Goal: Task Accomplishment & Management: Use online tool/utility

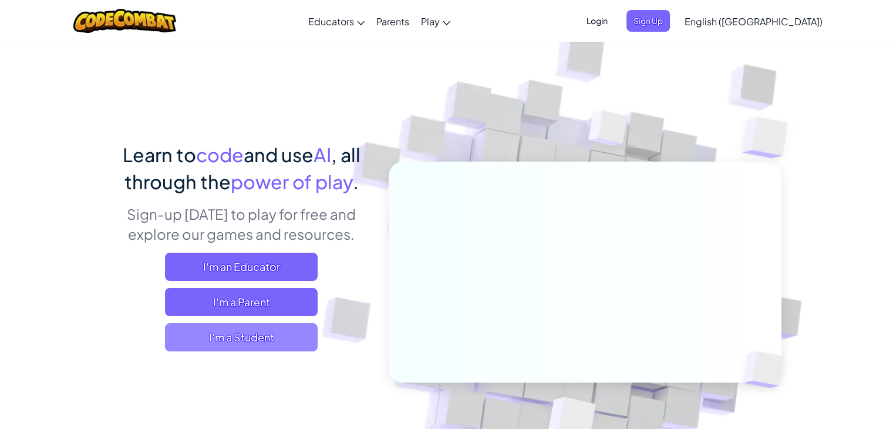
click at [275, 343] on span "I'm a Student" at bounding box center [241, 337] width 153 height 28
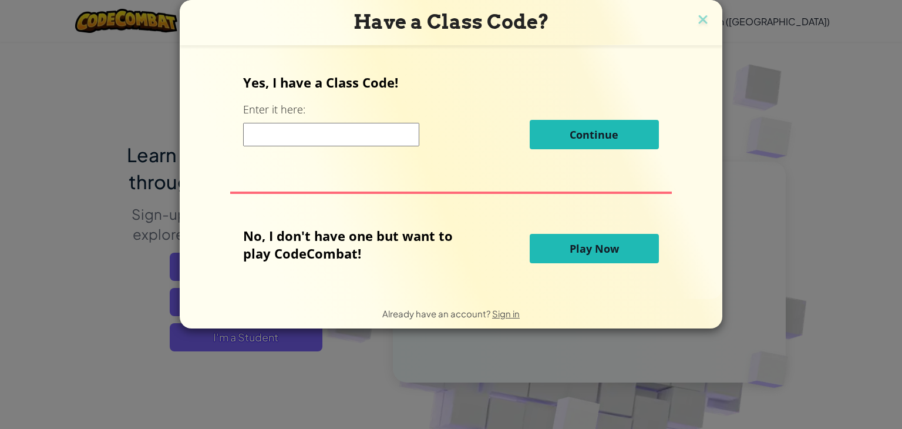
click at [630, 247] on button "Play Now" at bounding box center [594, 248] width 129 height 29
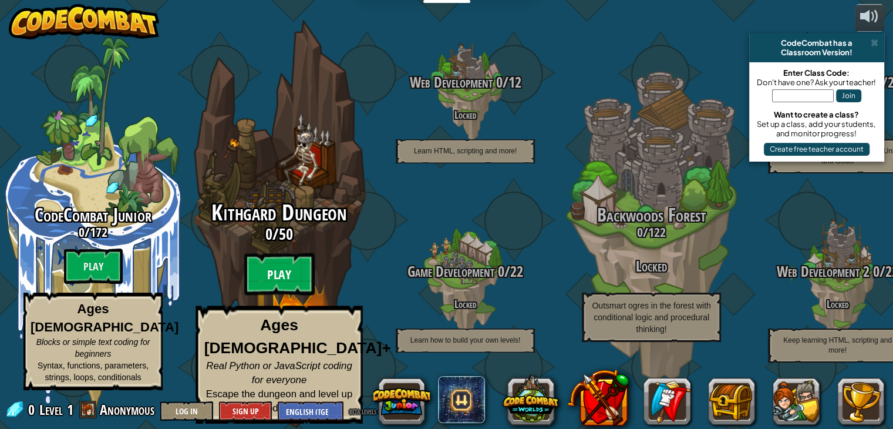
click at [290, 291] on btn "Play" at bounding box center [279, 274] width 70 height 42
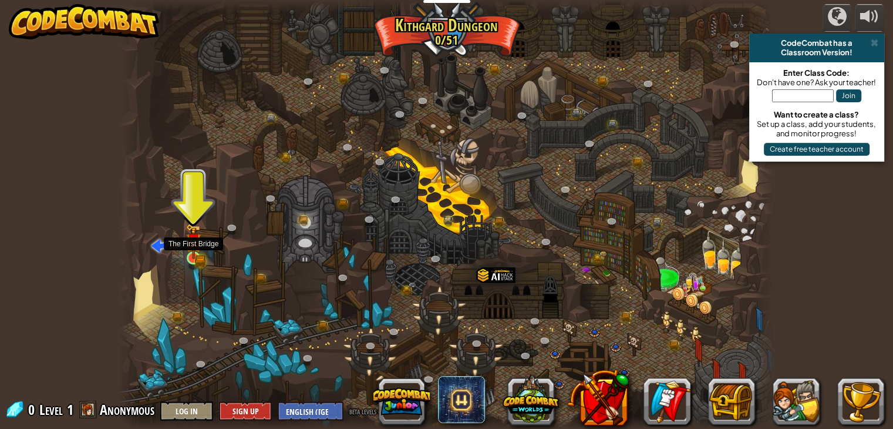
click at [195, 249] on img at bounding box center [194, 241] width 16 height 36
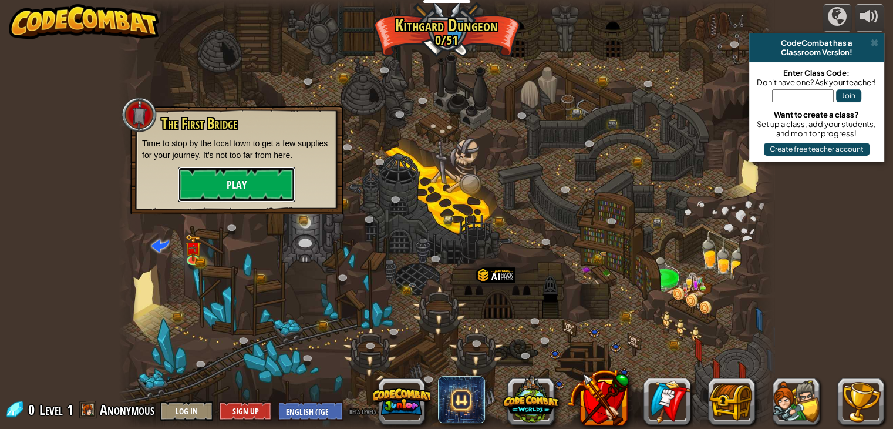
click at [265, 170] on button "Play" at bounding box center [236, 184] width 117 height 35
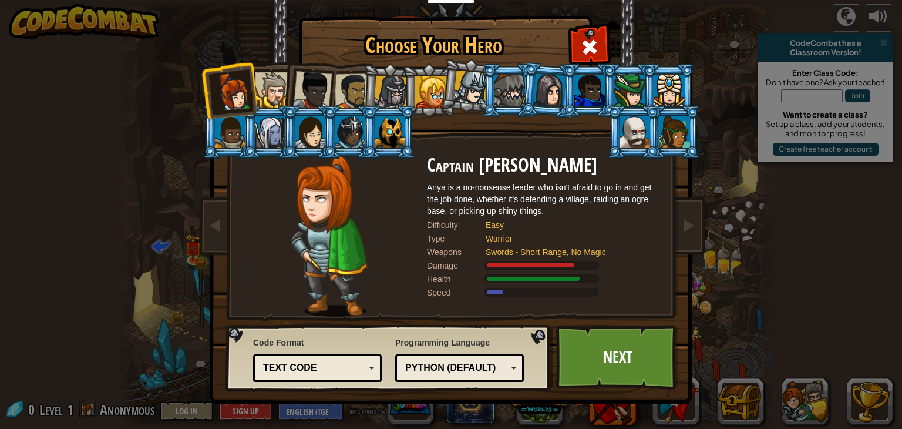
click at [275, 86] on div at bounding box center [273, 90] width 36 height 36
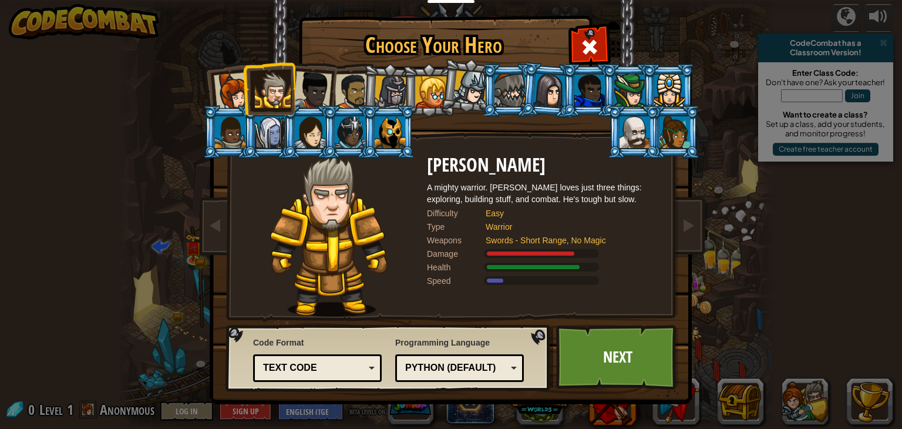
click at [627, 93] on div at bounding box center [629, 91] width 31 height 32
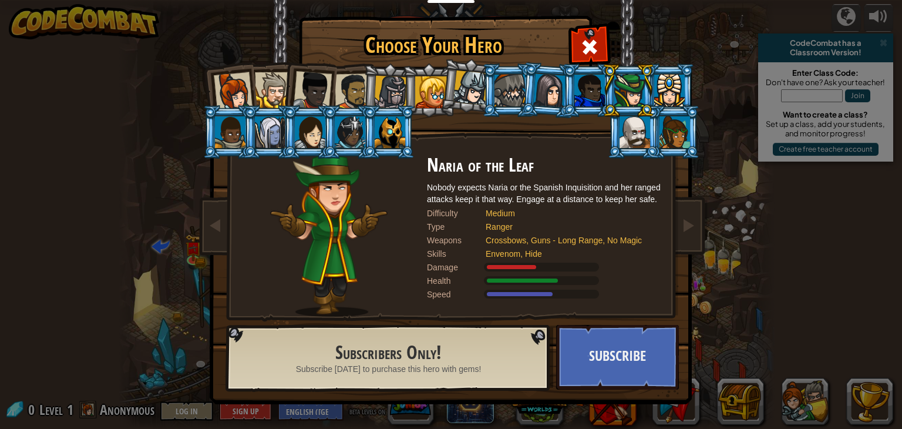
click at [306, 86] on div at bounding box center [312, 90] width 39 height 39
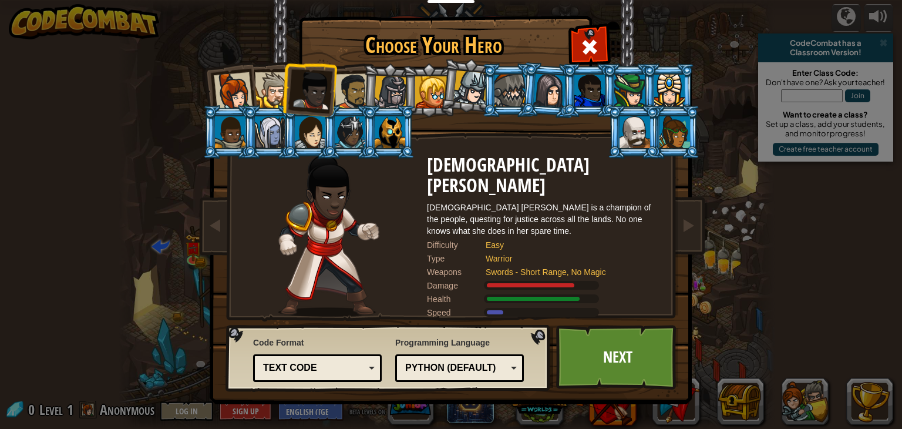
click at [346, 83] on div at bounding box center [353, 91] width 36 height 36
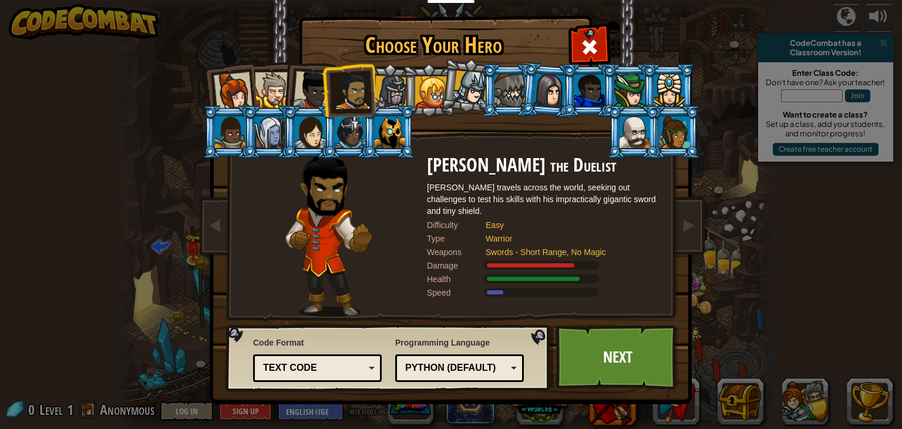
click at [395, 84] on div at bounding box center [390, 92] width 33 height 33
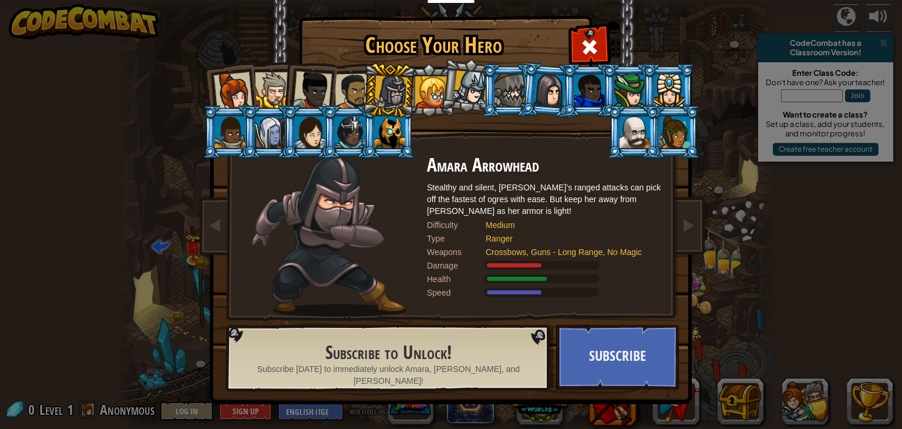
click at [415, 85] on li at bounding box center [389, 90] width 56 height 56
click at [397, 117] on div at bounding box center [390, 132] width 31 height 32
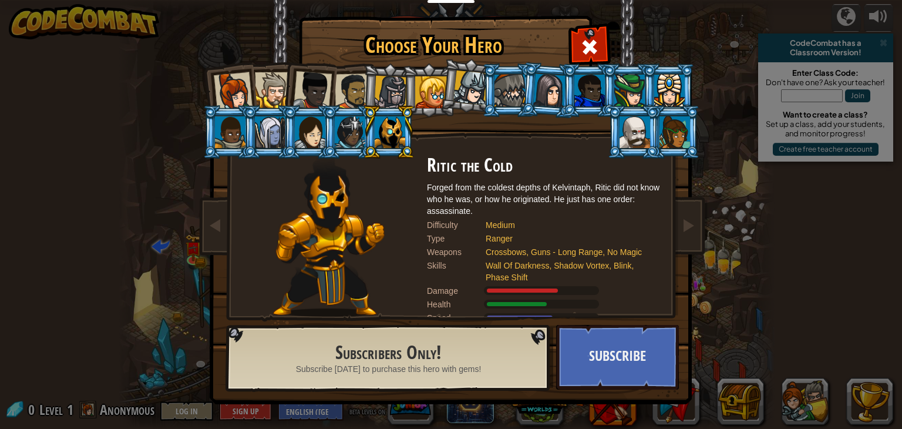
click at [362, 124] on li at bounding box center [388, 131] width 53 height 53
click at [305, 132] on div at bounding box center [310, 132] width 31 height 32
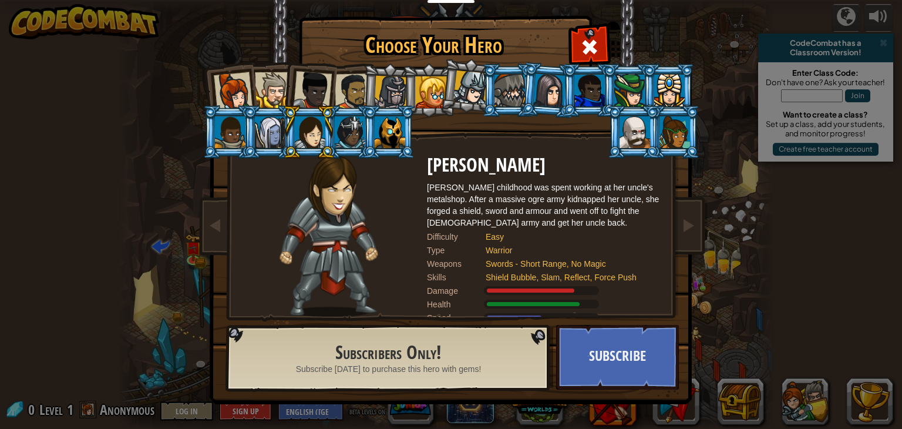
click at [278, 131] on div at bounding box center [270, 132] width 31 height 32
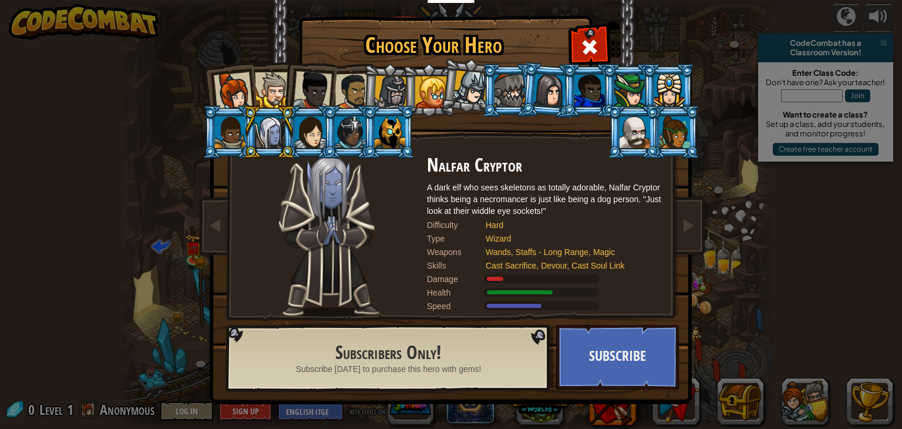
click at [231, 122] on div at bounding box center [230, 132] width 31 height 32
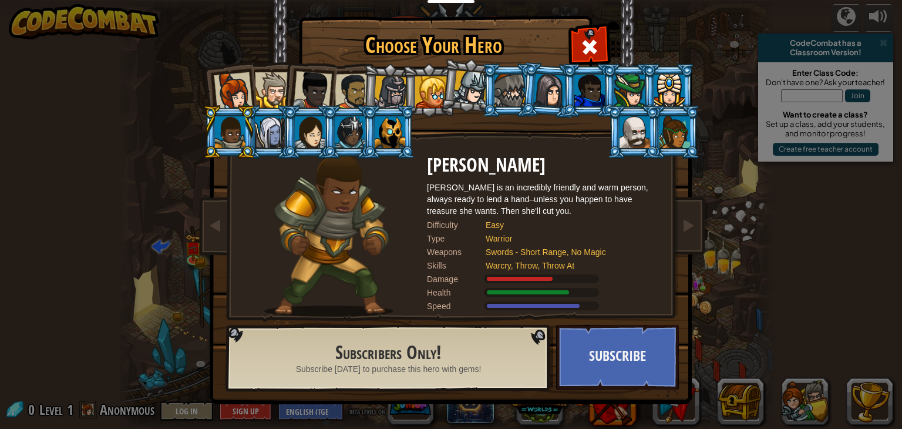
click at [355, 90] on div at bounding box center [353, 91] width 36 height 36
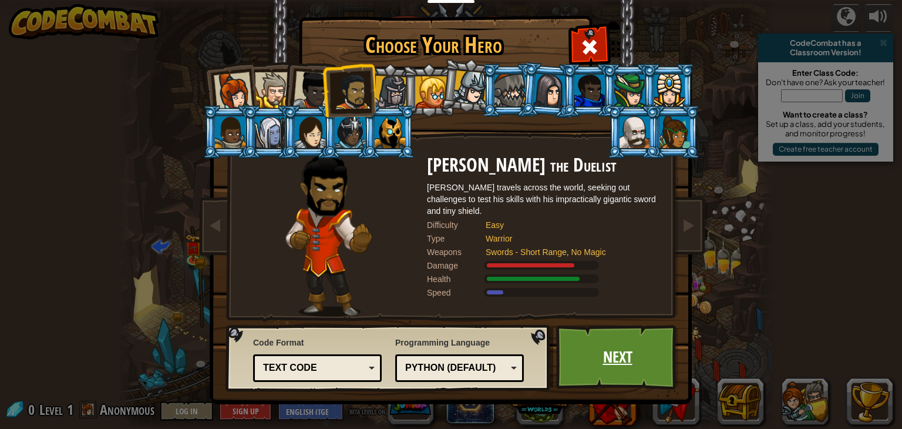
click at [585, 342] on link "Next" at bounding box center [617, 357] width 123 height 65
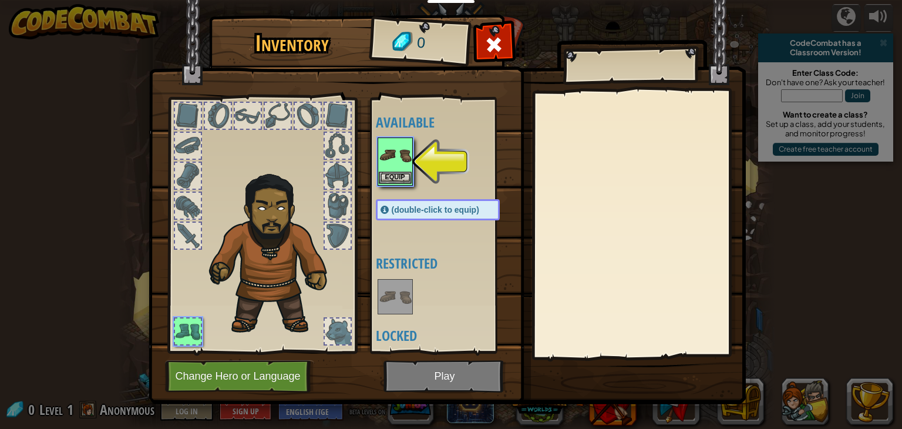
click at [394, 170] on img at bounding box center [395, 155] width 33 height 33
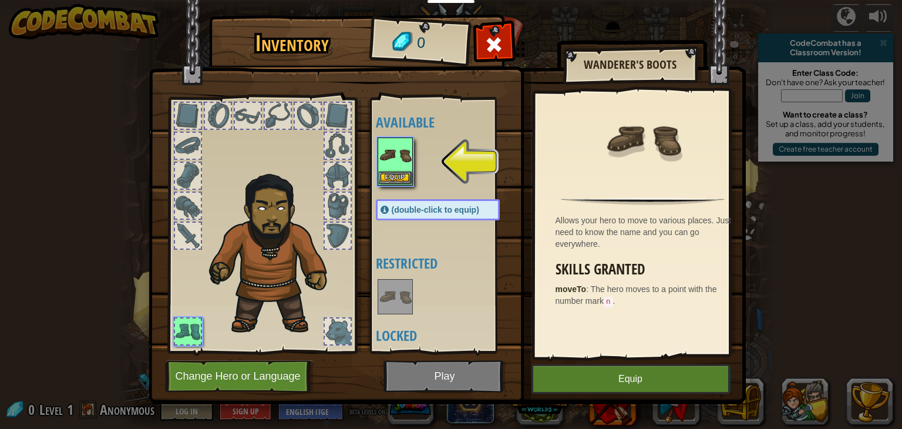
click at [404, 156] on img at bounding box center [395, 155] width 33 height 33
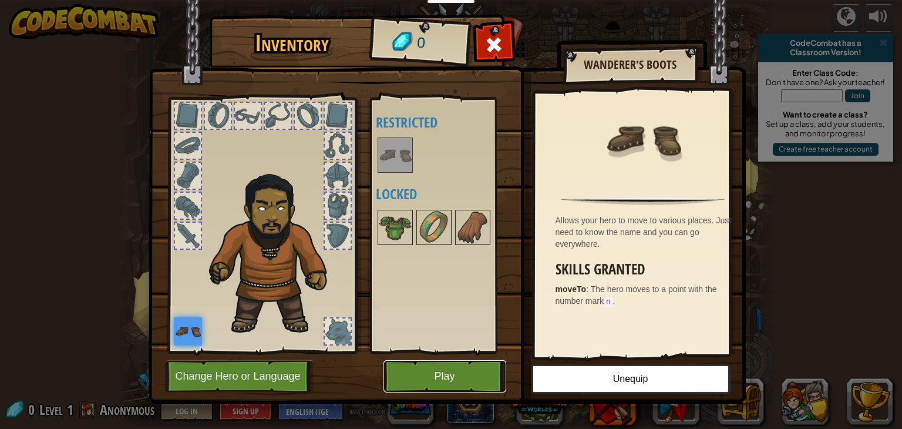
click at [487, 371] on button "Play" at bounding box center [444, 376] width 123 height 32
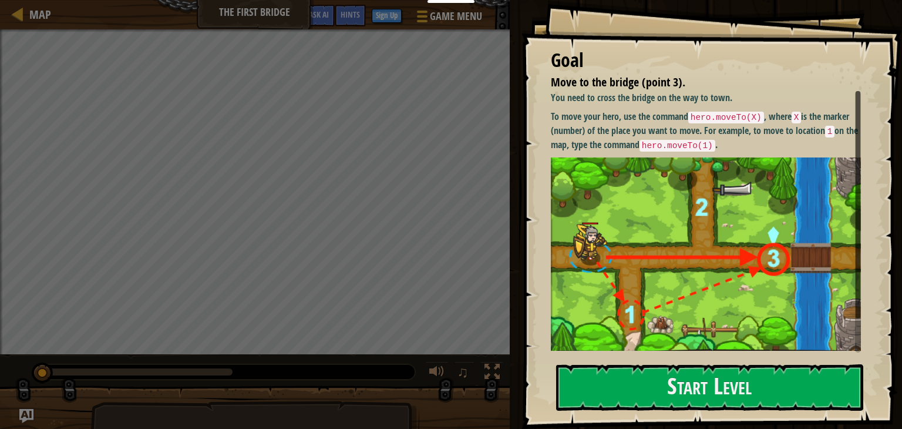
drag, startPoint x: 487, startPoint y: 371, endPoint x: 487, endPoint y: 422, distance: 51.1
click at [487, 371] on div at bounding box center [491, 371] width 15 height 15
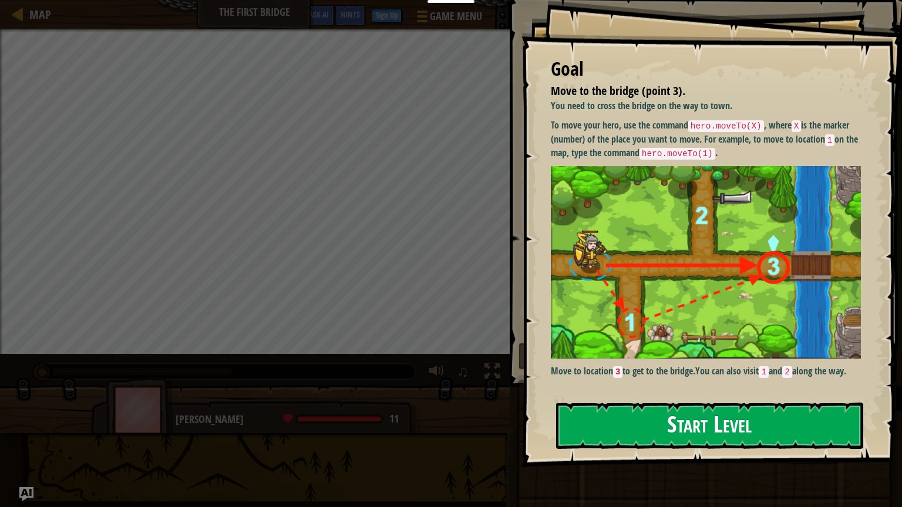
click at [683, 428] on button "Start Level" at bounding box center [709, 426] width 307 height 46
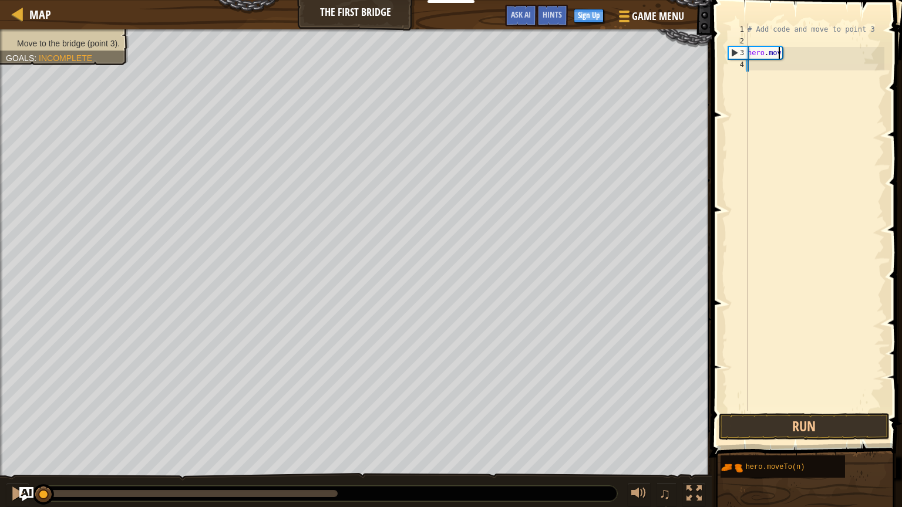
type textarea "h"
click at [871, 25] on div "# Add code and move to point 3" at bounding box center [814, 228] width 139 height 411
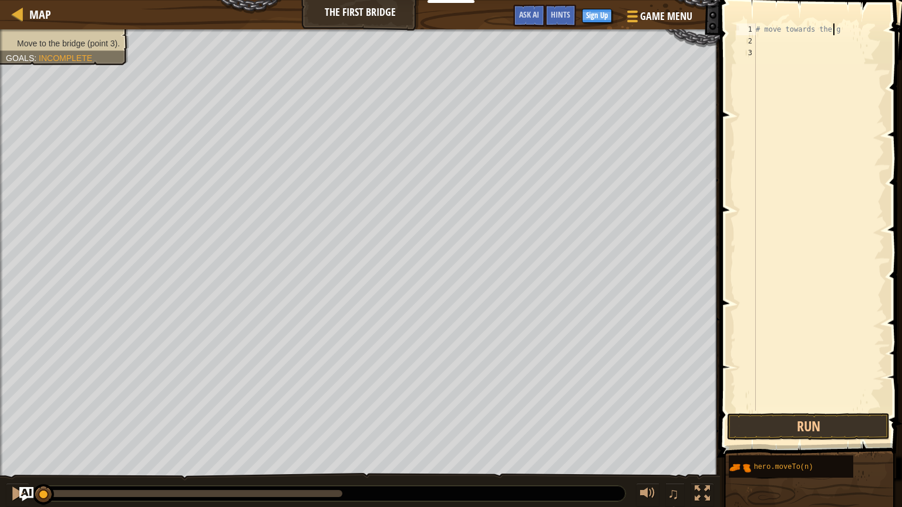
scroll to position [5, 6]
type textarea "# move towards the gem"
type textarea "#dont touch the spikes!"
click at [871, 25] on div "# move towards the gem #dont touch the spikes! #" at bounding box center [818, 228] width 131 height 411
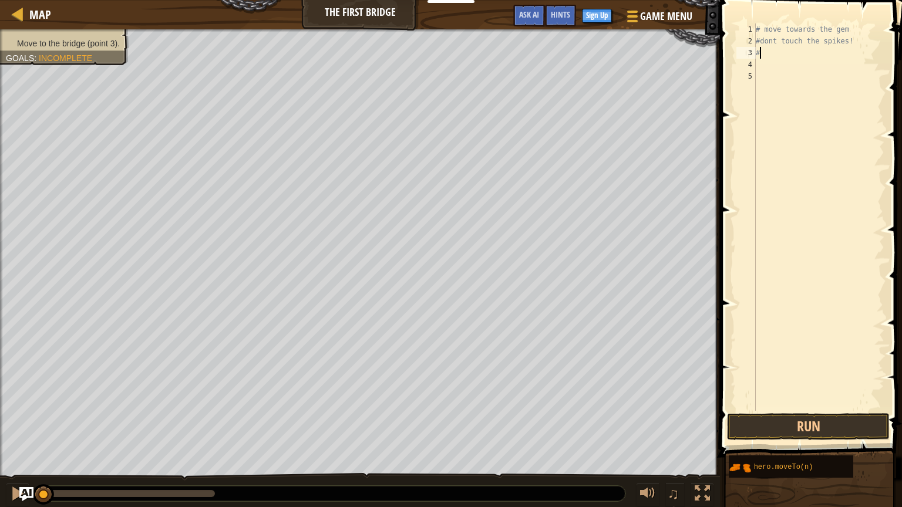
click at [770, 56] on div "# move towards the gem #dont touch the spikes! #" at bounding box center [818, 228] width 131 height 411
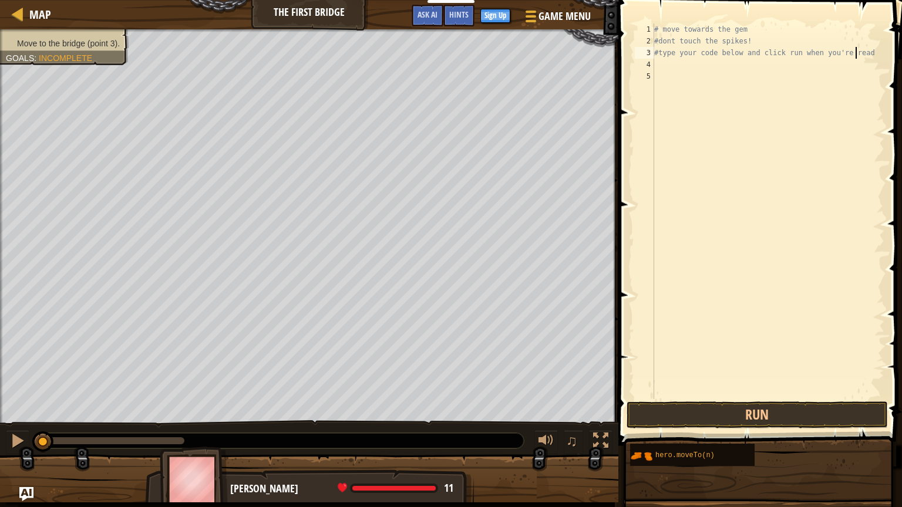
scroll to position [5, 16]
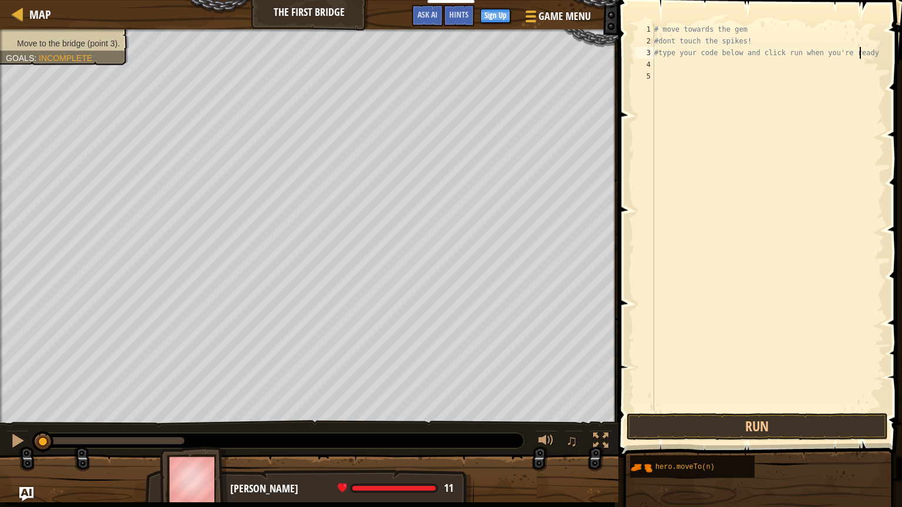
type textarea "#type your code below and click run when you're ready."
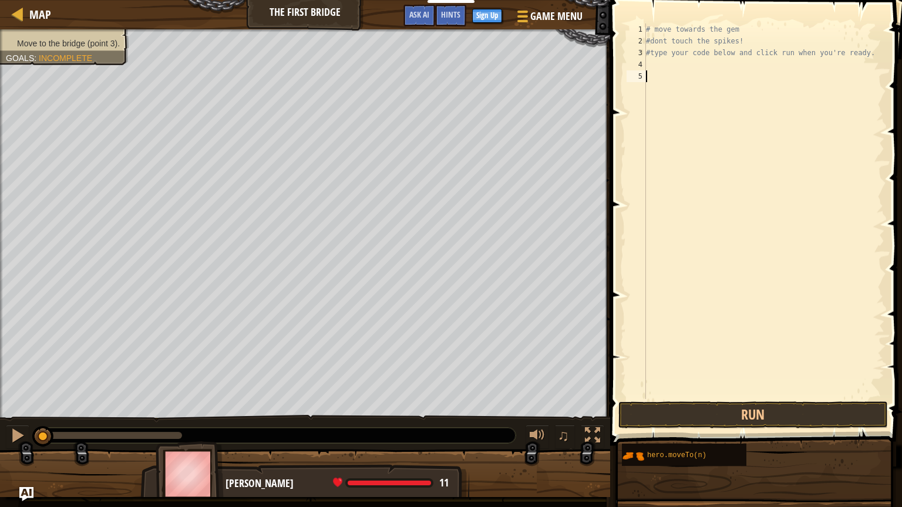
click at [651, 80] on div "# move towards the gem #dont touch the spikes! #type your code below and click …" at bounding box center [763, 222] width 241 height 399
type textarea "hero.moveRight()"
click at [814, 416] on button "Run" at bounding box center [752, 415] width 269 height 27
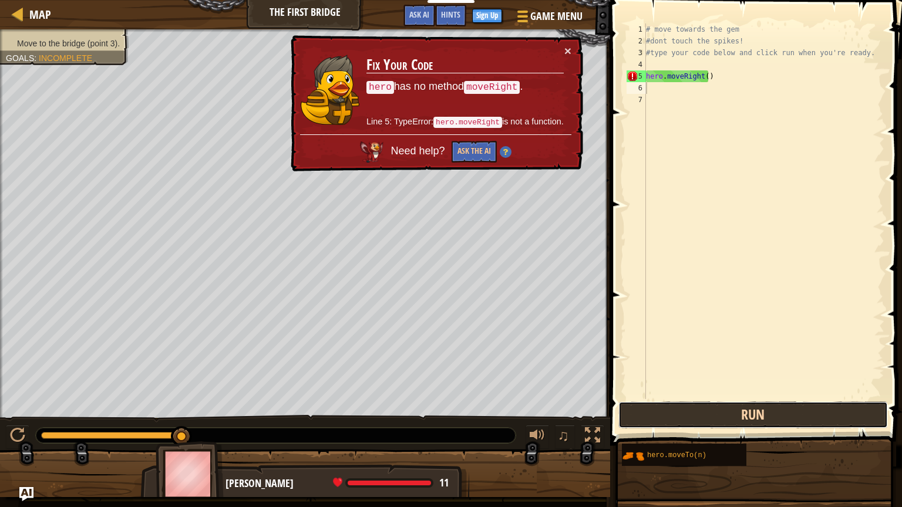
click at [760, 416] on button "Run" at bounding box center [752, 415] width 269 height 27
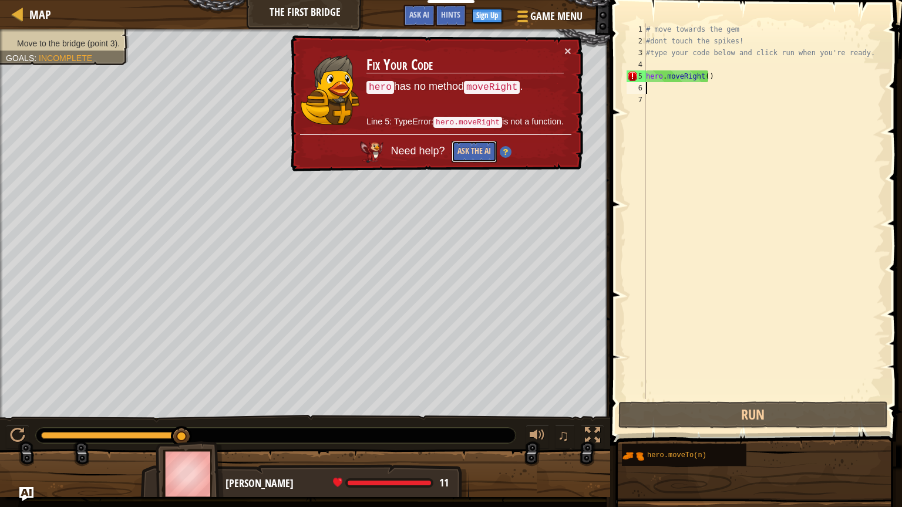
click at [485, 149] on button "Ask the AI" at bounding box center [473, 152] width 45 height 22
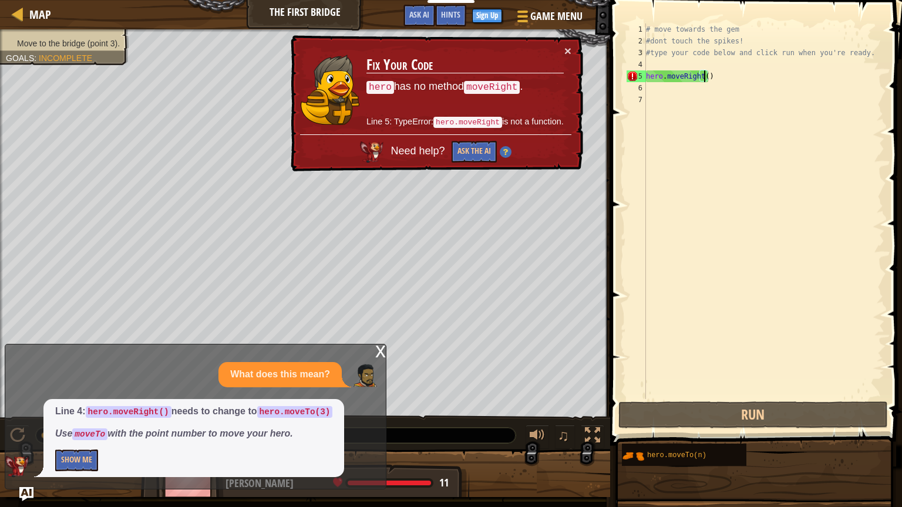
click at [703, 76] on div "# move towards the gem #dont touch the spikes! #type your code below and click …" at bounding box center [763, 222] width 241 height 399
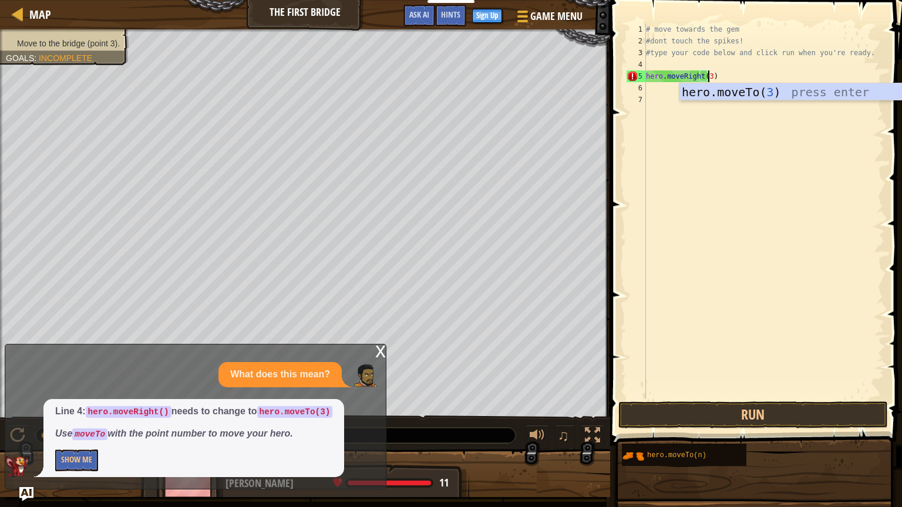
scroll to position [5, 5]
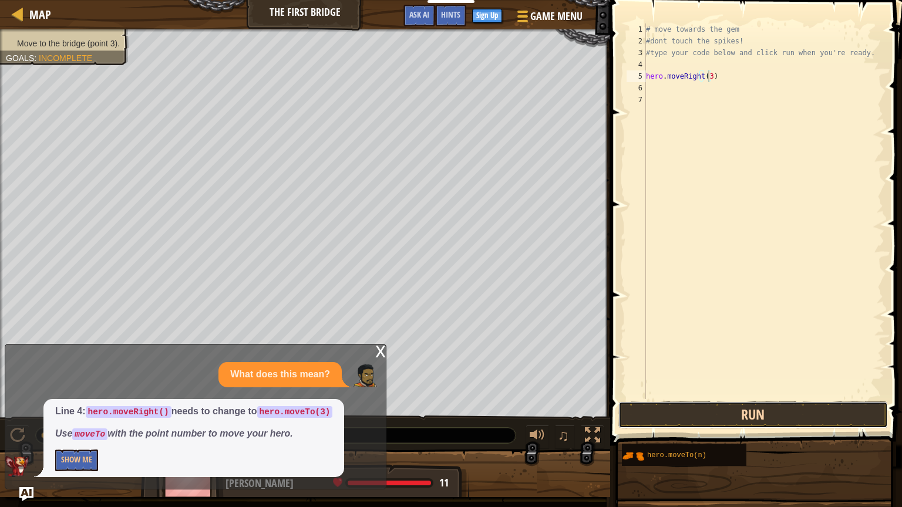
click at [767, 407] on button "Run" at bounding box center [752, 415] width 269 height 27
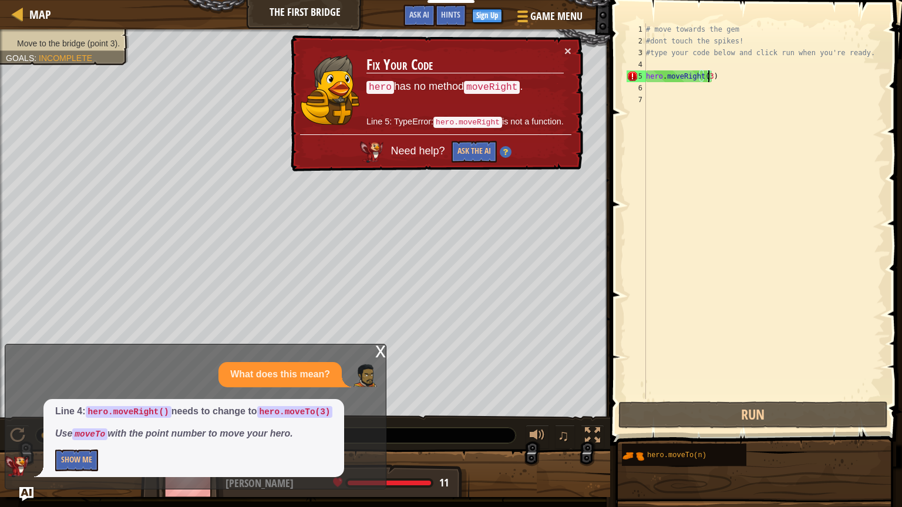
click at [700, 80] on div "# move towards the gem #dont touch the spikes! #type your code below and click …" at bounding box center [763, 222] width 241 height 399
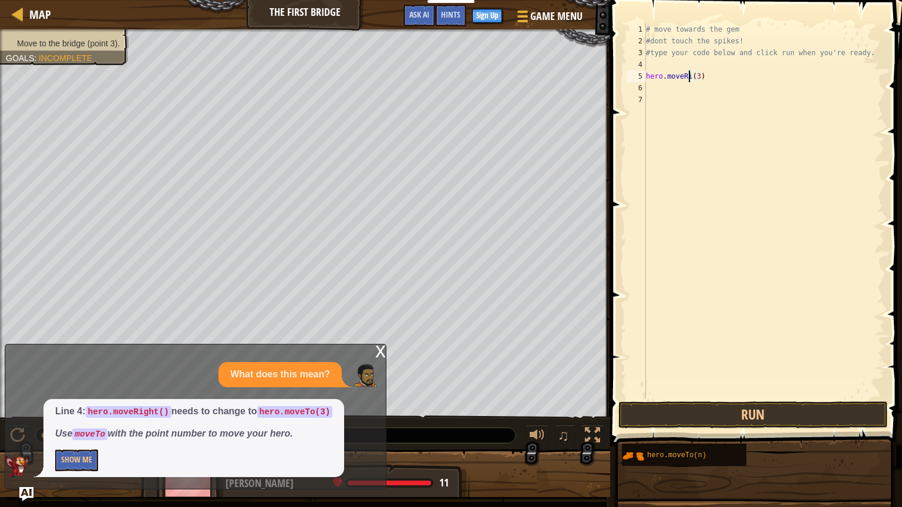
scroll to position [5, 3]
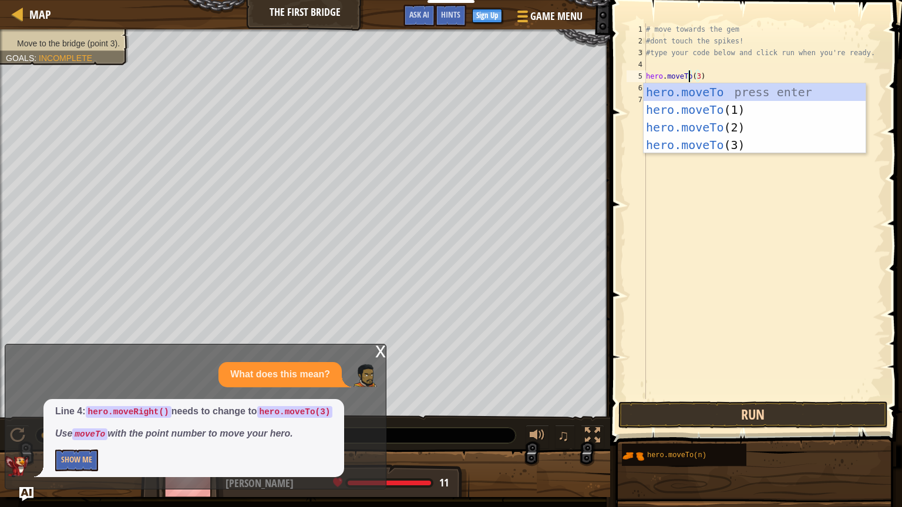
type textarea "hero.moveTo(3)"
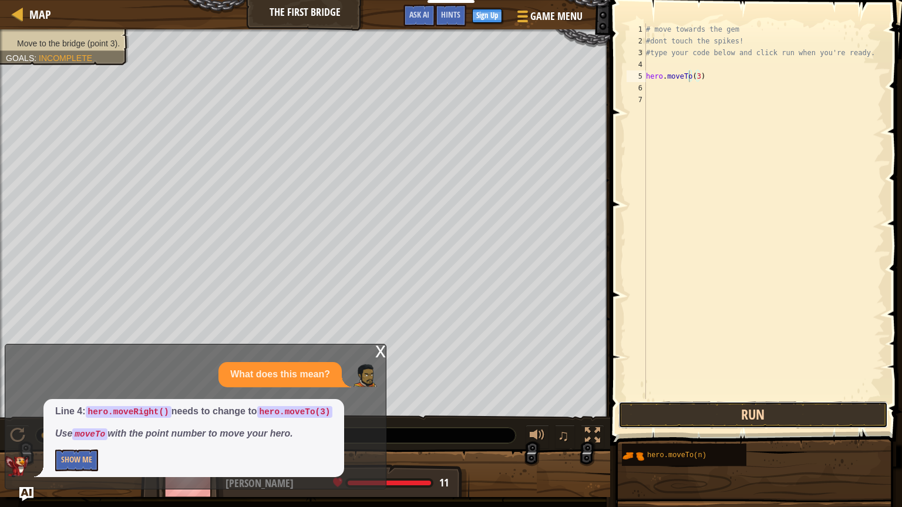
click at [787, 420] on button "Run" at bounding box center [752, 415] width 269 height 27
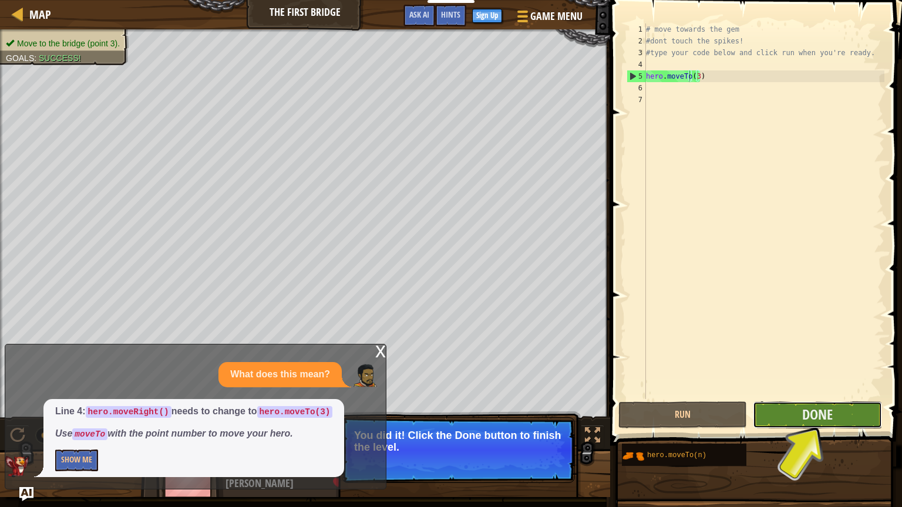
click at [857, 417] on button "Done" at bounding box center [817, 415] width 129 height 27
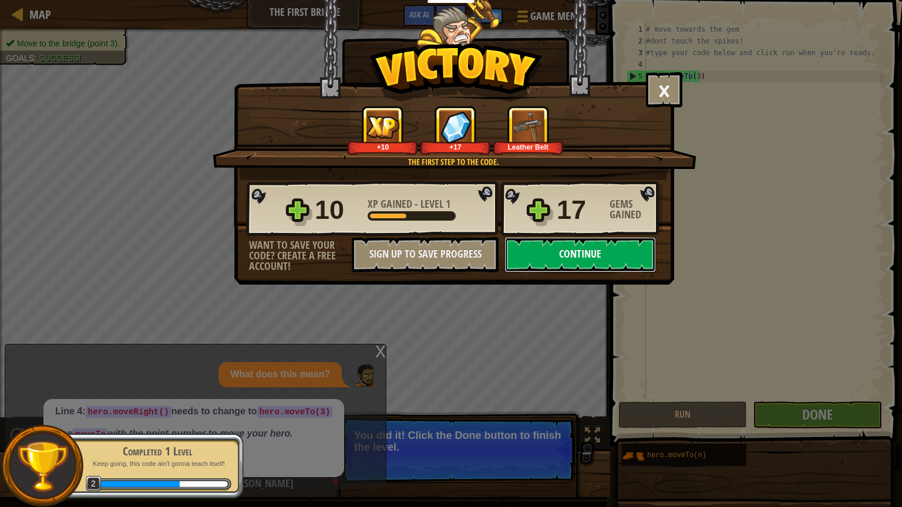
click at [626, 265] on button "Continue" at bounding box center [579, 254] width 151 height 35
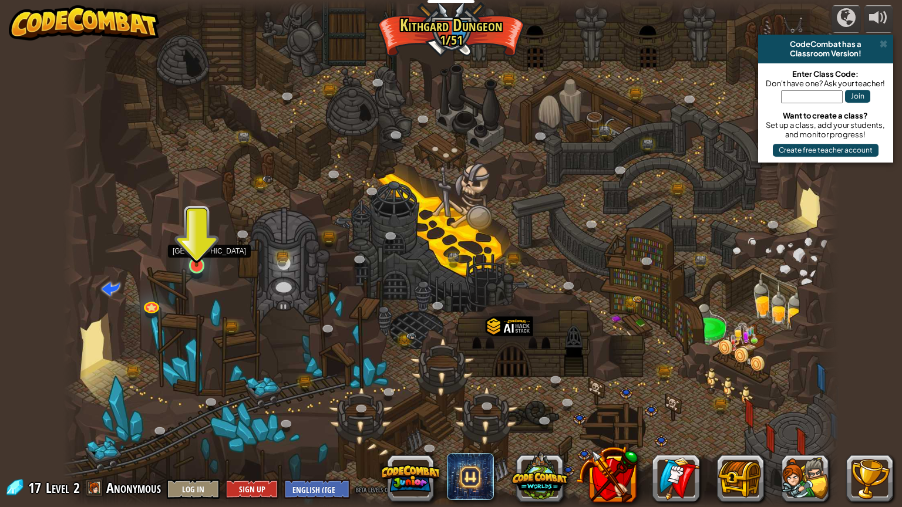
click at [203, 264] on img at bounding box center [197, 243] width 21 height 47
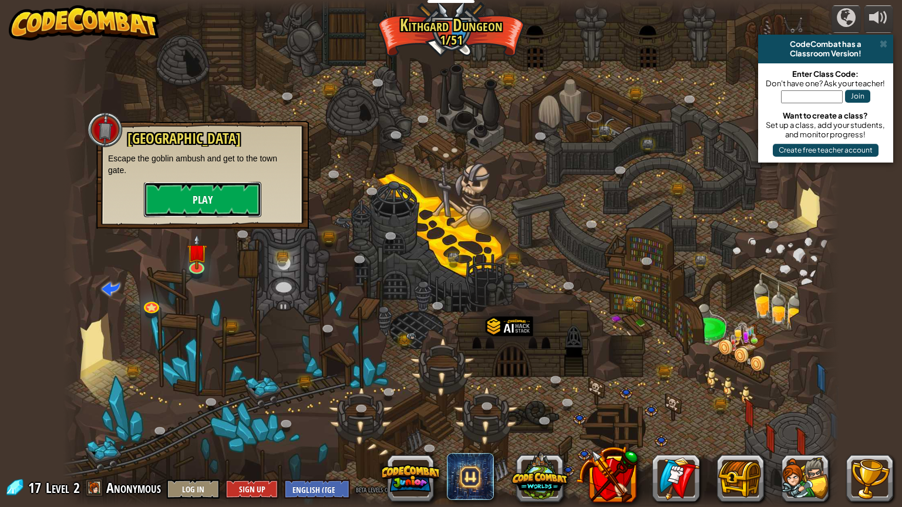
click at [216, 211] on button "Play" at bounding box center [202, 199] width 117 height 35
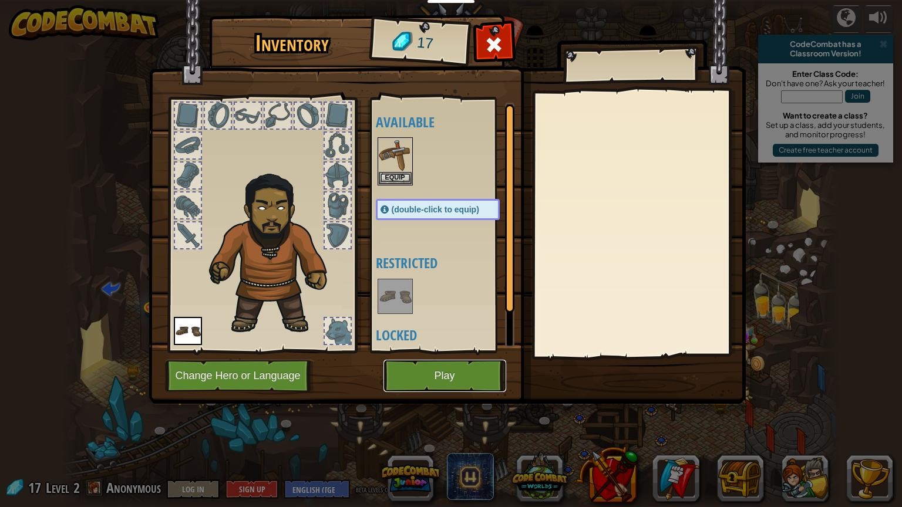
click at [446, 371] on button "Play" at bounding box center [444, 376] width 123 height 32
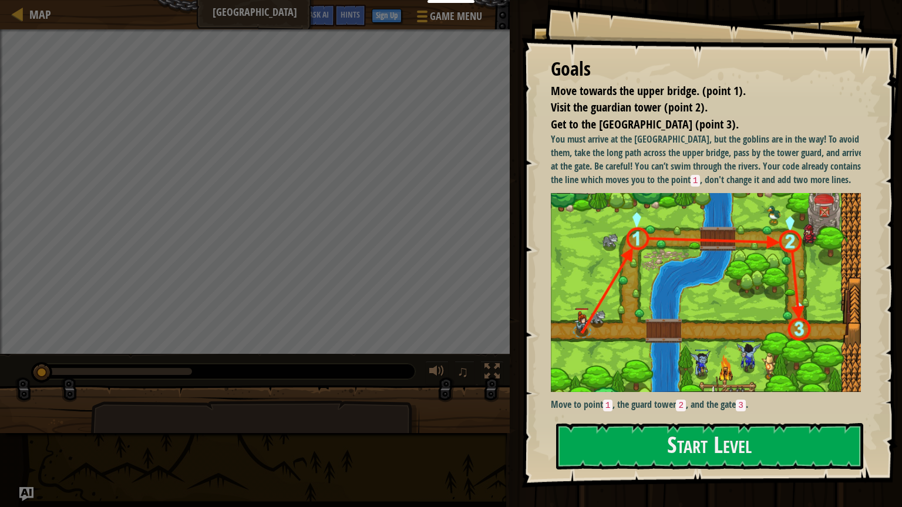
click at [625, 328] on img at bounding box center [710, 293] width 319 height 200
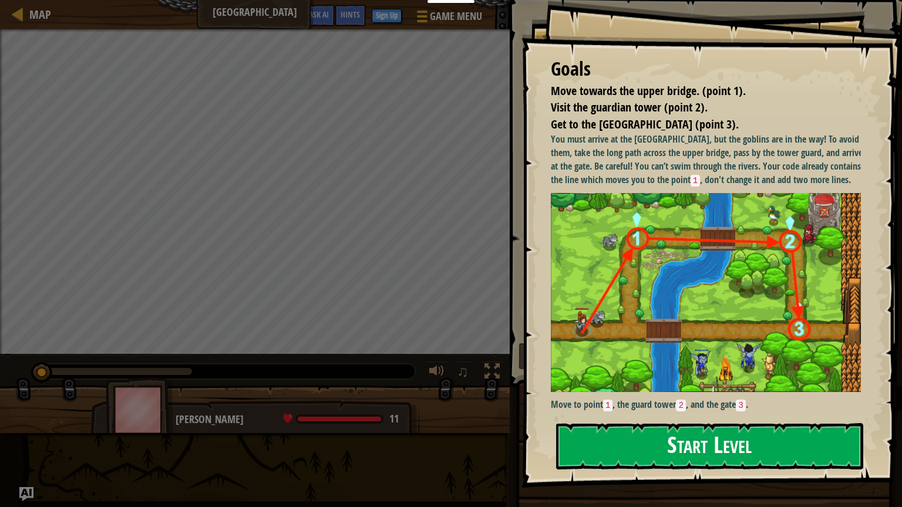
click at [626, 428] on button "Start Level" at bounding box center [709, 446] width 307 height 46
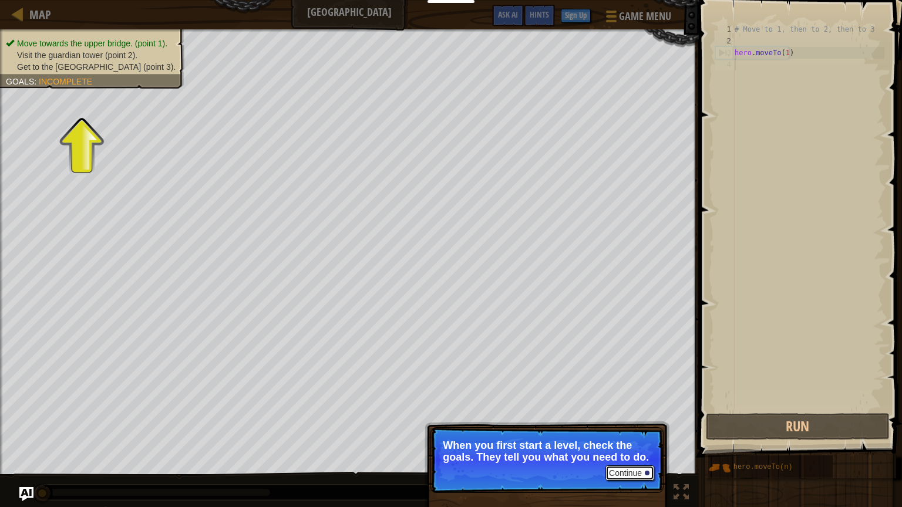
click at [635, 428] on button "Continue" at bounding box center [629, 473] width 49 height 15
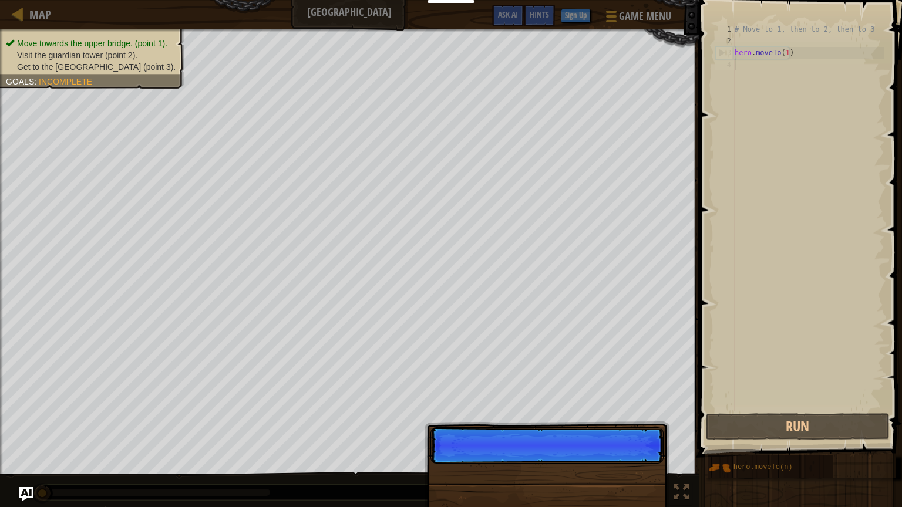
scroll to position [5, 0]
click at [635, 428] on div "Continue" at bounding box center [546, 514] width 245 height 174
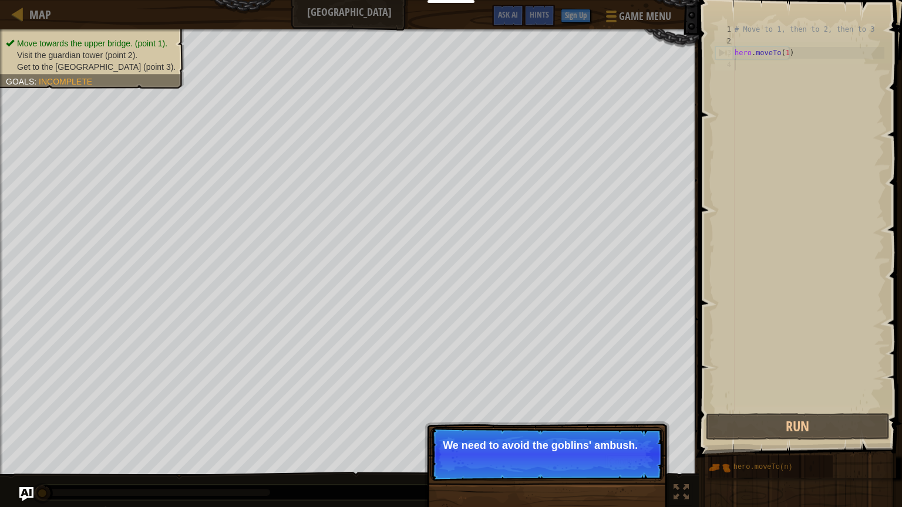
click at [644, 428] on button "Continue" at bounding box center [629, 461] width 49 height 15
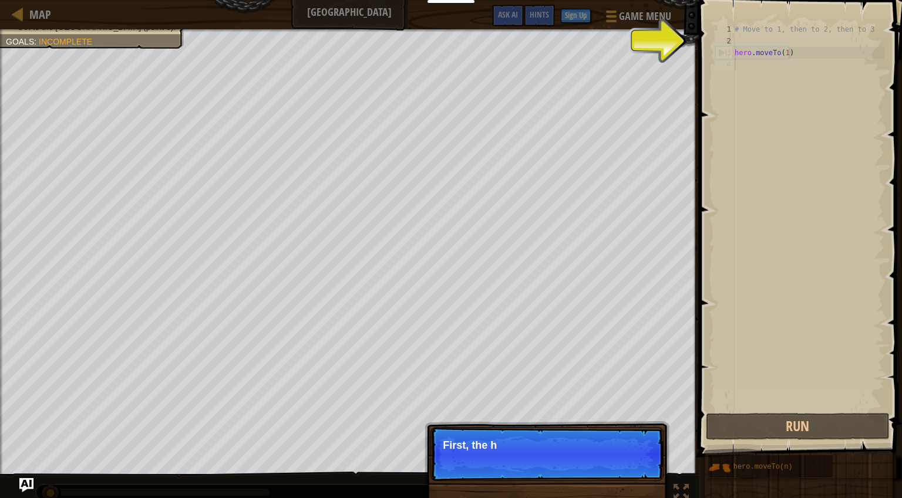
click at [644, 428] on p "Continue First, the h" at bounding box center [546, 454] width 233 height 54
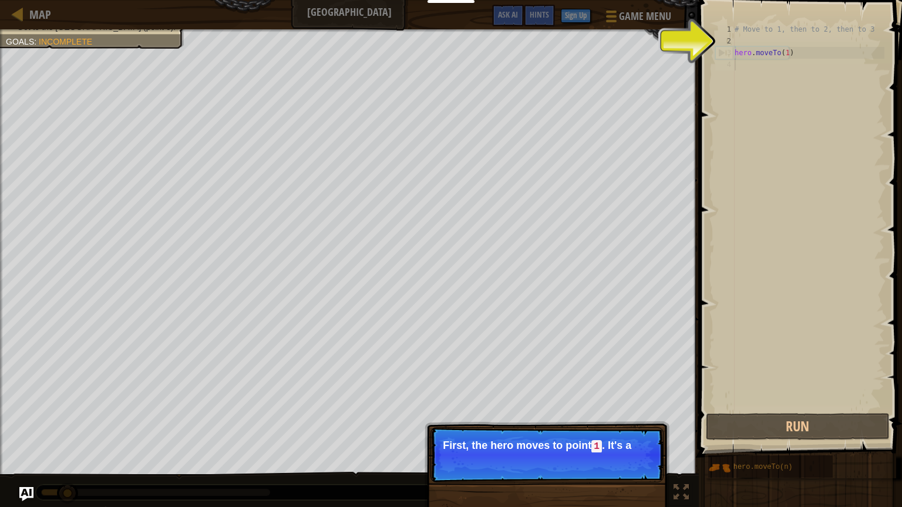
click at [644, 428] on p "Continue First, the hero moves to point 1 . It's a" at bounding box center [546, 454] width 233 height 55
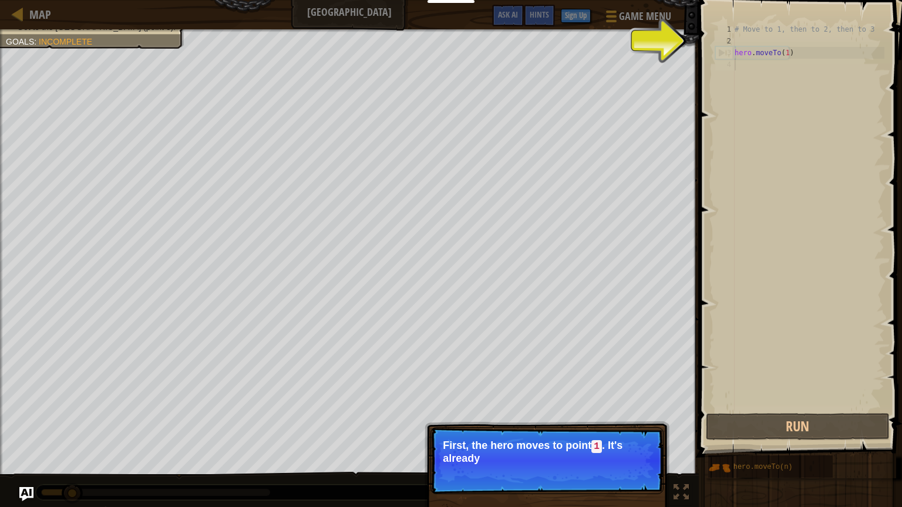
click at [644, 428] on p "Continue First, the hero moves to point 1 . It's already" at bounding box center [546, 460] width 233 height 67
click at [798, 66] on div "# Move to 1, then to 2, then to 3 hero . moveTo ( 1 )" at bounding box center [808, 228] width 152 height 411
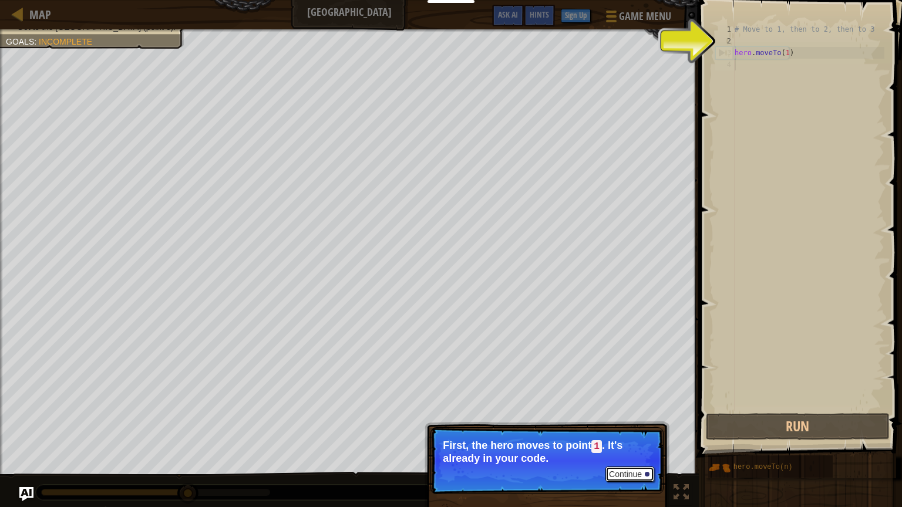
click at [626, 428] on button "Continue" at bounding box center [629, 474] width 49 height 15
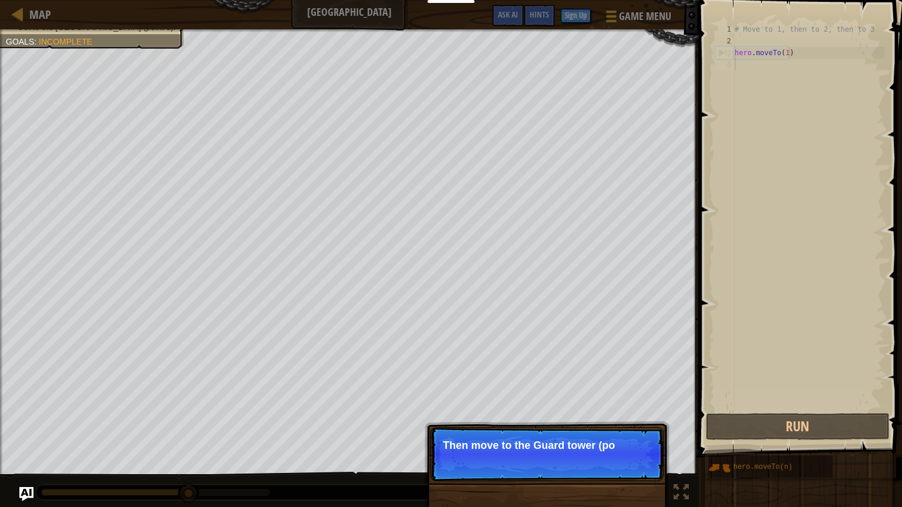
click at [626, 428] on p "Continue Then move to the [GEOGRAPHIC_DATA] (po" at bounding box center [546, 454] width 233 height 54
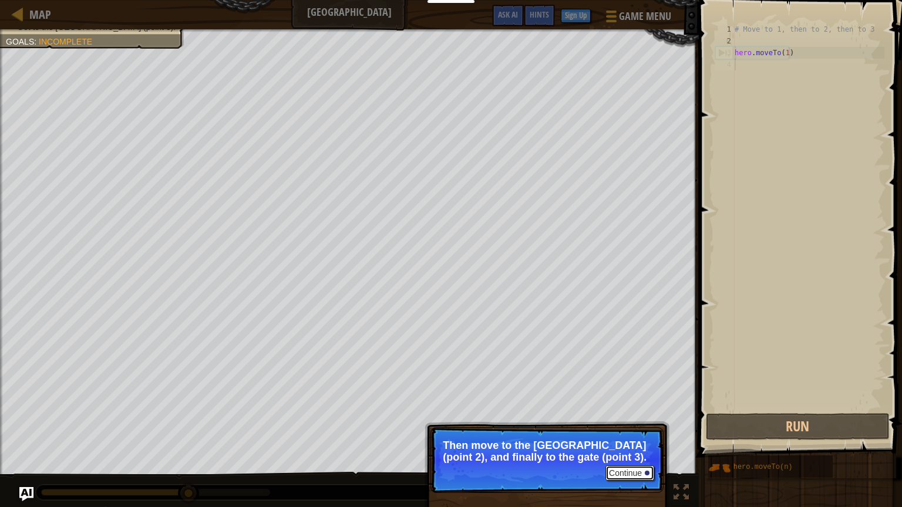
click at [640, 428] on button "Continue" at bounding box center [629, 473] width 49 height 15
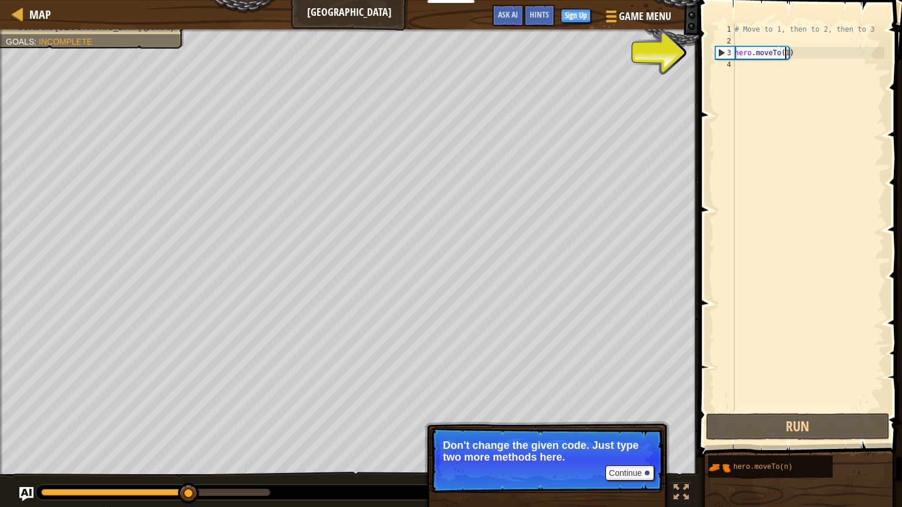
click at [785, 58] on div "# Move to 1, then to 2, then to 3 hero . moveTo ( 1 )" at bounding box center [808, 228] width 152 height 411
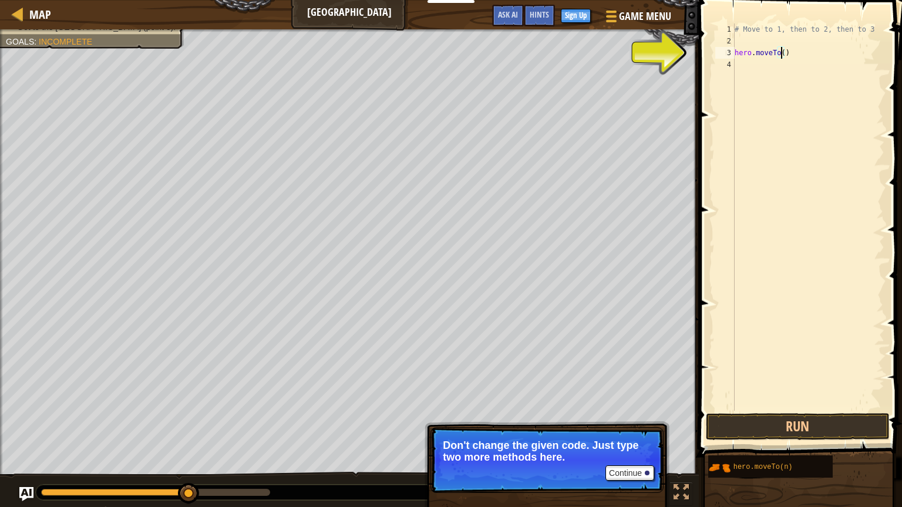
scroll to position [5, 4]
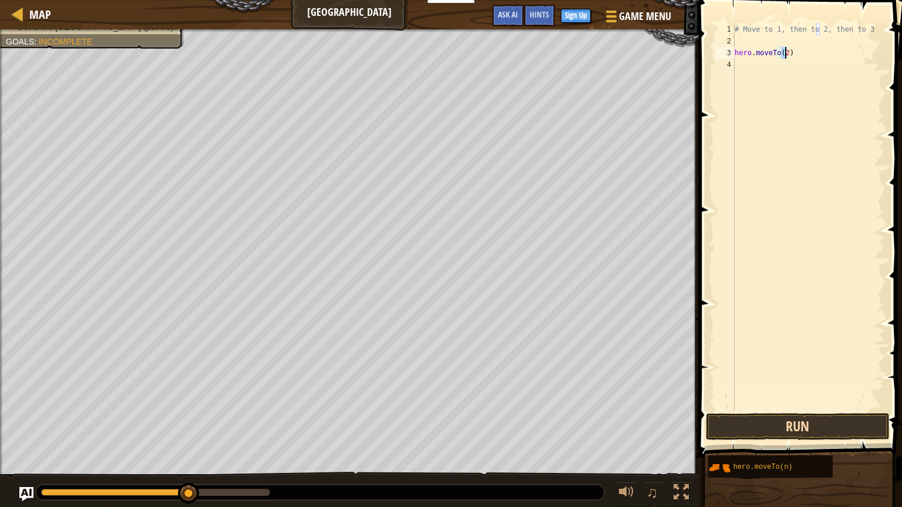
type textarea "hero.moveTo(2)"
click at [820, 428] on button "Run" at bounding box center [797, 426] width 183 height 27
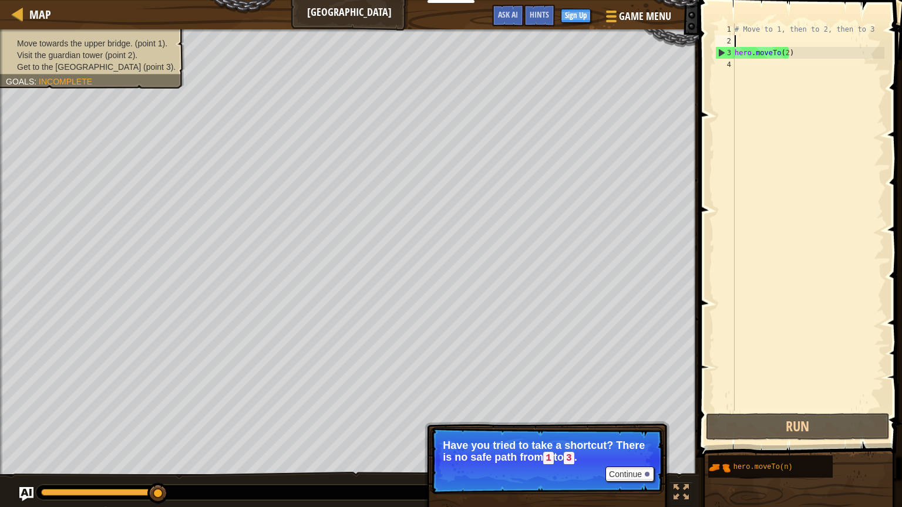
click at [750, 40] on div "# Move to 1, then to 2, then to 3 hero . moveTo ( 2 )" at bounding box center [808, 228] width 152 height 411
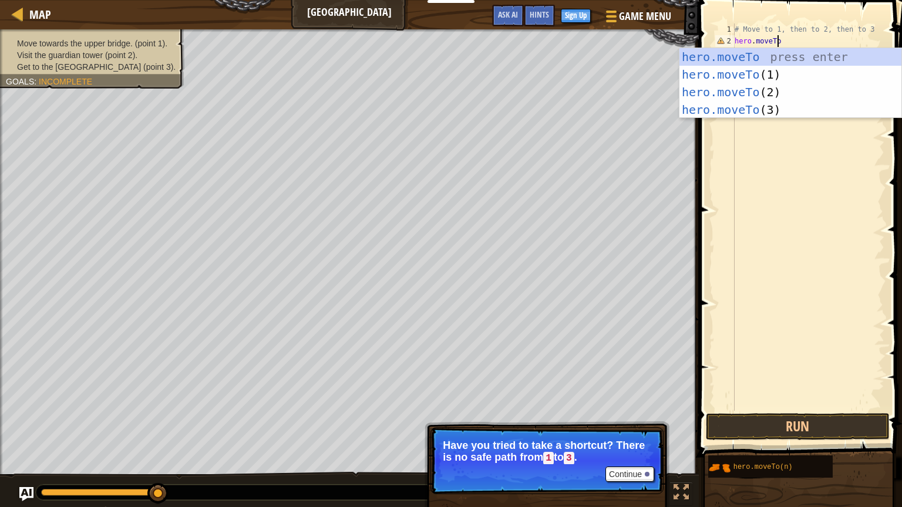
scroll to position [5, 2]
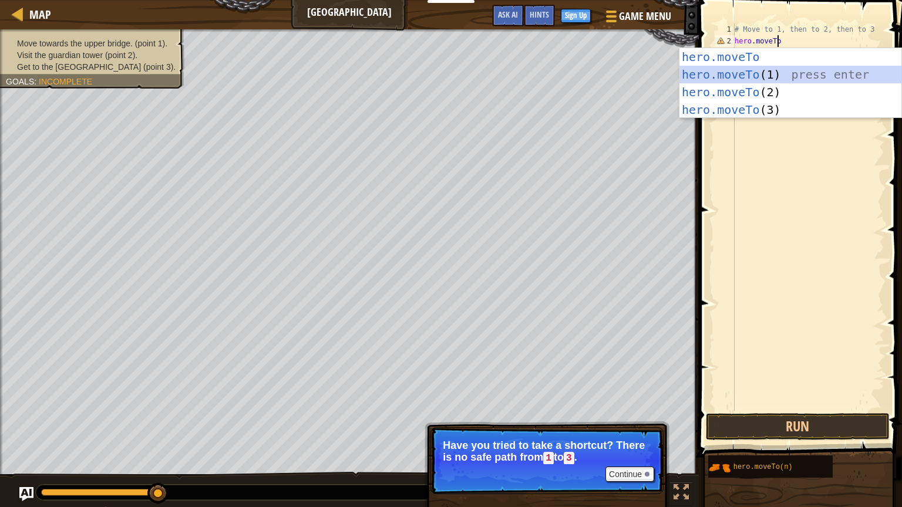
click at [758, 75] on div "hero.moveTo press enter hero.moveTo (1) press enter hero.moveTo (2) press enter…" at bounding box center [790, 101] width 222 height 106
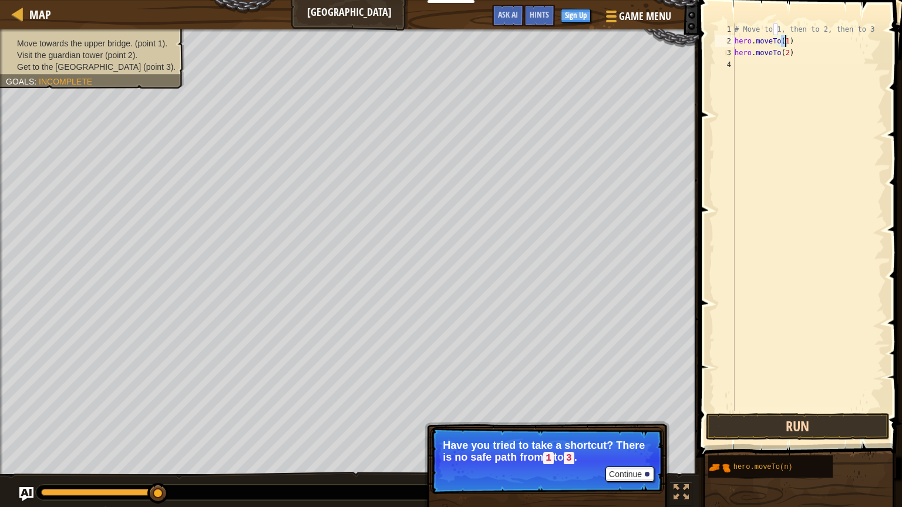
type textarea "hero.moveTo(1)"
click at [768, 423] on button "Run" at bounding box center [797, 426] width 183 height 27
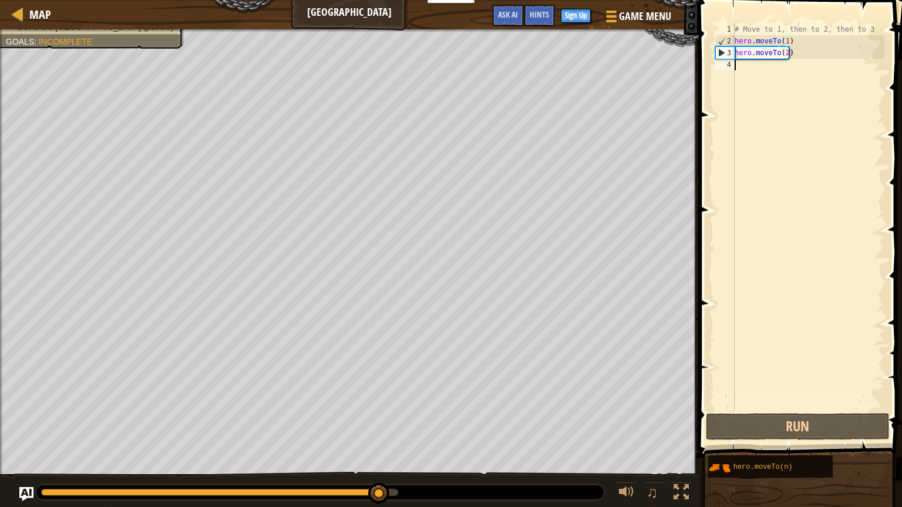
click at [777, 70] on div "# Move to 1, then to 2, then to 3 hero . moveTo ( 1 ) hero . moveTo ( 2 )" at bounding box center [808, 228] width 152 height 411
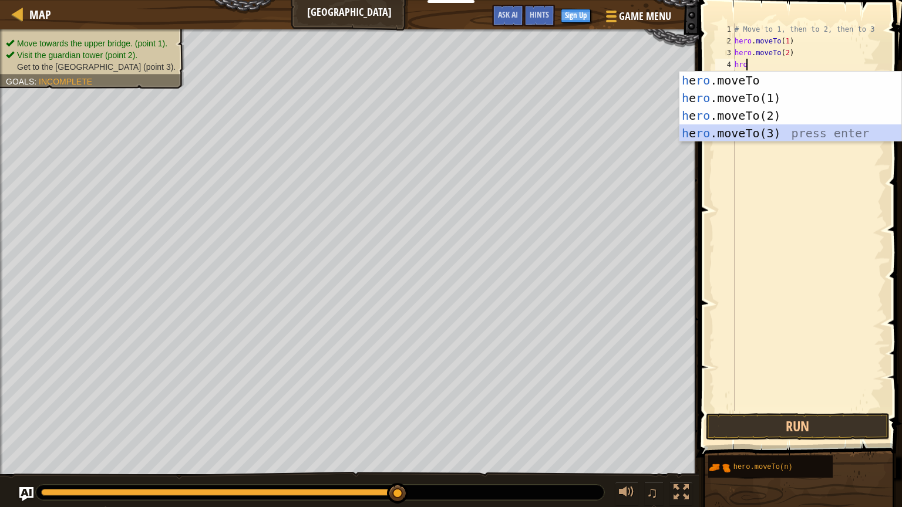
click at [737, 129] on div "h e ro .moveTo press enter h e ro .moveTo(1) press enter h e ro .moveTo(2) pres…" at bounding box center [790, 125] width 222 height 106
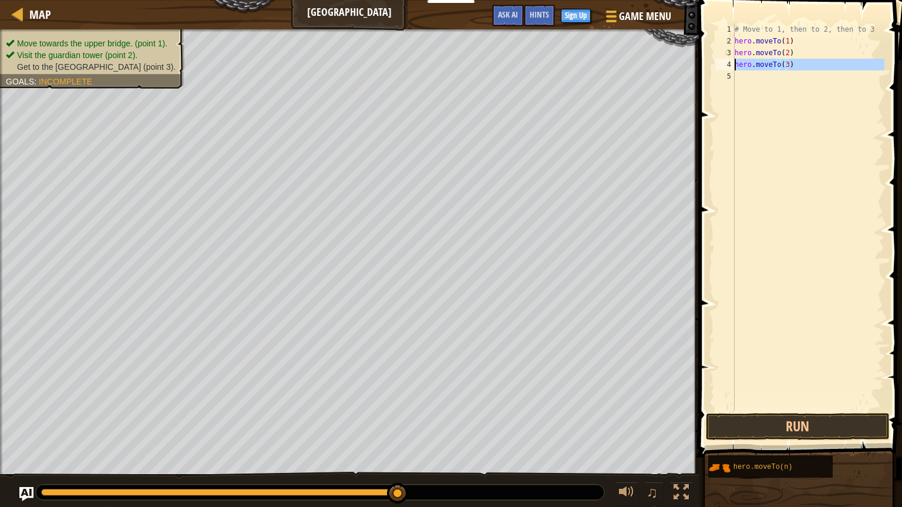
click at [720, 63] on div "4" at bounding box center [724, 65] width 19 height 12
type textarea "hero.moveTo(3)"
click at [805, 67] on div "# Move to 1, then to 2, then to 3 hero . moveTo ( 1 ) hero . moveTo ( 2 ) hero …" at bounding box center [808, 228] width 152 height 411
click at [797, 427] on button "Run" at bounding box center [797, 426] width 183 height 27
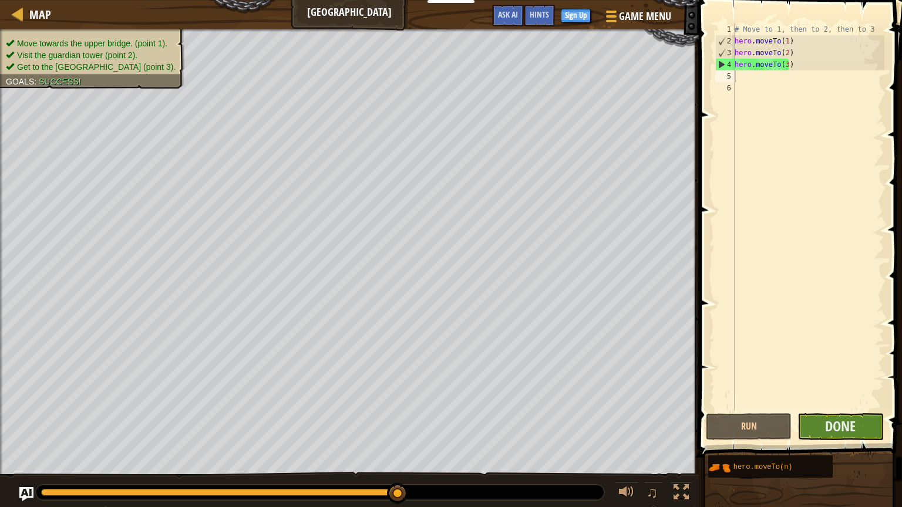
drag, startPoint x: 795, startPoint y: 423, endPoint x: 817, endPoint y: 423, distance: 21.1
click at [817, 423] on div "Run Submit Done" at bounding box center [797, 426] width 183 height 27
click at [817, 423] on button "Done" at bounding box center [840, 426] width 86 height 27
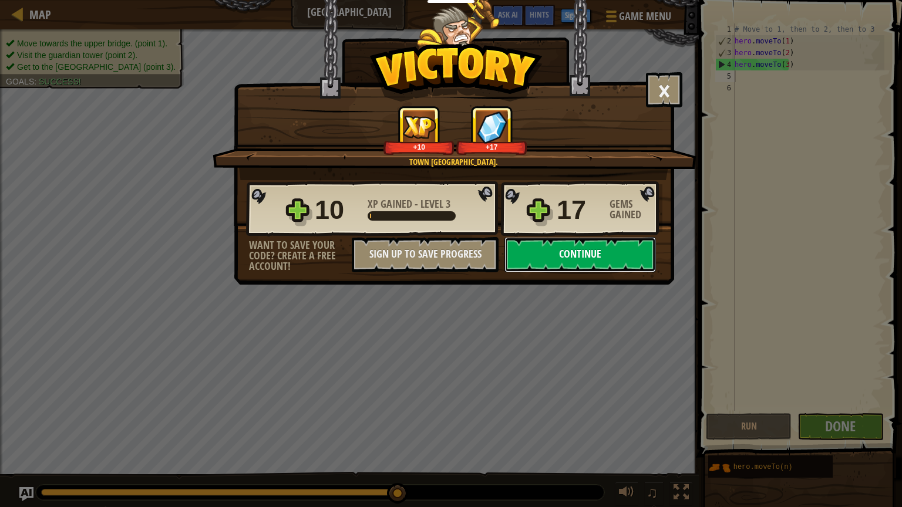
click at [634, 249] on button "Continue" at bounding box center [579, 254] width 151 height 35
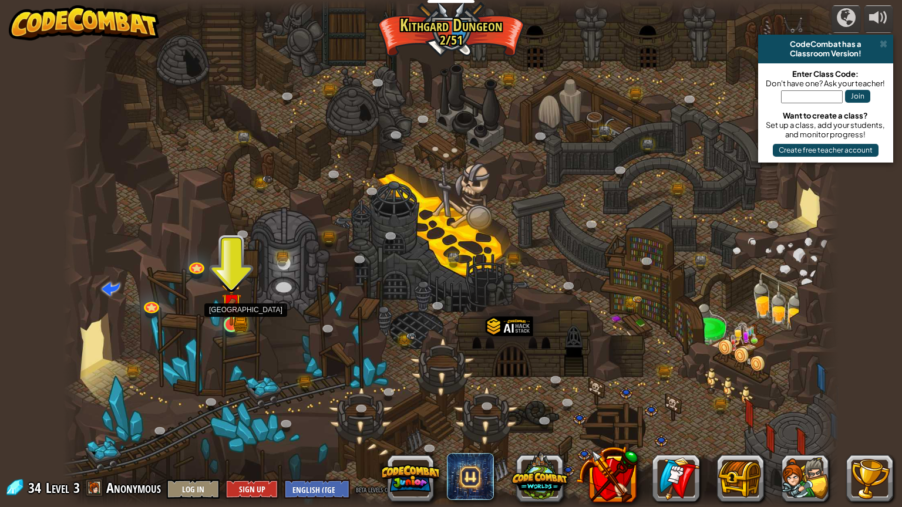
click at [234, 310] on img at bounding box center [231, 304] width 12 height 12
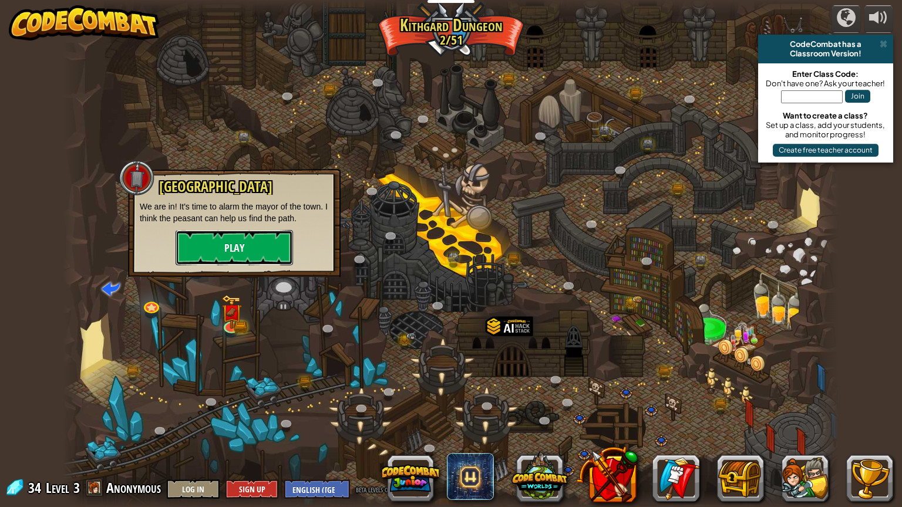
click at [269, 230] on button "Play" at bounding box center [234, 247] width 117 height 35
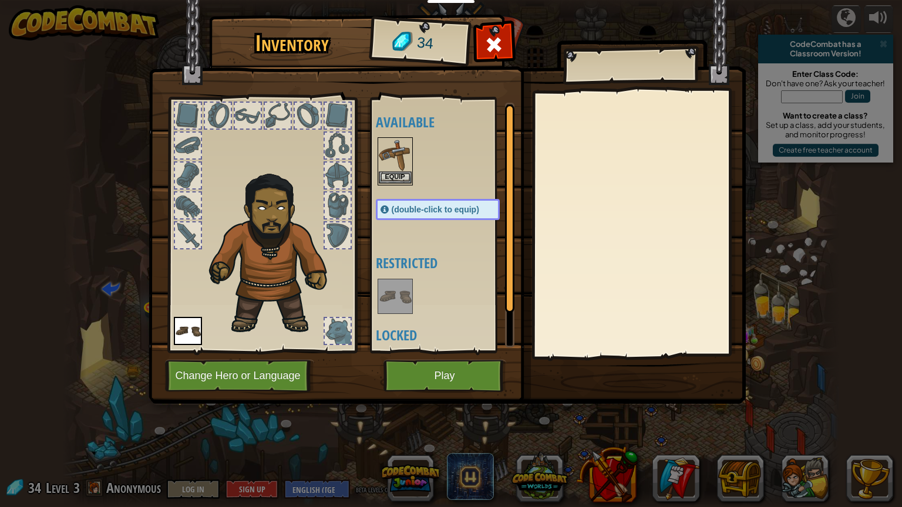
click at [382, 169] on img at bounding box center [395, 155] width 33 height 33
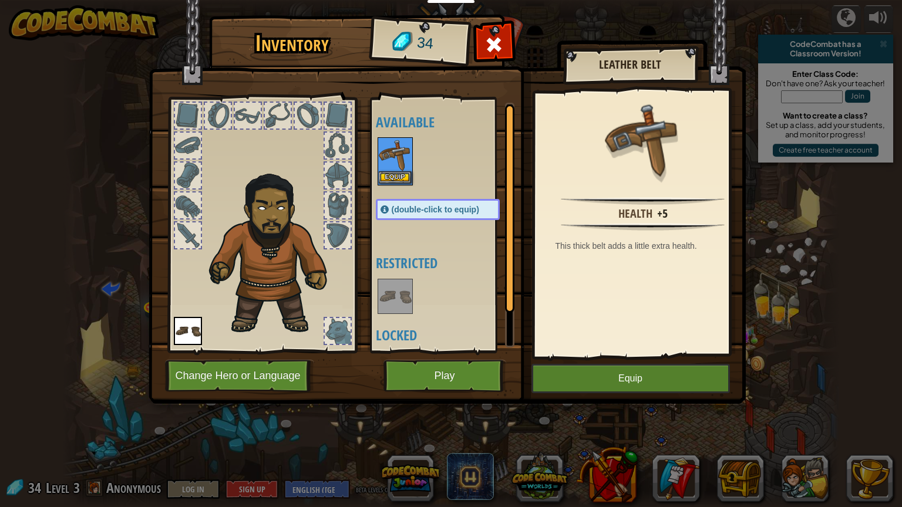
click at [382, 169] on img at bounding box center [395, 155] width 33 height 33
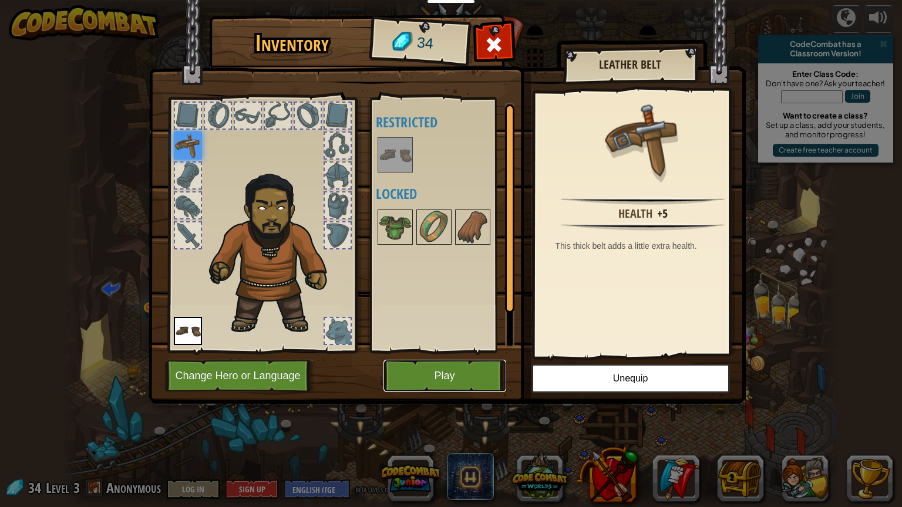
click at [477, 377] on button "Play" at bounding box center [444, 376] width 123 height 32
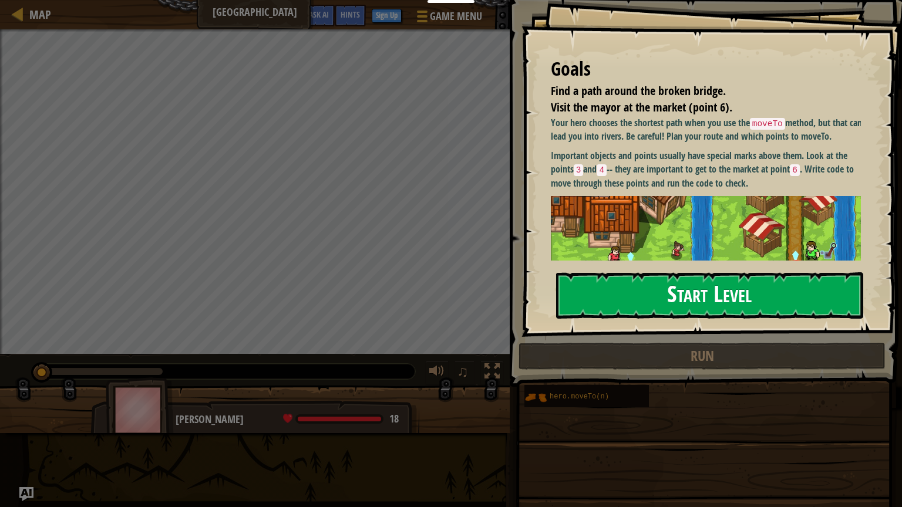
click at [662, 293] on button "Start Level" at bounding box center [709, 295] width 307 height 46
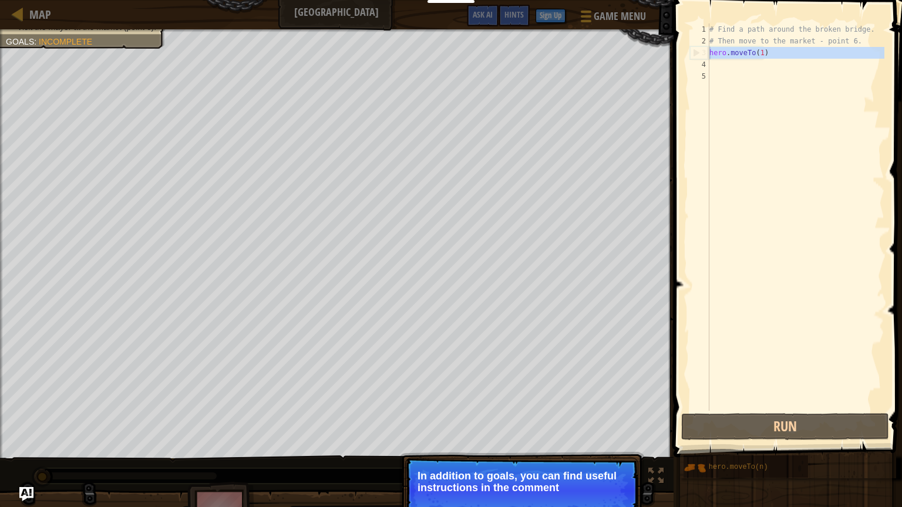
click at [696, 55] on div "3" at bounding box center [699, 53] width 19 height 12
type textarea "hero.moveTo(1)"
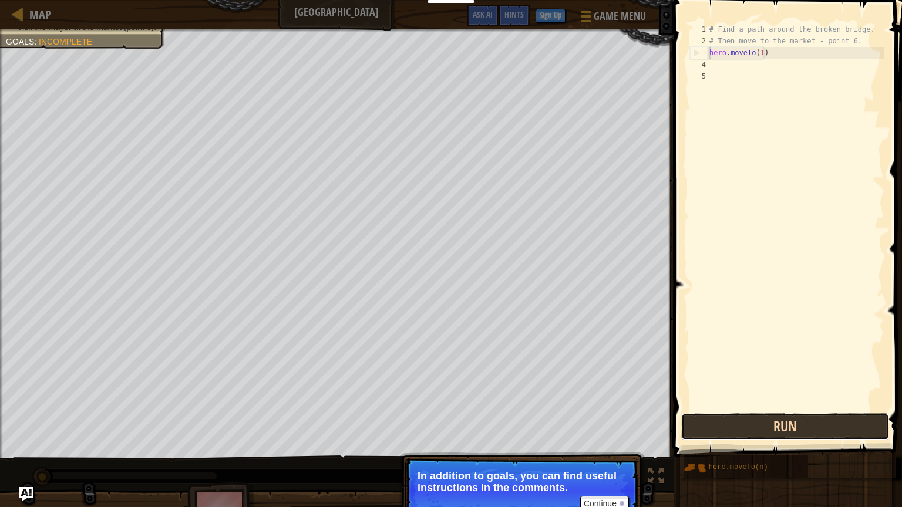
click at [775, 422] on button "Run" at bounding box center [785, 426] width 208 height 27
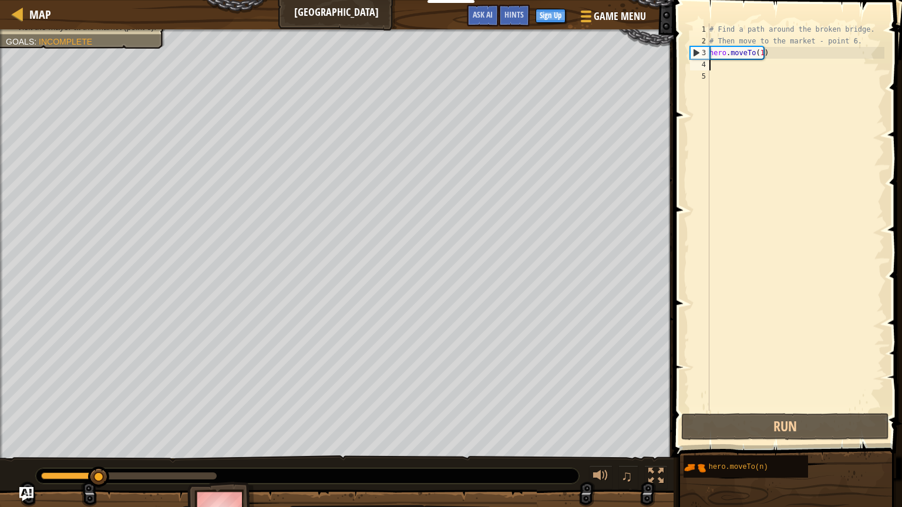
click at [731, 68] on div "# Find a path around the broken bridge. # Then move to the market - point 6. he…" at bounding box center [795, 228] width 177 height 411
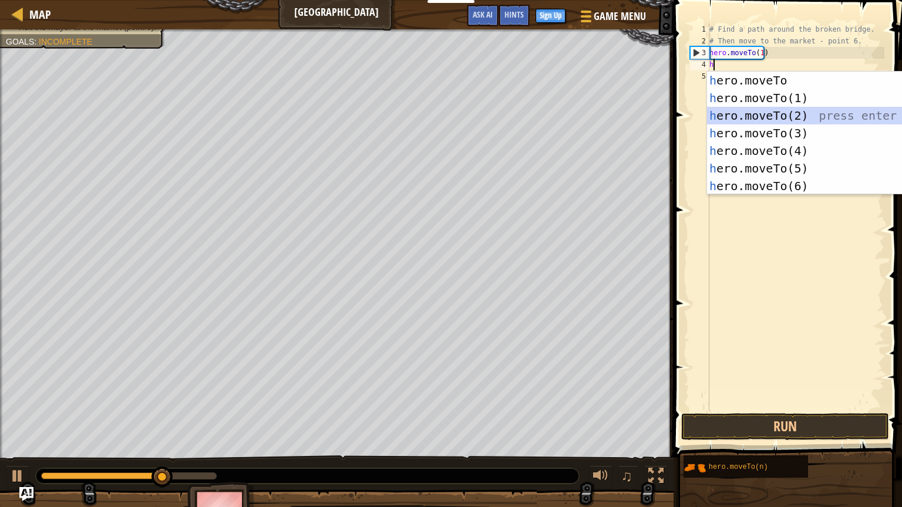
click at [739, 110] on div "h ero.moveTo press enter h ero.moveTo(1) press enter h ero.moveTo(2) press ente…" at bounding box center [818, 151] width 222 height 159
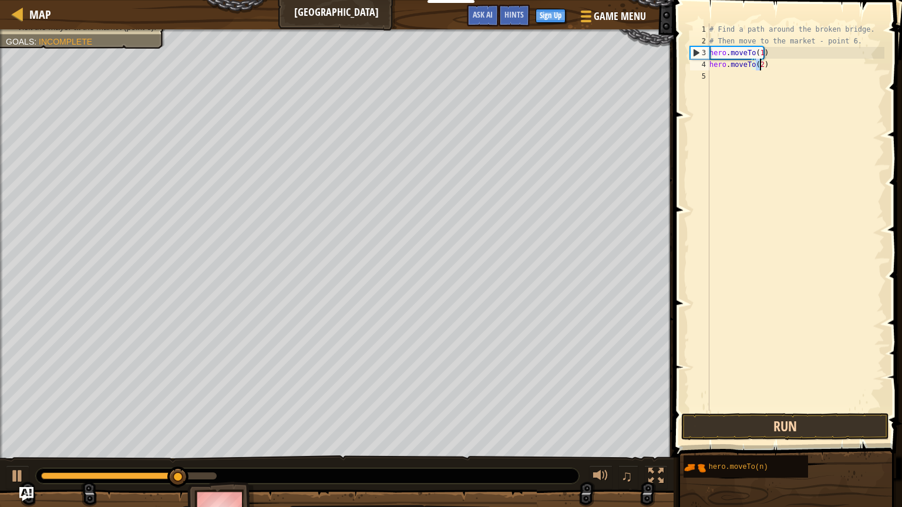
type textarea "hero.moveTo(2)"
click at [738, 418] on button "Run" at bounding box center [785, 426] width 208 height 27
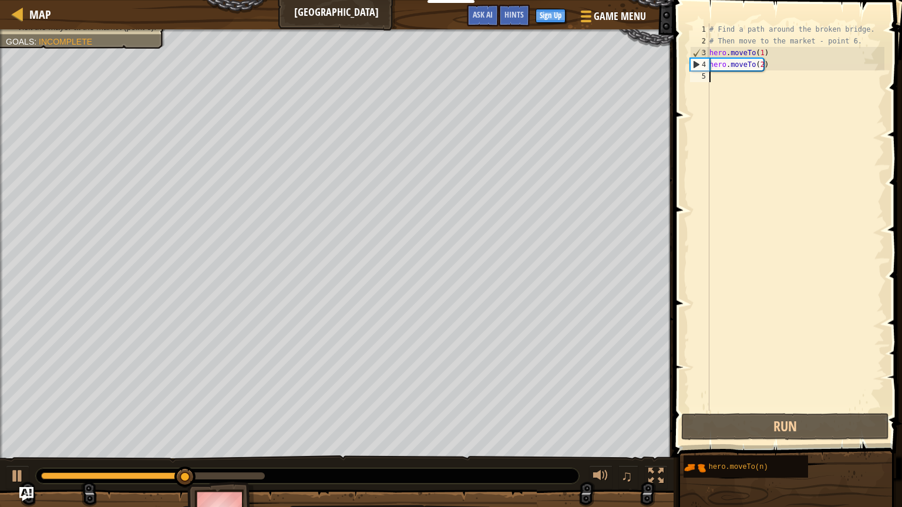
click at [743, 85] on div "# Find a path around the broken bridge. # Then move to the market - point 6. he…" at bounding box center [795, 228] width 177 height 411
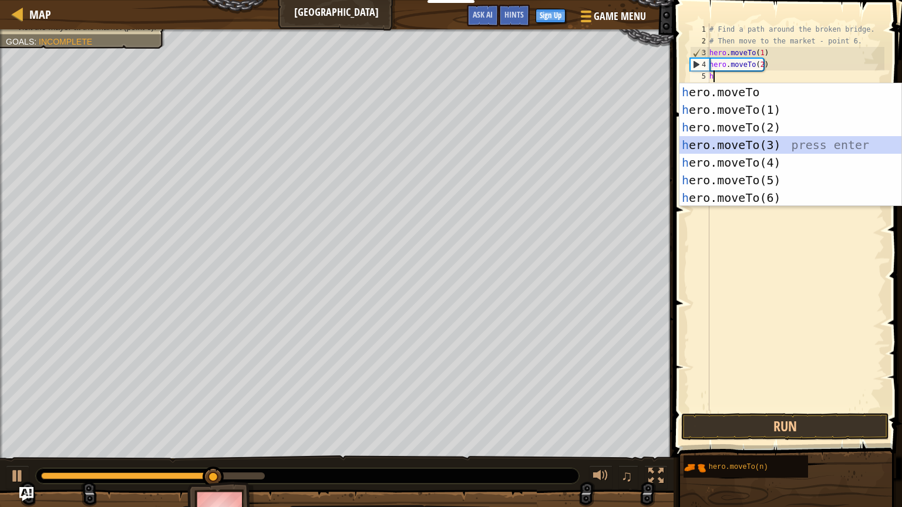
click at [744, 143] on div "h ero.moveTo press enter h ero.moveTo(1) press enter h ero.moveTo(2) press ente…" at bounding box center [790, 162] width 222 height 159
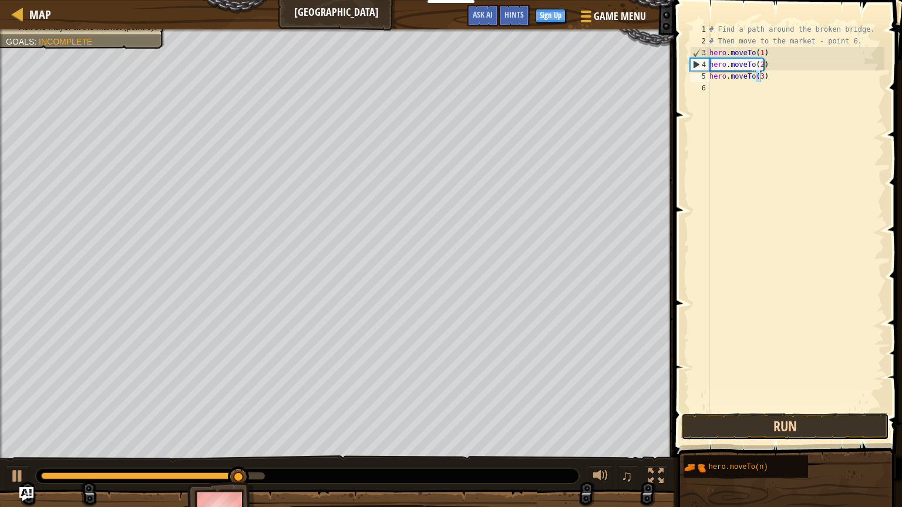
click at [769, 420] on button "Run" at bounding box center [785, 426] width 208 height 27
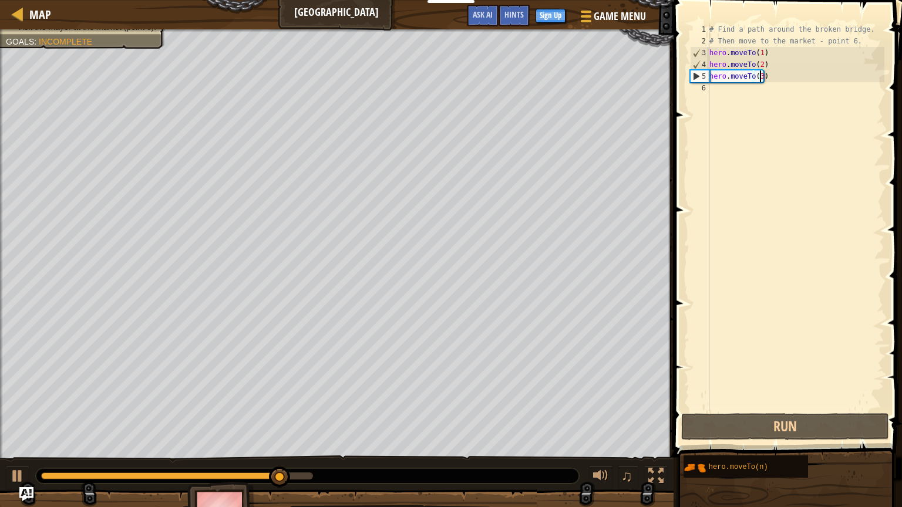
type textarea "hero.moveTo(3h)"
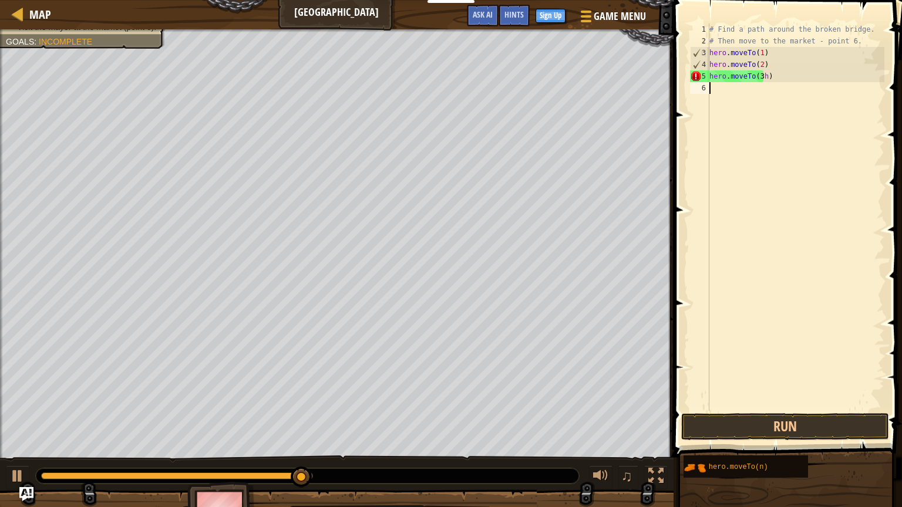
click at [728, 99] on div "# Find a path around the broken bridge. # Then move to the market - point 6. he…" at bounding box center [795, 228] width 177 height 411
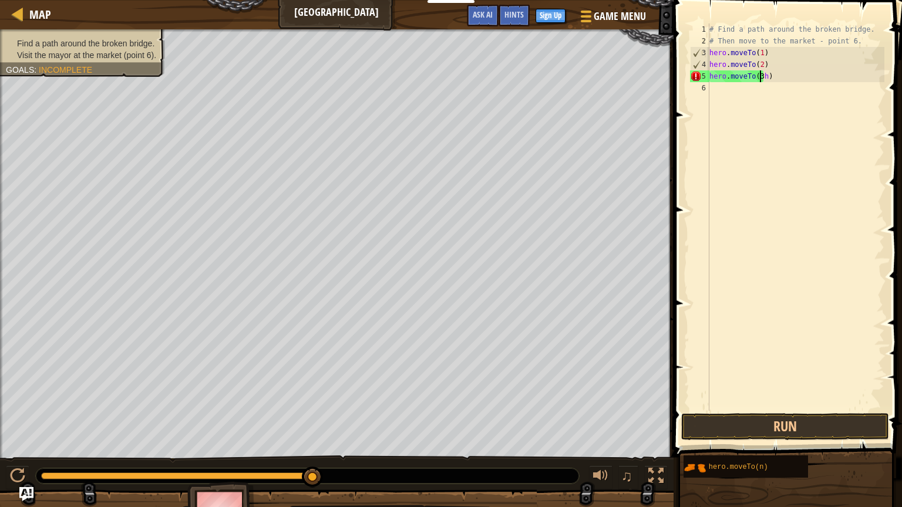
click at [761, 78] on div "# Find a path around the broken bridge. # Then move to the market - point 6. he…" at bounding box center [795, 228] width 177 height 411
click at [763, 78] on div "# Find a path around the broken bridge. # Then move to the market - point 6. he…" at bounding box center [795, 228] width 177 height 411
type textarea "hero.moveTo(3)"
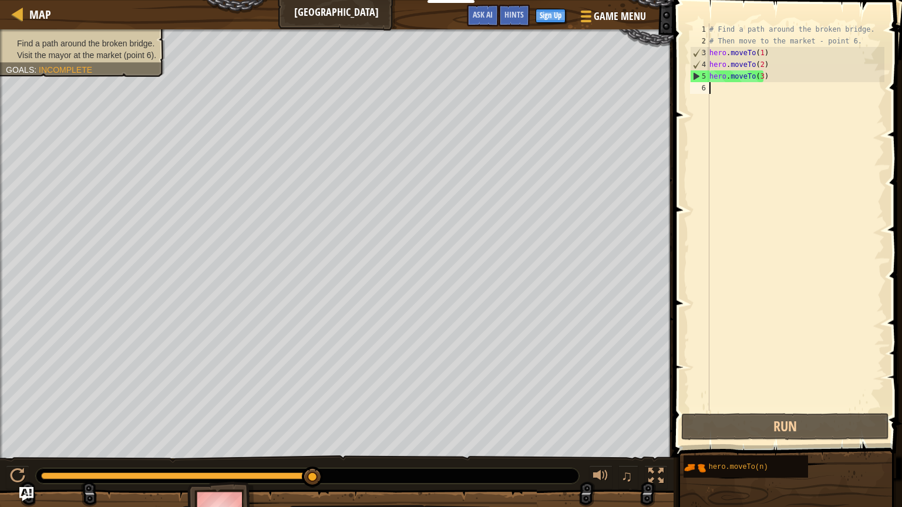
click at [751, 100] on div "# Find a path around the broken bridge. # Then move to the market - point 6. he…" at bounding box center [795, 228] width 177 height 411
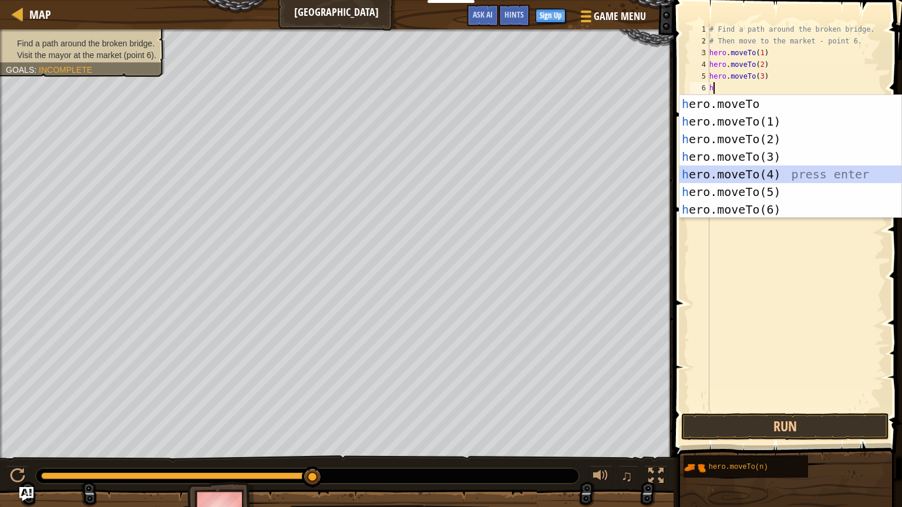
click at [749, 168] on div "h ero.moveTo press enter h ero.moveTo(1) press enter h ero.moveTo(2) press ente…" at bounding box center [790, 174] width 222 height 159
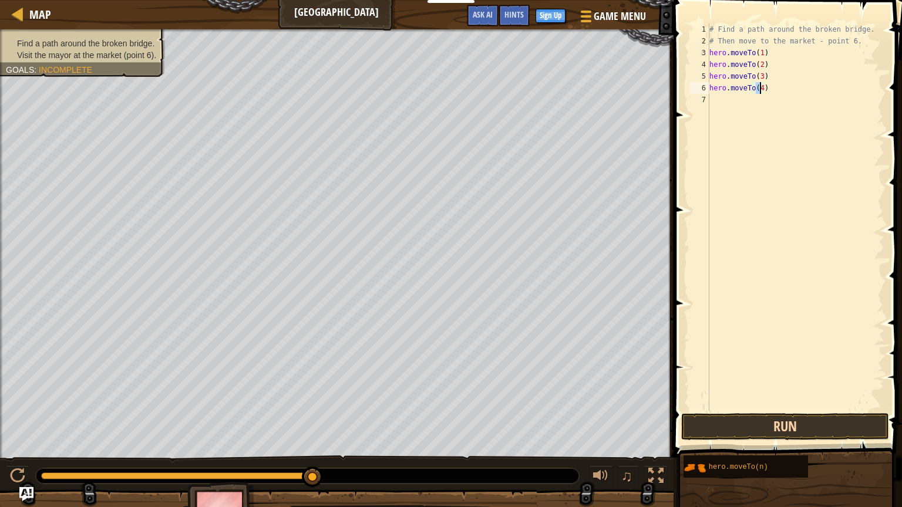
type textarea "hero.moveTo(4)"
click at [712, 421] on button "Run" at bounding box center [785, 426] width 208 height 27
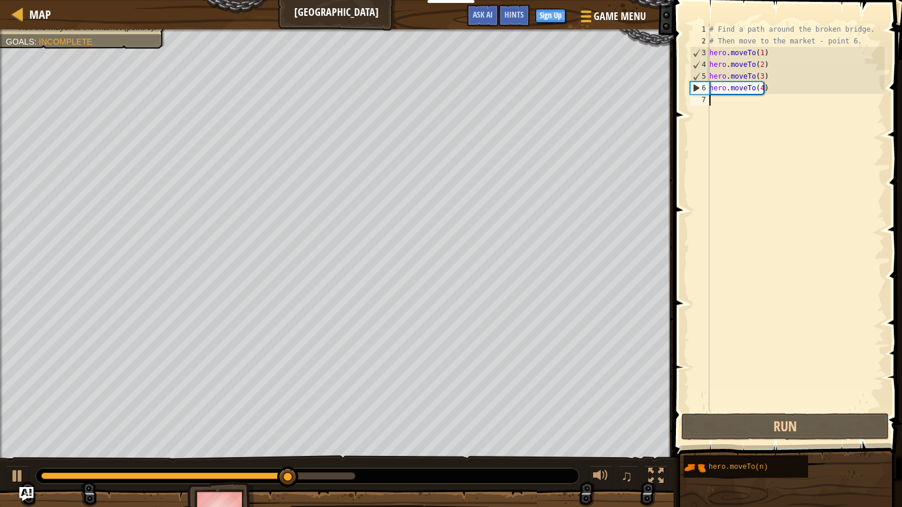
click at [723, 98] on div "# Find a path around the broken bridge. # Then move to the market - point 6. he…" at bounding box center [795, 228] width 177 height 411
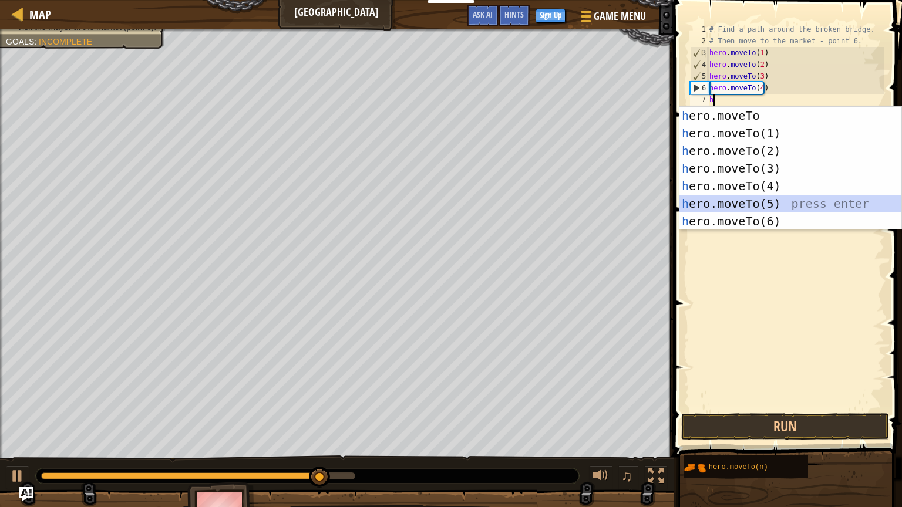
click at [733, 198] on div "h ero.moveTo press enter h ero.moveTo(1) press enter h ero.moveTo(2) press ente…" at bounding box center [790, 186] width 222 height 159
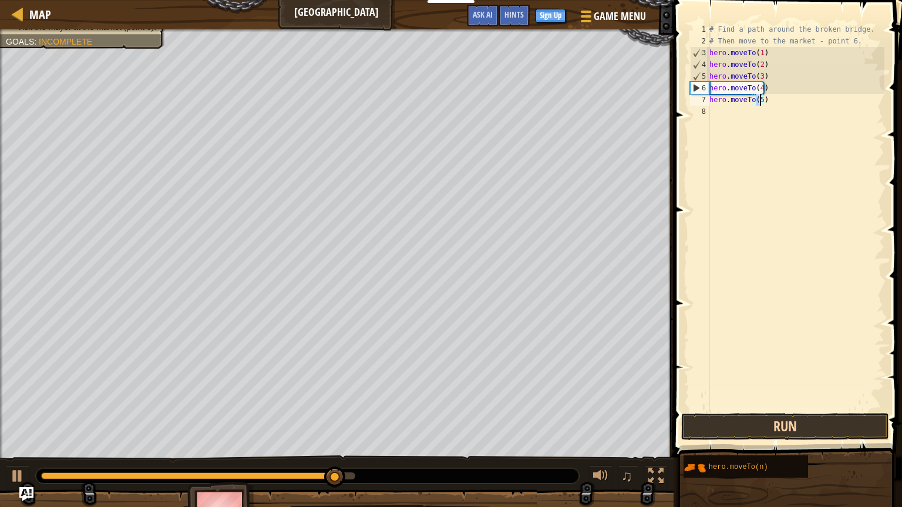
type textarea "hero.moveTo(5)"
click at [747, 427] on button "Run" at bounding box center [785, 426] width 208 height 27
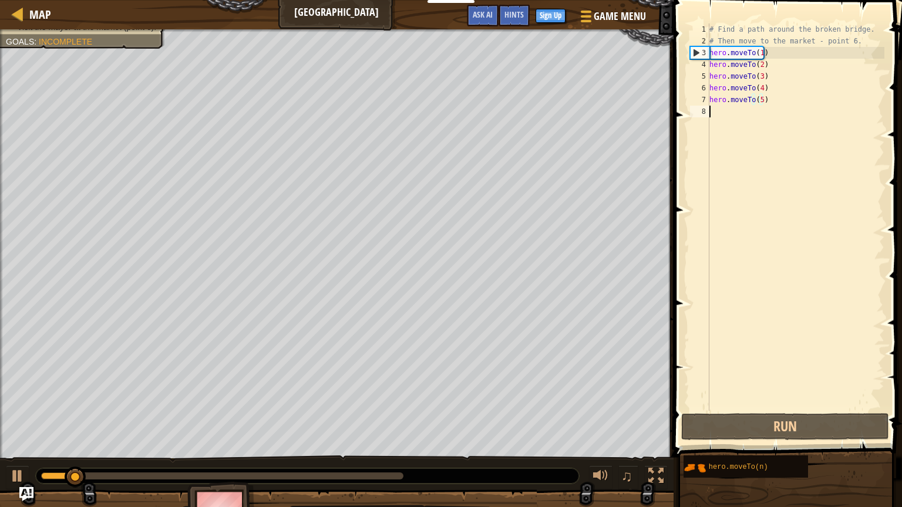
click at [721, 112] on div "# Find a path around the broken bridge. # Then move to the market - point 6. he…" at bounding box center [795, 228] width 177 height 411
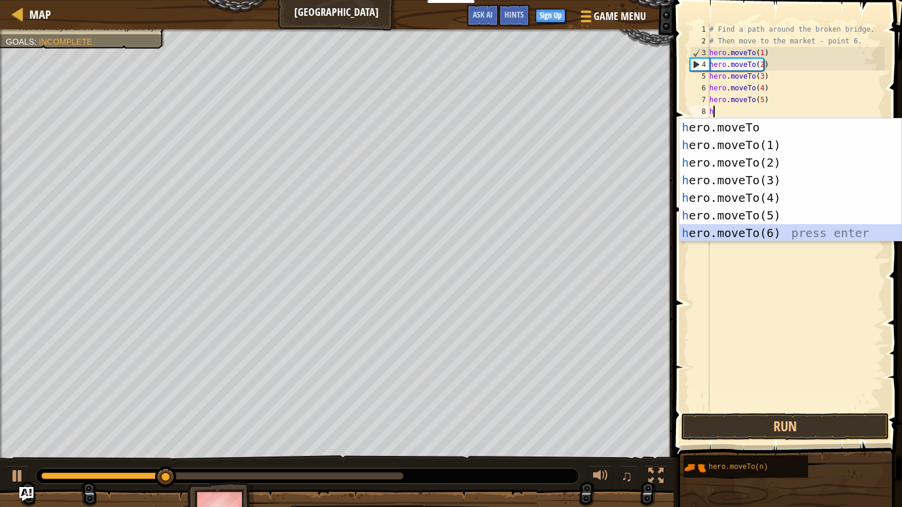
click at [712, 229] on div "h ero.moveTo press enter h ero.moveTo(1) press enter h ero.moveTo(2) press ente…" at bounding box center [790, 198] width 222 height 159
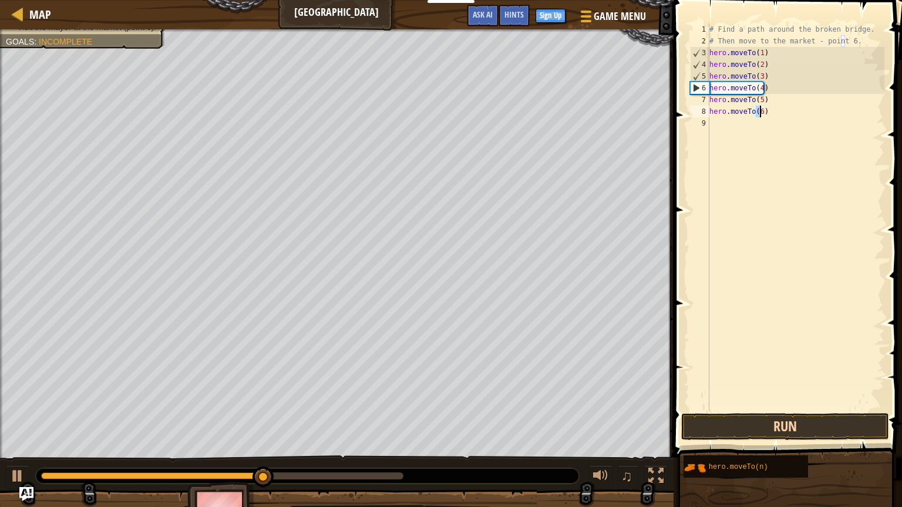
type textarea "hero.moveTo(6)"
click at [735, 416] on button "Run" at bounding box center [785, 426] width 208 height 27
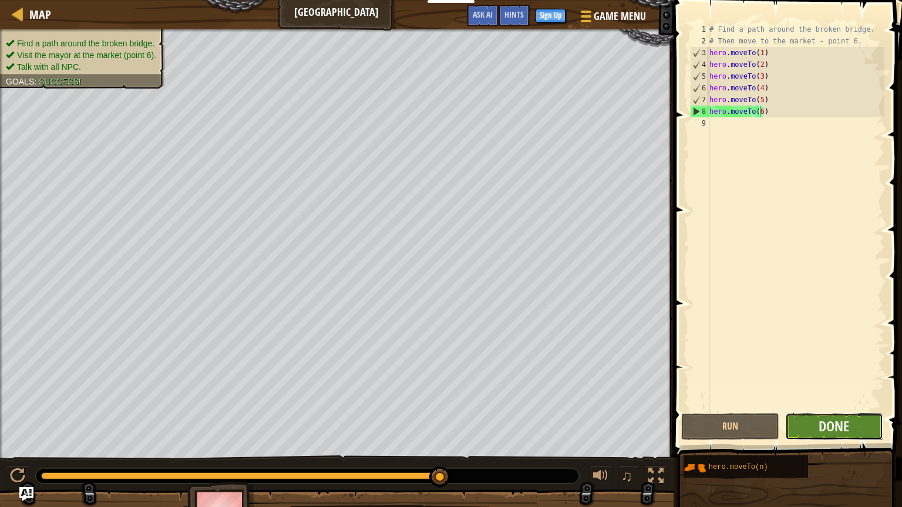
click at [858, 425] on button "Done" at bounding box center [834, 426] width 98 height 27
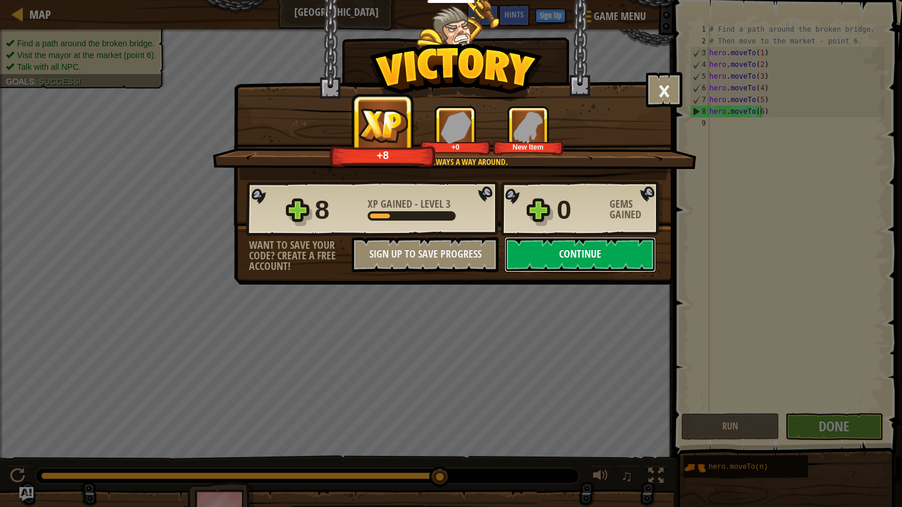
click at [585, 253] on button "Continue" at bounding box center [579, 254] width 151 height 35
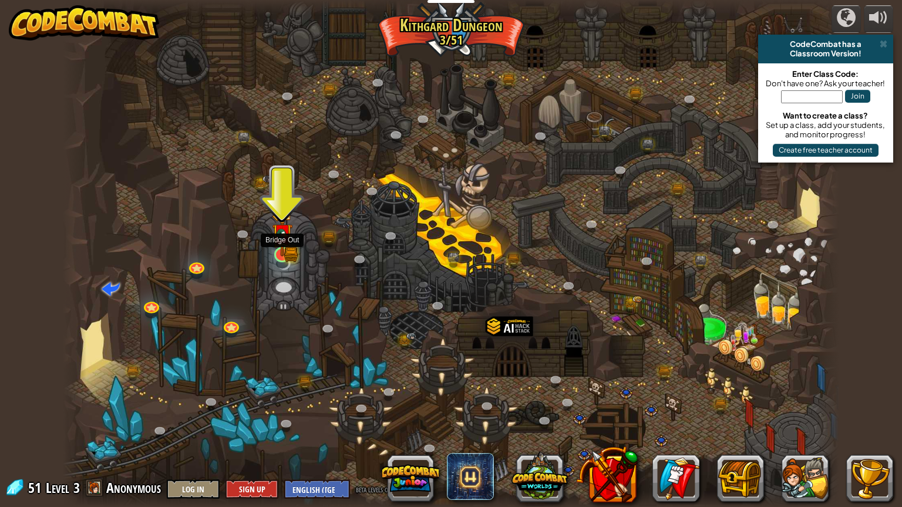
click at [291, 251] on img at bounding box center [282, 233] width 21 height 45
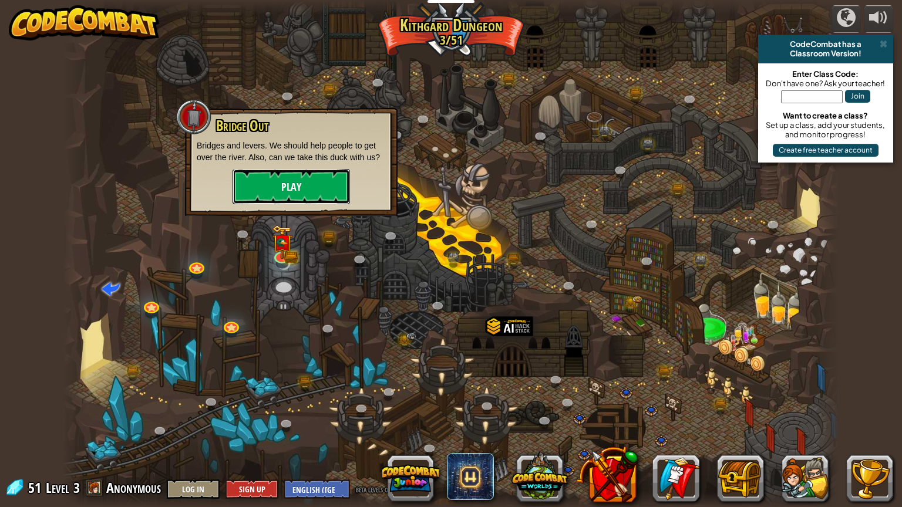
click at [326, 179] on button "Play" at bounding box center [290, 186] width 117 height 35
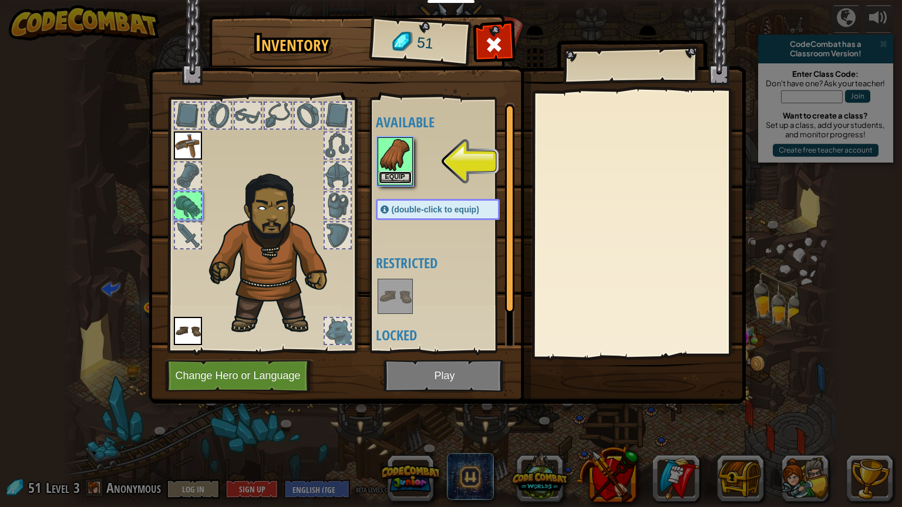
click at [390, 176] on button "Equip" at bounding box center [395, 177] width 33 height 12
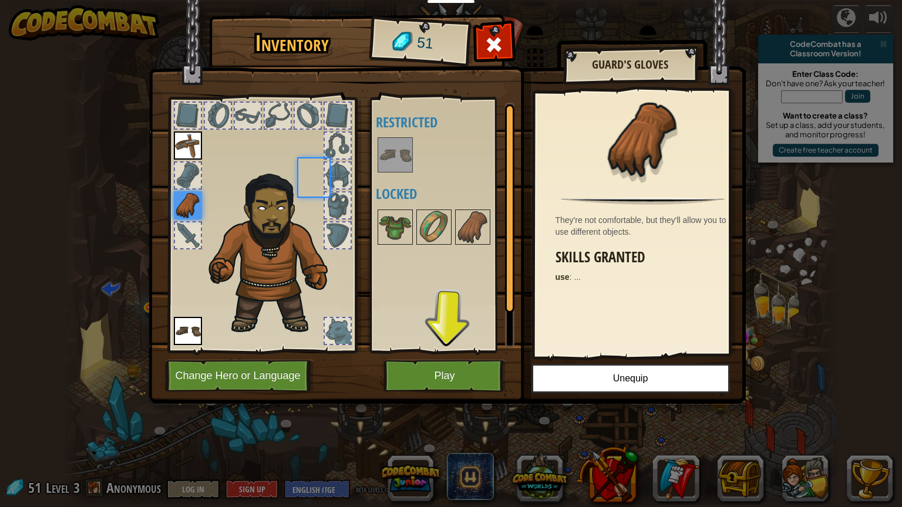
click at [390, 1] on body "Educators Create Free Account School & District Solutions Teacher Toolkit Previ…" at bounding box center [451, 0] width 902 height 1
click at [471, 364] on button "Play" at bounding box center [444, 376] width 123 height 32
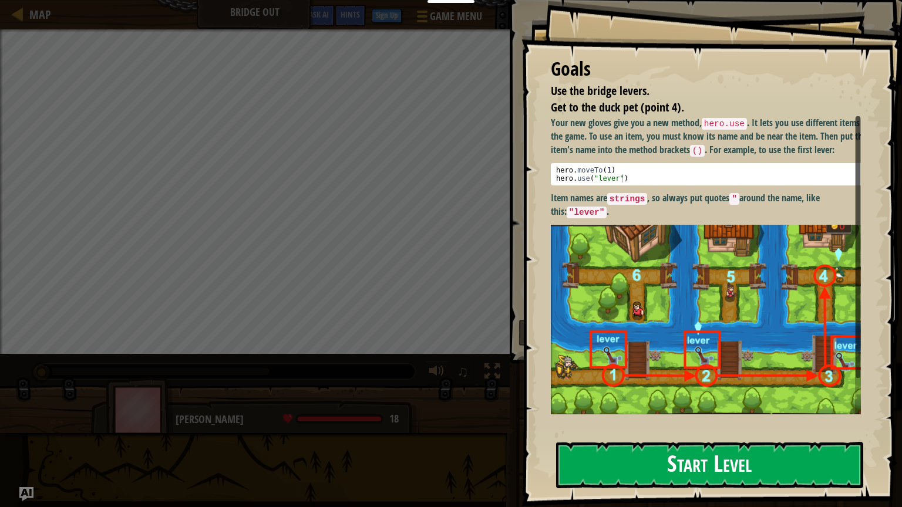
click at [606, 428] on button "Start Level" at bounding box center [709, 465] width 307 height 46
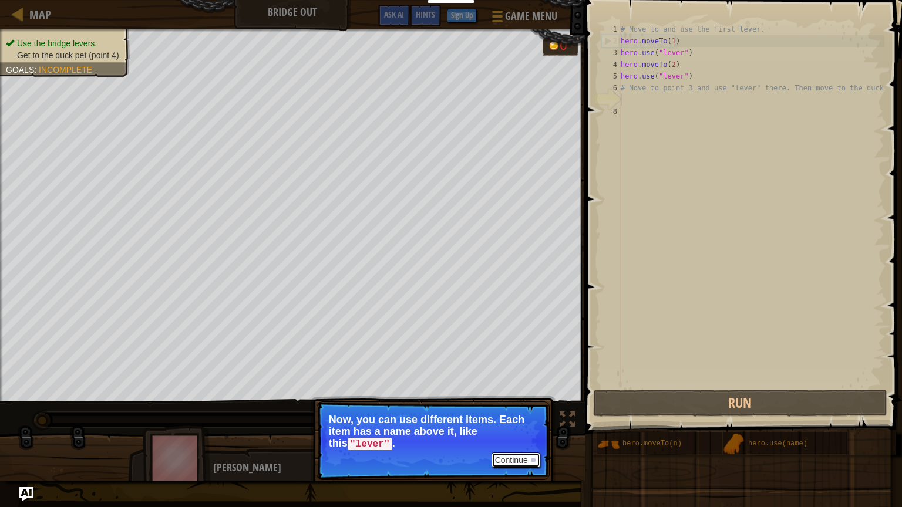
click at [532, 428] on div at bounding box center [533, 460] width 5 height 5
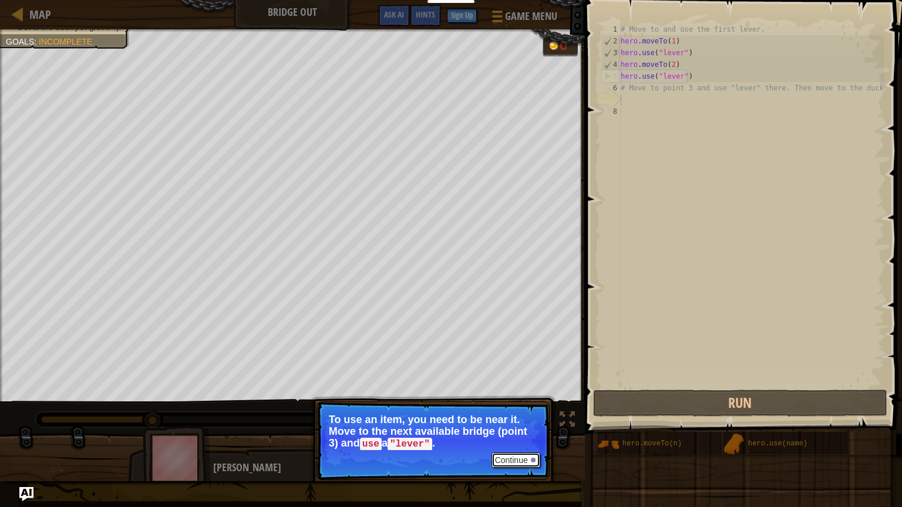
click at [518, 428] on button "Continue" at bounding box center [515, 460] width 49 height 15
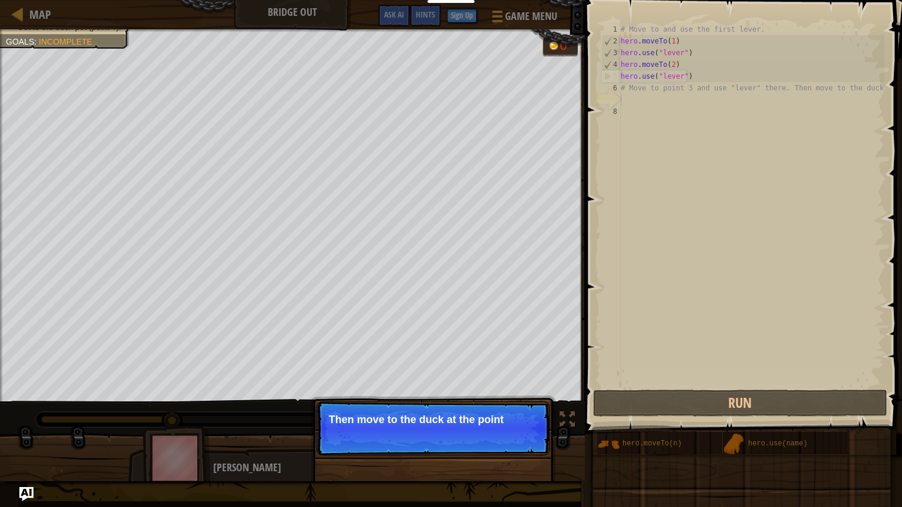
click at [655, 142] on div "# Move to and use the first lever. hero . moveTo ( 1 ) hero . use ( "lever" ) h…" at bounding box center [751, 216] width 266 height 387
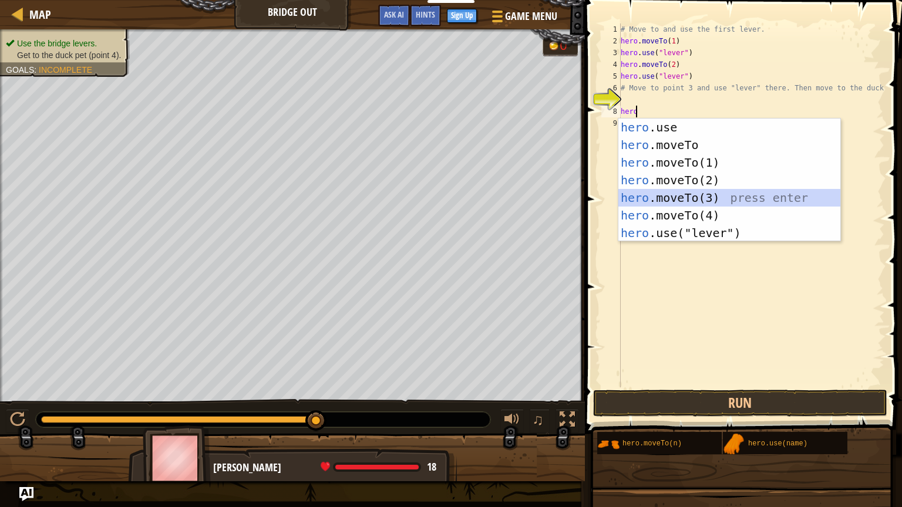
click at [699, 195] on div "hero .use press enter hero .moveTo press enter hero .moveTo(1) press enter hero…" at bounding box center [729, 198] width 222 height 159
type textarea "hero.moveTo(3)"
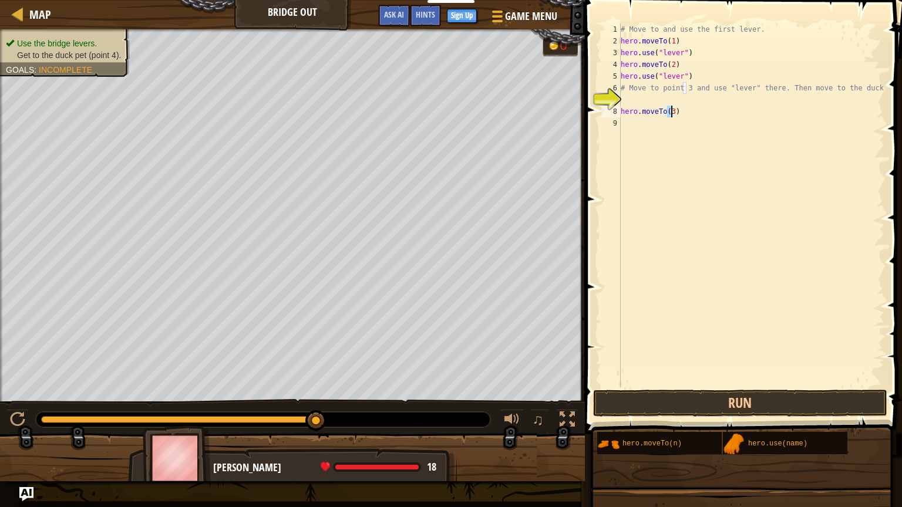
click at [656, 131] on div "# Move to and use the first lever. hero . moveTo ( 1 ) hero . use ( "lever" ) h…" at bounding box center [751, 216] width 266 height 387
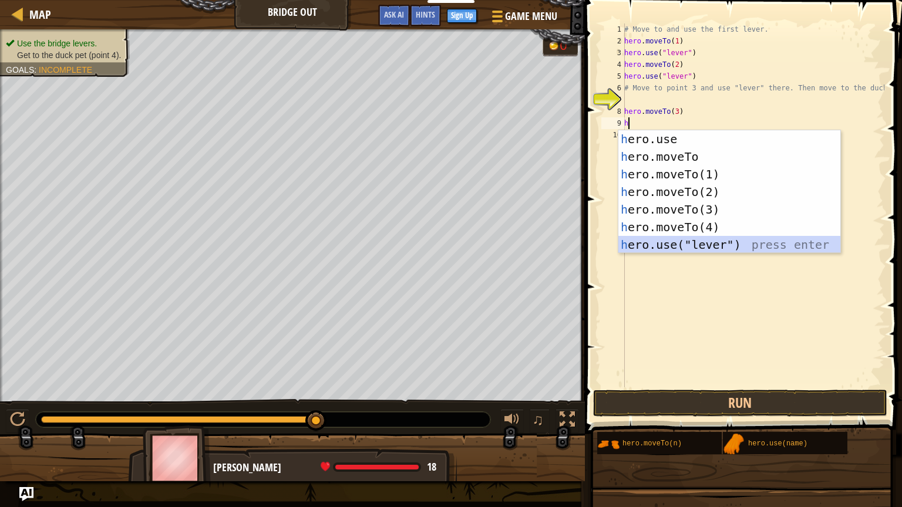
click at [662, 238] on div "h ero.use press enter h ero.moveTo press enter h ero.moveTo(1) press enter h er…" at bounding box center [729, 209] width 222 height 159
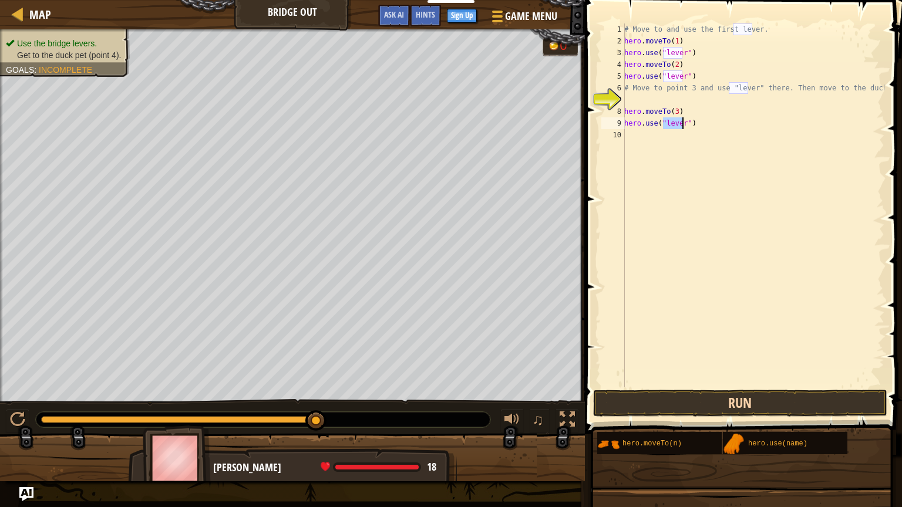
type textarea "hero.use("lever")"
click at [692, 404] on button "Run" at bounding box center [740, 403] width 294 height 27
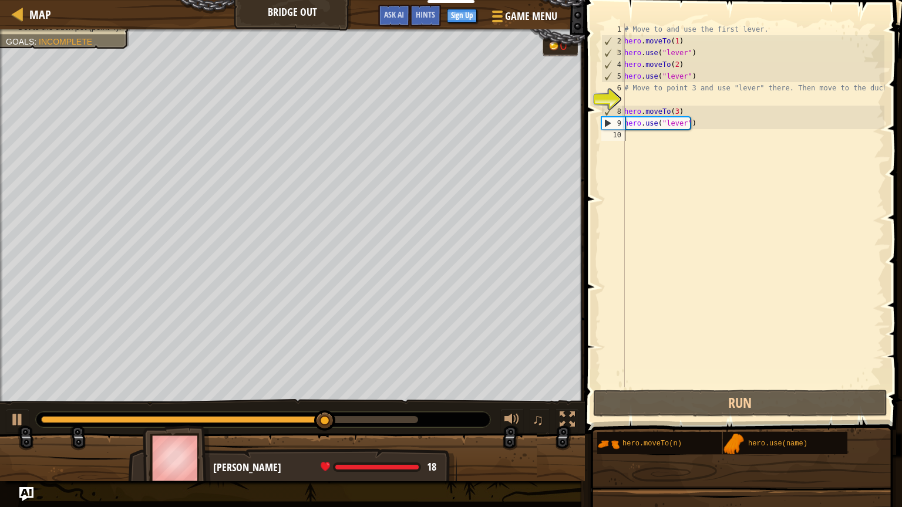
click at [667, 148] on div "# Move to and use the first lever. hero . moveTo ( 1 ) hero . use ( "lever" ) h…" at bounding box center [753, 216] width 262 height 387
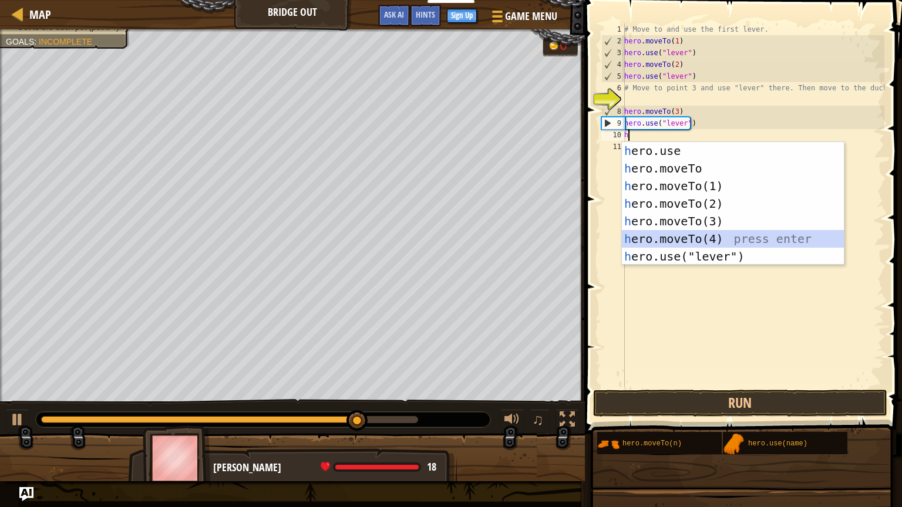
click at [662, 237] on div "h ero.use press enter h ero.moveTo press enter h ero.moveTo(1) press enter h er…" at bounding box center [733, 221] width 222 height 159
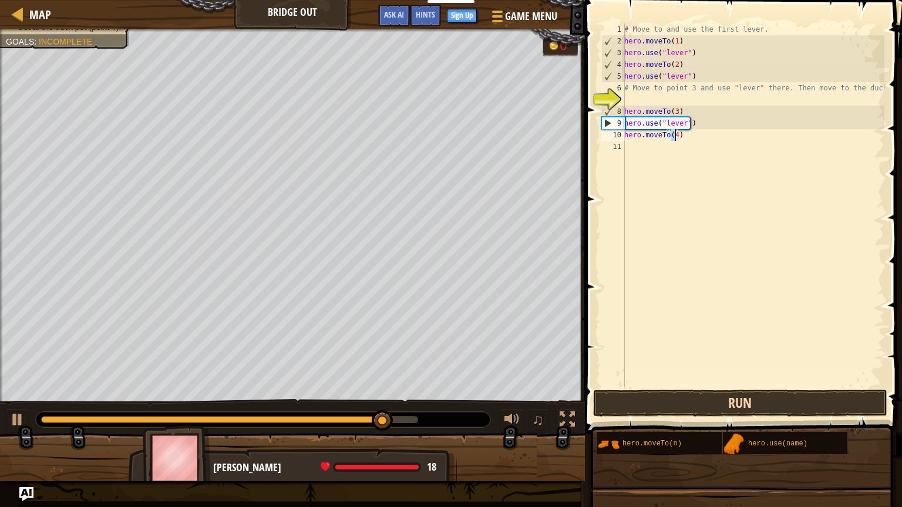
type textarea "hero.moveTo(4)"
click at [672, 402] on button "Run" at bounding box center [740, 403] width 294 height 27
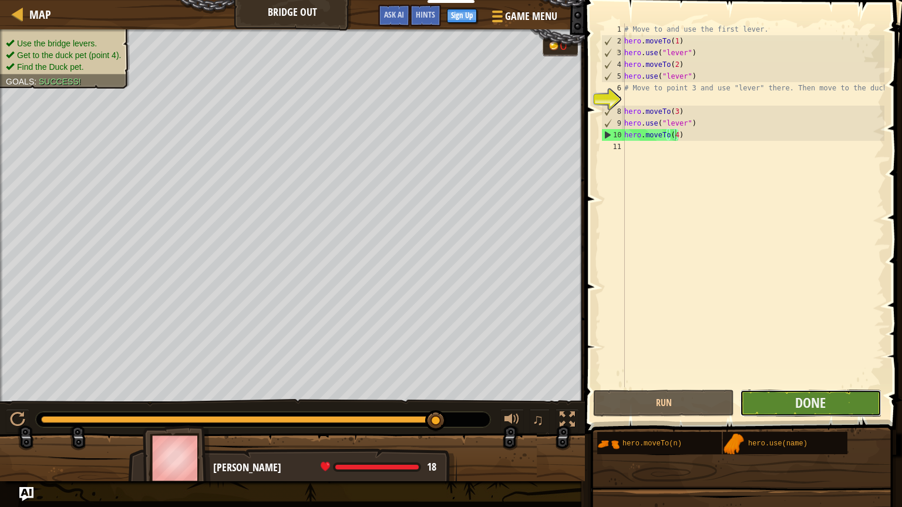
click at [787, 392] on button "Done" at bounding box center [810, 403] width 141 height 27
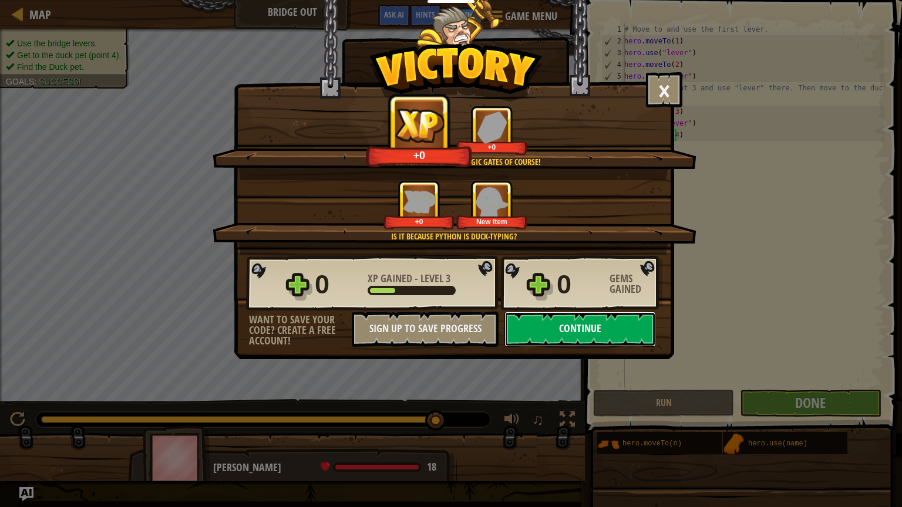
click at [533, 332] on button "Continue" at bounding box center [579, 329] width 151 height 35
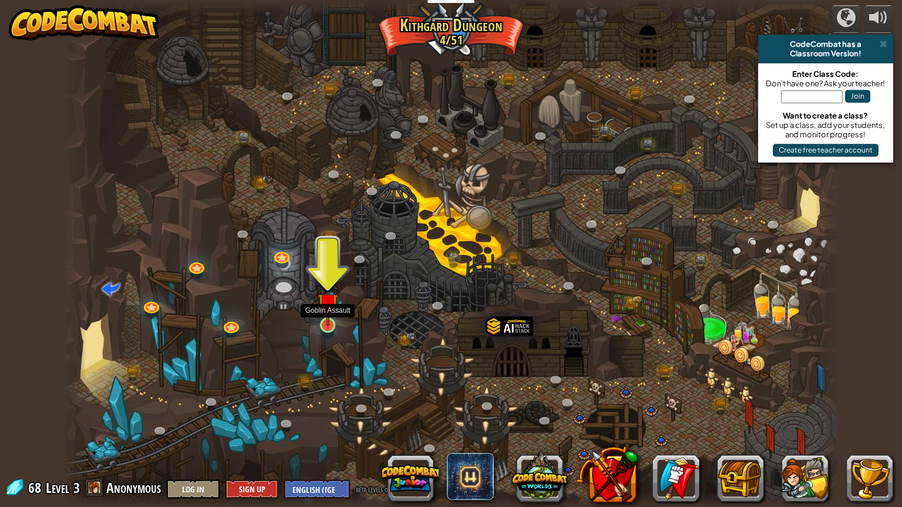
click at [324, 308] on img at bounding box center [328, 303] width 21 height 47
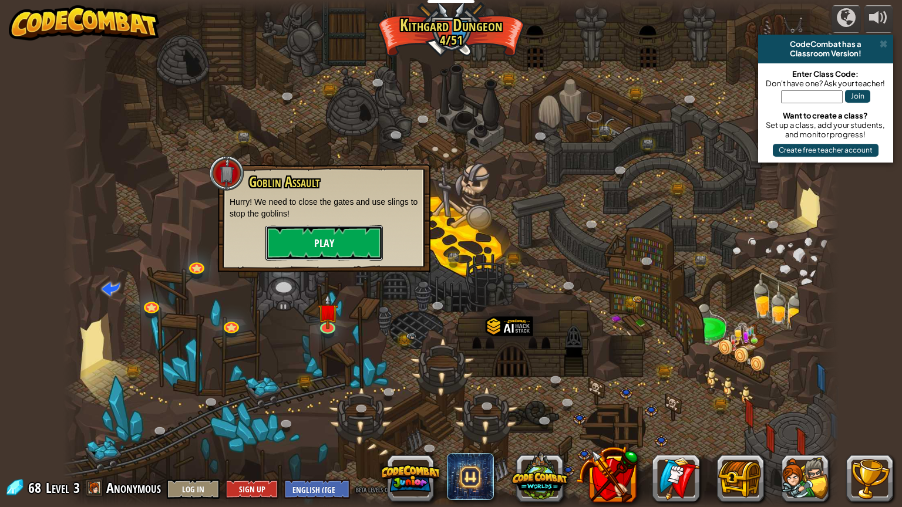
click at [351, 236] on button "Play" at bounding box center [323, 242] width 117 height 35
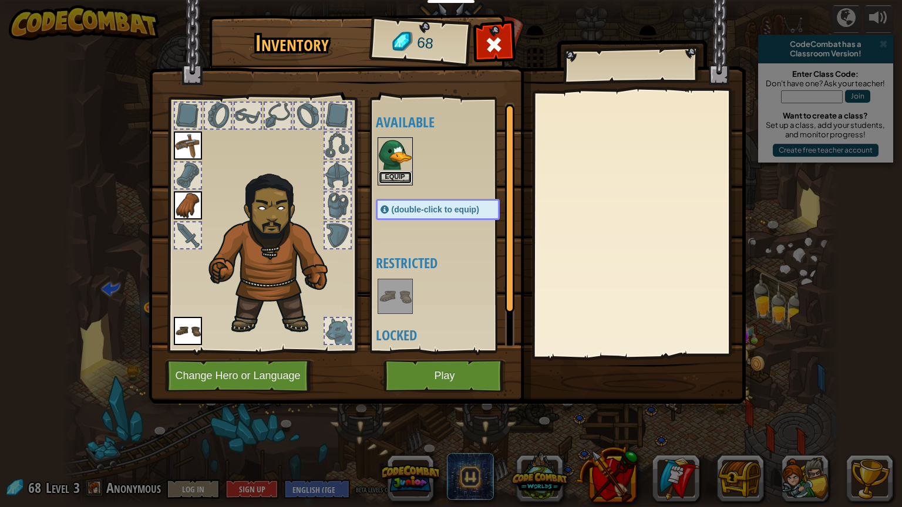
click at [381, 177] on button "Equip" at bounding box center [395, 177] width 33 height 12
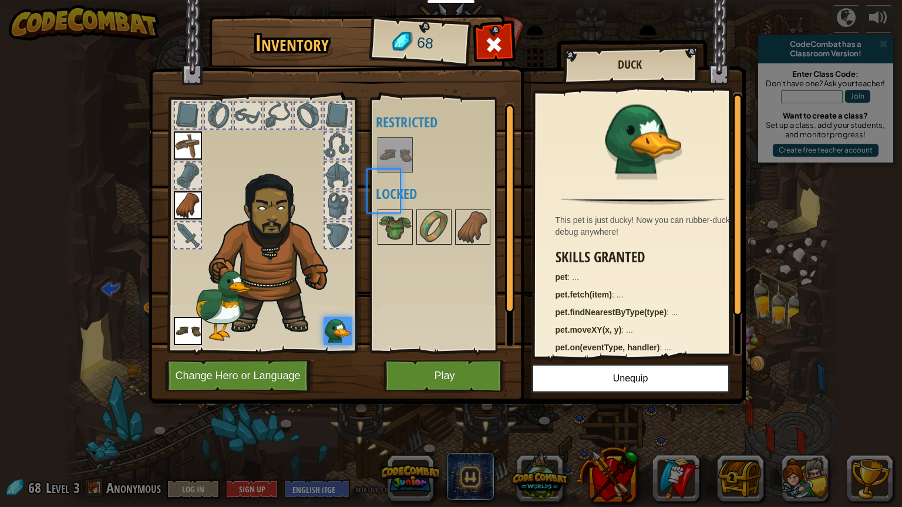
click at [381, 1] on body "Educators Create Free Account School & District Solutions Teacher Toolkit Previ…" at bounding box center [451, 0] width 902 height 1
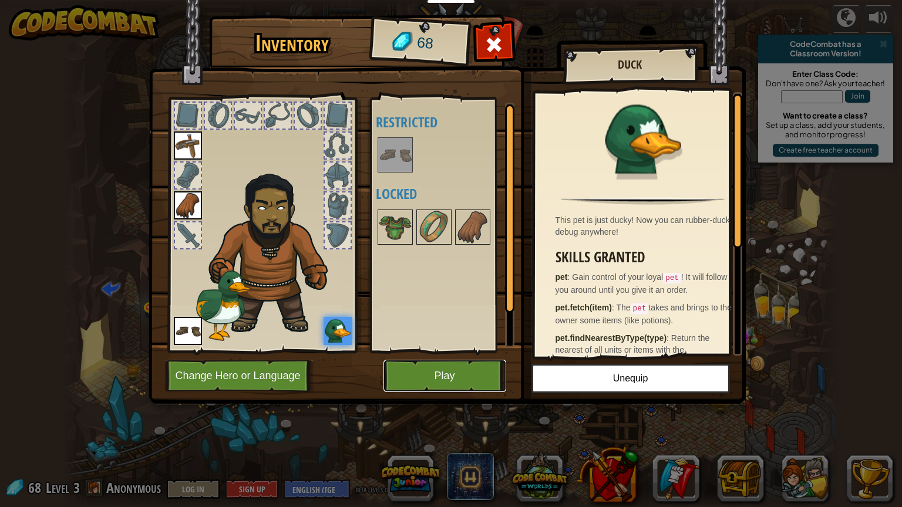
click at [470, 377] on button "Play" at bounding box center [444, 376] width 123 height 32
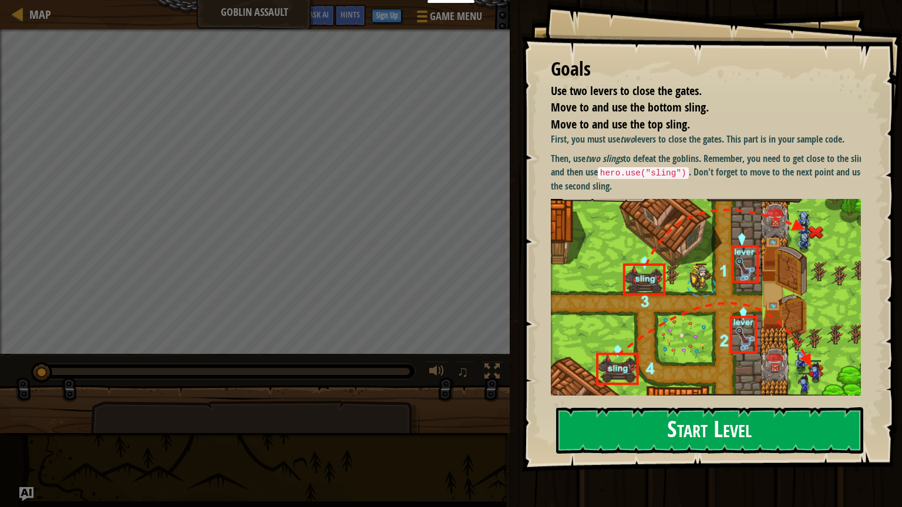
click at [656, 428] on button "Start Level" at bounding box center [709, 430] width 307 height 46
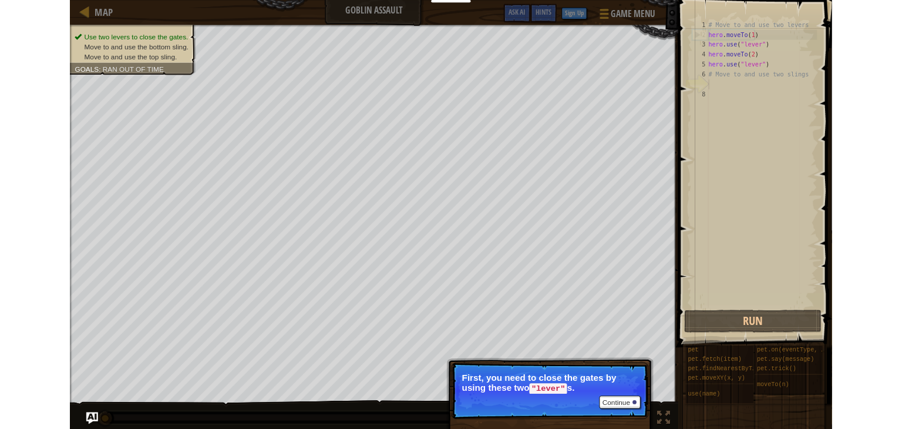
scroll to position [5, 0]
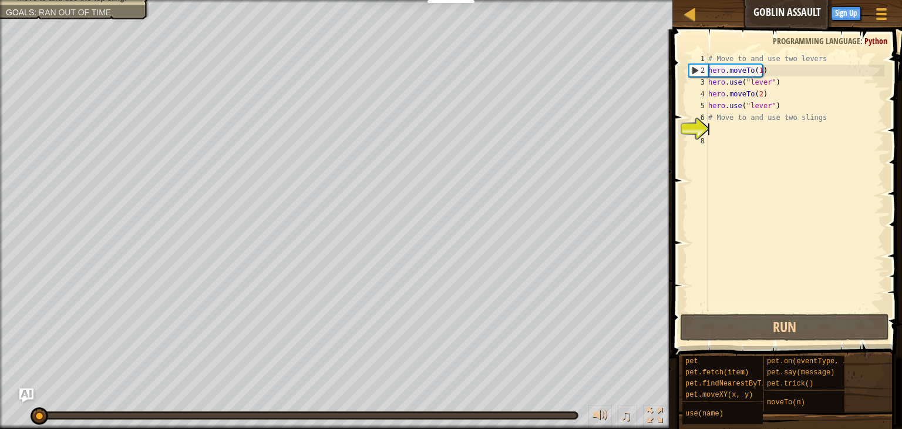
click at [843, 137] on div "Map Goblin Assault Game Menu Done Sign Up Hints Ask AI 1 הההההההההההההההההההההה…" at bounding box center [451, 214] width 902 height 429
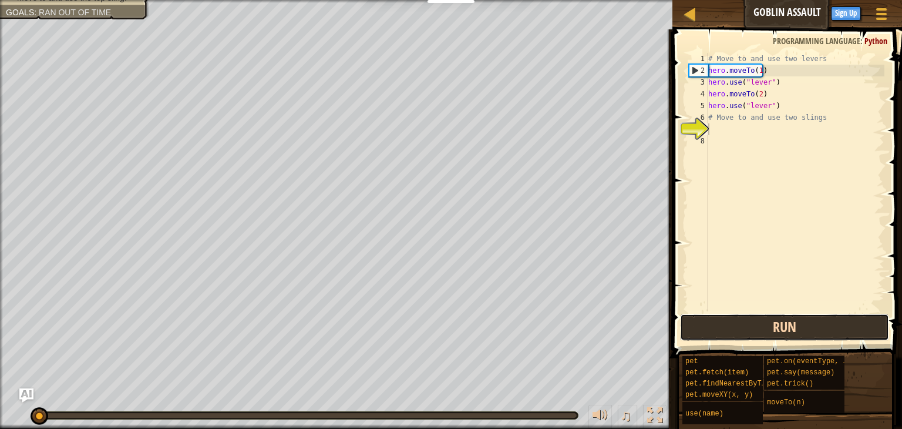
click at [805, 332] on button "Run" at bounding box center [784, 326] width 209 height 27
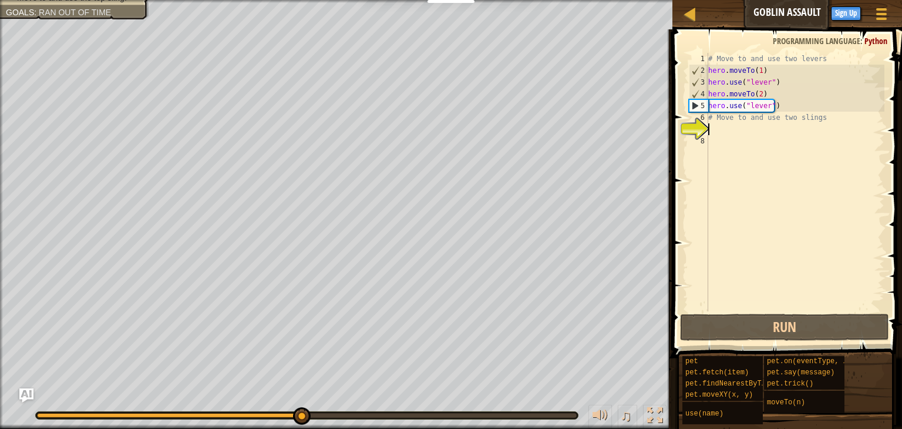
type textarea "m"
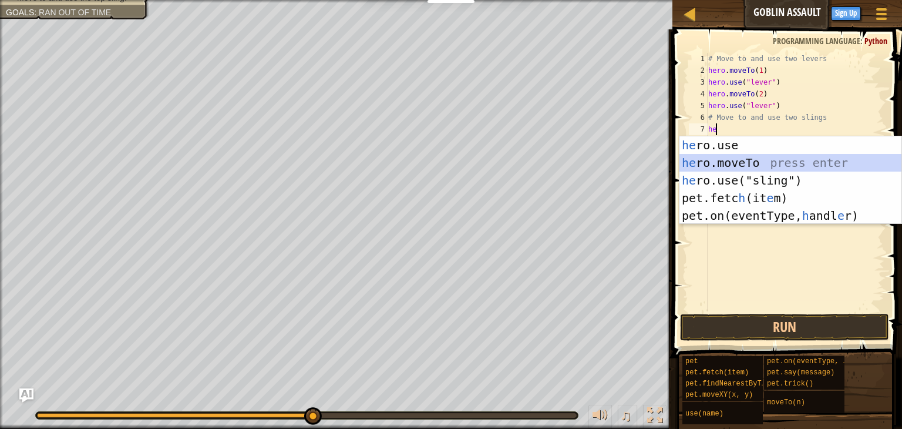
click at [756, 163] on div "he ro.use press enter he ro.moveTo press enter he ro.use("sling") press enter p…" at bounding box center [790, 197] width 222 height 123
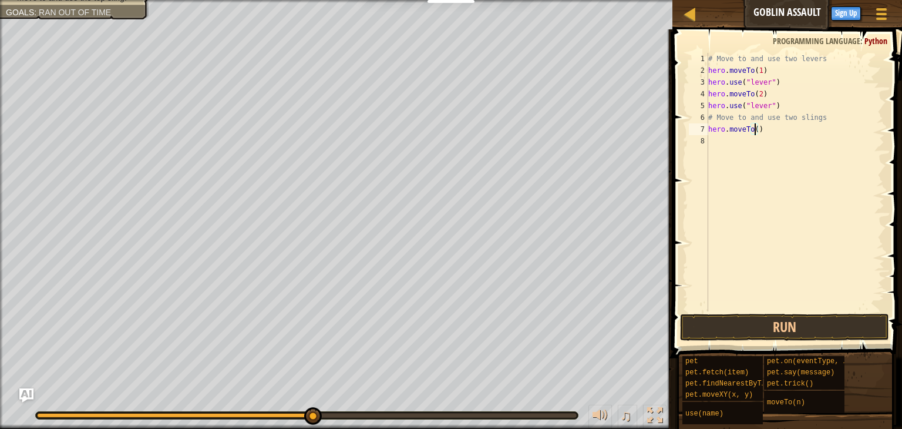
type textarea "hero.moveTo(3)"
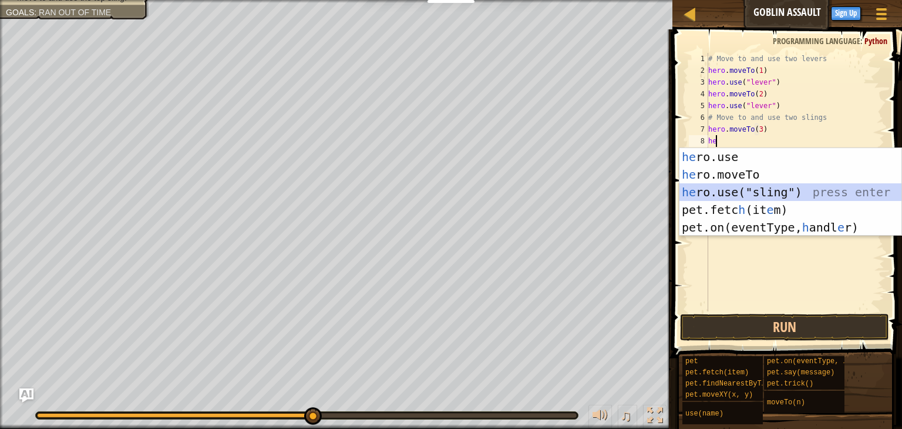
click at [758, 188] on div "he ro.use press enter he ro.moveTo press enter he ro.use("sling") press enter p…" at bounding box center [790, 209] width 222 height 123
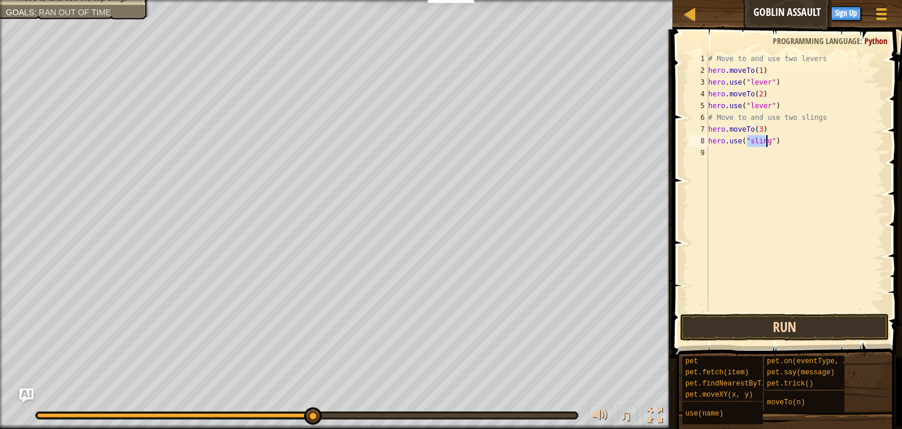
type textarea "hero.use("sling")"
click at [731, 320] on button "Run" at bounding box center [784, 326] width 209 height 27
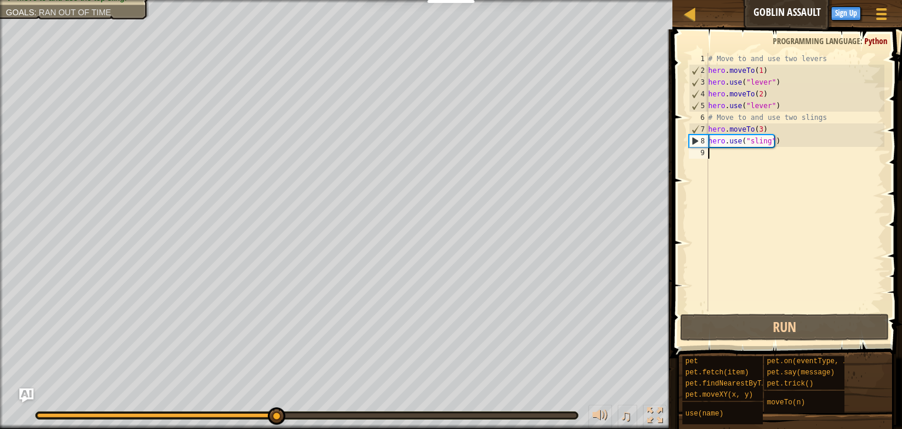
click at [734, 167] on div "# Move to and use two levers hero . moveTo ( 1 ) hero . use ( "lever" ) hero . …" at bounding box center [795, 194] width 178 height 282
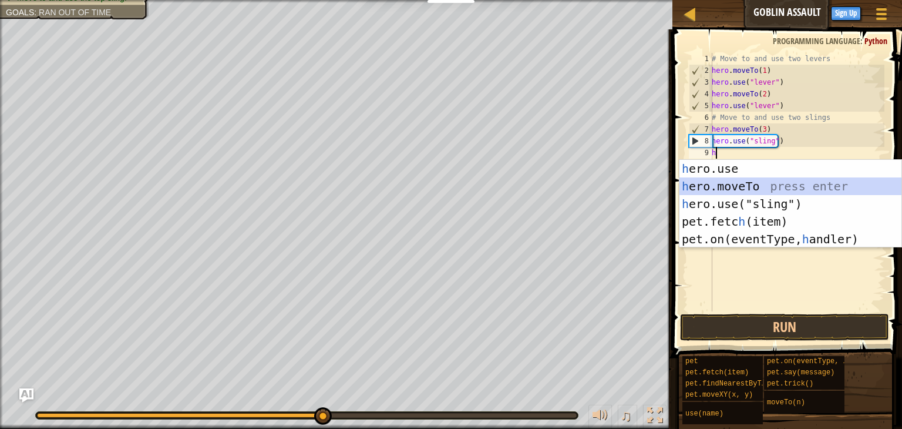
click at [744, 180] on div "h ero.use press enter h ero.moveTo press enter h ero.use("sling") press enter p…" at bounding box center [790, 221] width 222 height 123
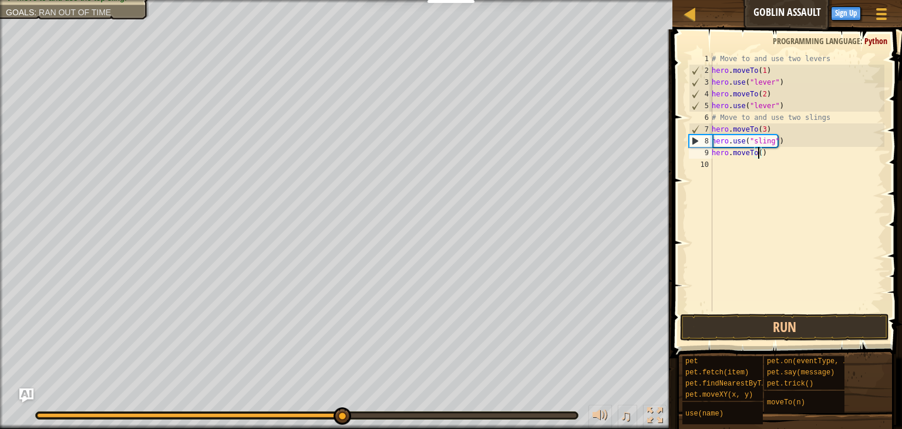
type textarea "hero.moveTo(4)"
click at [728, 166] on div "# Move to and use two levers hero . moveTo ( 1 ) hero . use ( "lever" ) hero . …" at bounding box center [796, 194] width 175 height 282
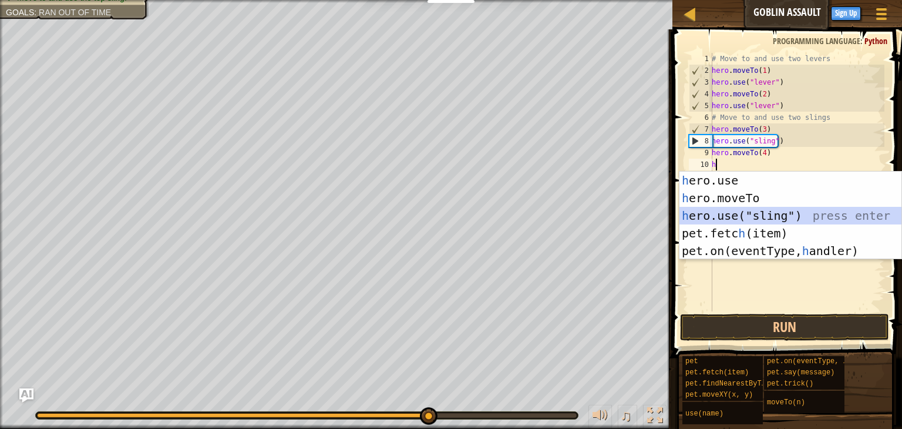
click at [743, 214] on div "h ero.use press enter h ero.moveTo press enter h ero.use("sling") press enter p…" at bounding box center [790, 232] width 222 height 123
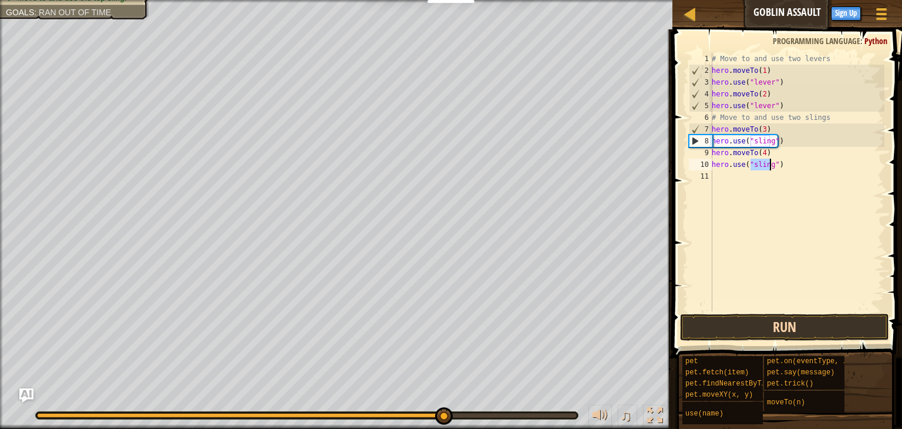
type textarea "hero.use("sling")"
click at [746, 314] on button "Run" at bounding box center [784, 326] width 209 height 27
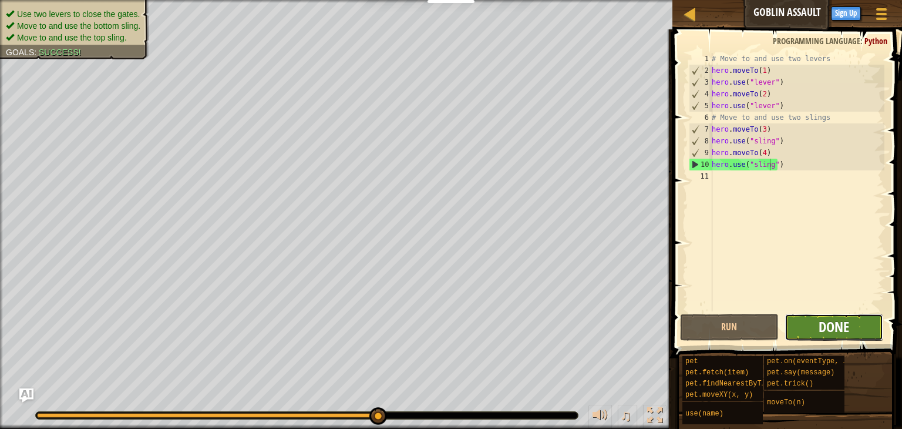
click at [832, 328] on span "Done" at bounding box center [833, 326] width 31 height 19
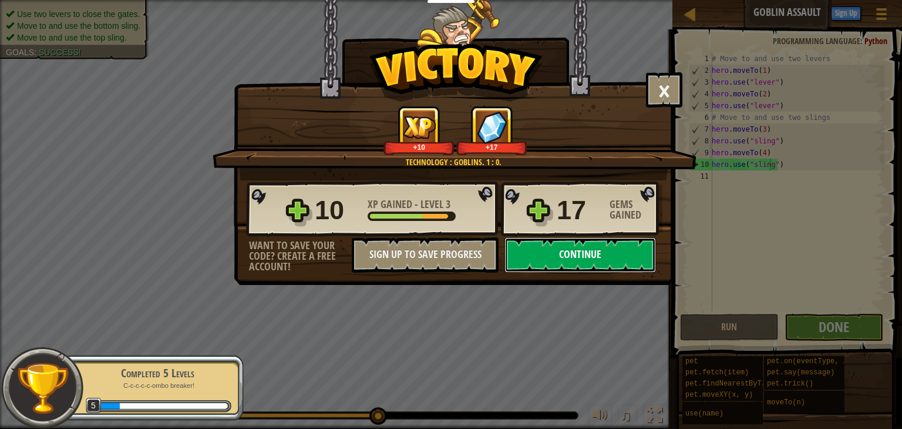
click at [568, 250] on button "Continue" at bounding box center [579, 254] width 151 height 35
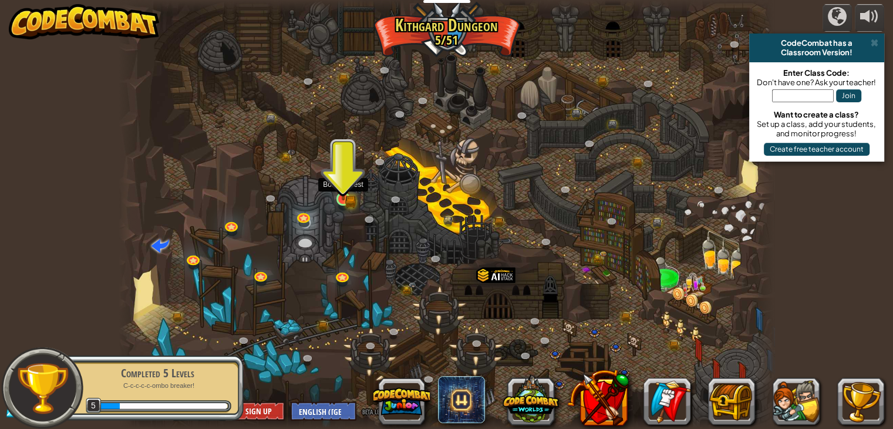
click at [338, 191] on img at bounding box center [343, 182] width 16 height 36
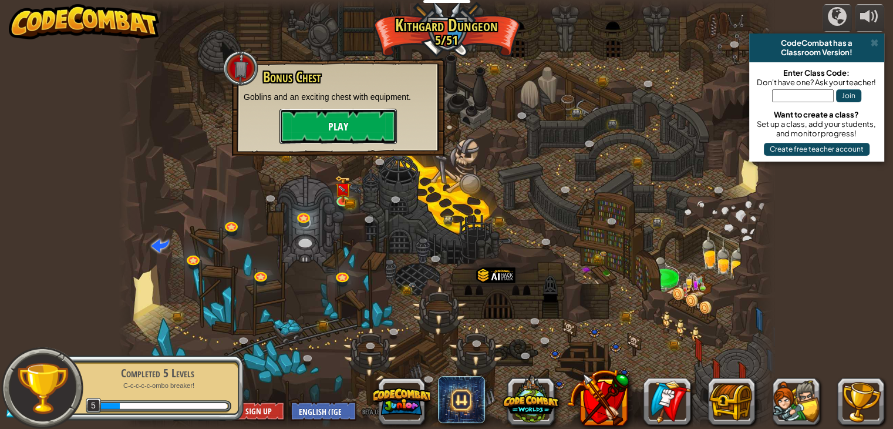
click at [382, 129] on button "Play" at bounding box center [337, 126] width 117 height 35
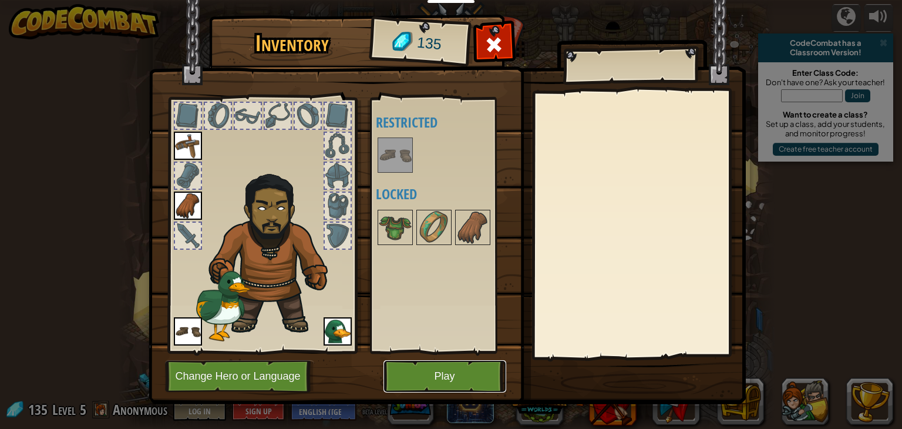
click at [467, 369] on button "Play" at bounding box center [444, 376] width 123 height 32
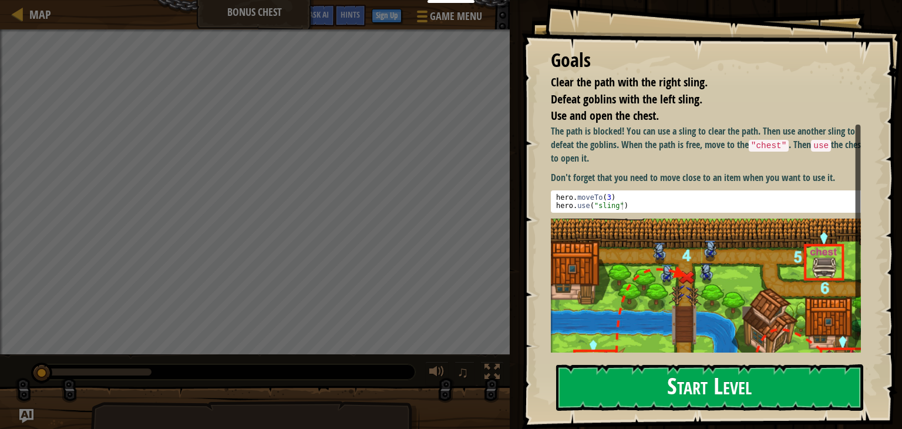
click at [635, 379] on button "Start Level" at bounding box center [709, 387] width 307 height 46
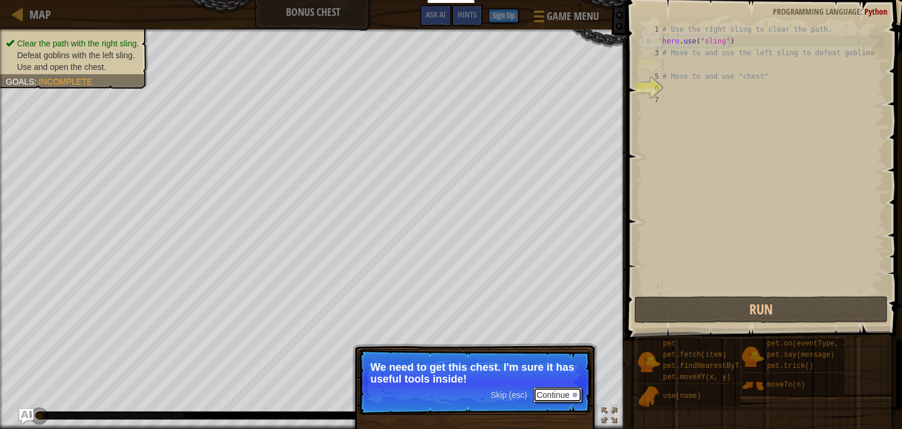
click at [573, 392] on button "Continue" at bounding box center [557, 394] width 49 height 15
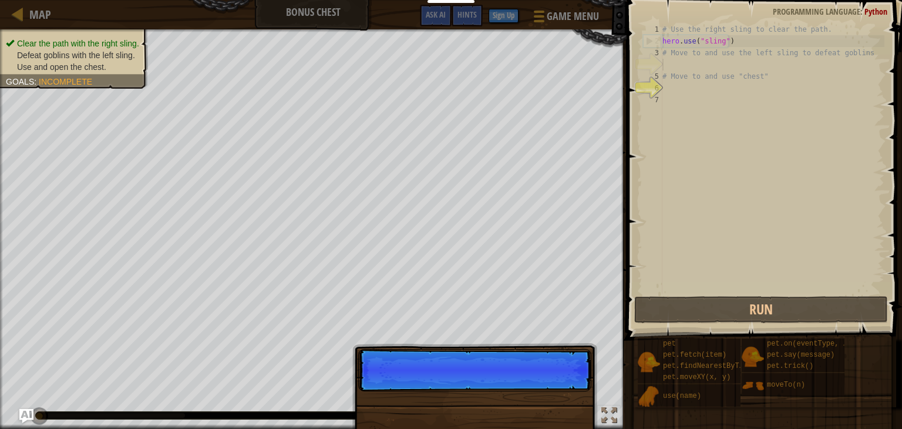
scroll to position [5, 0]
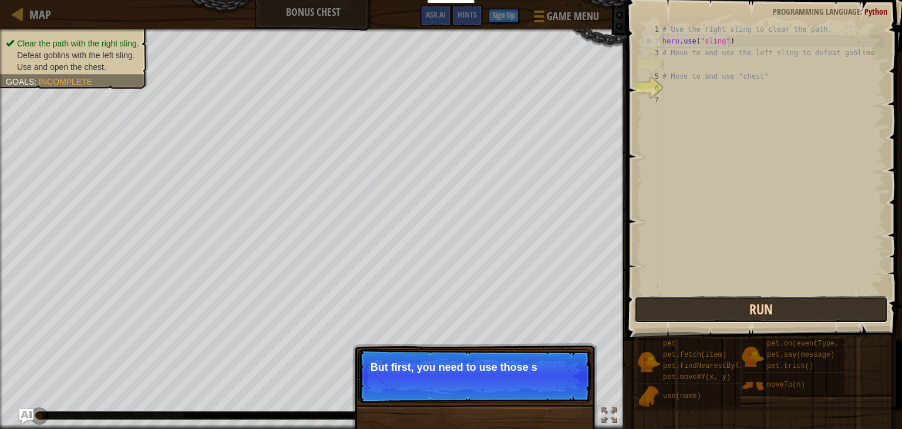
click at [687, 300] on button "Run" at bounding box center [761, 309] width 254 height 27
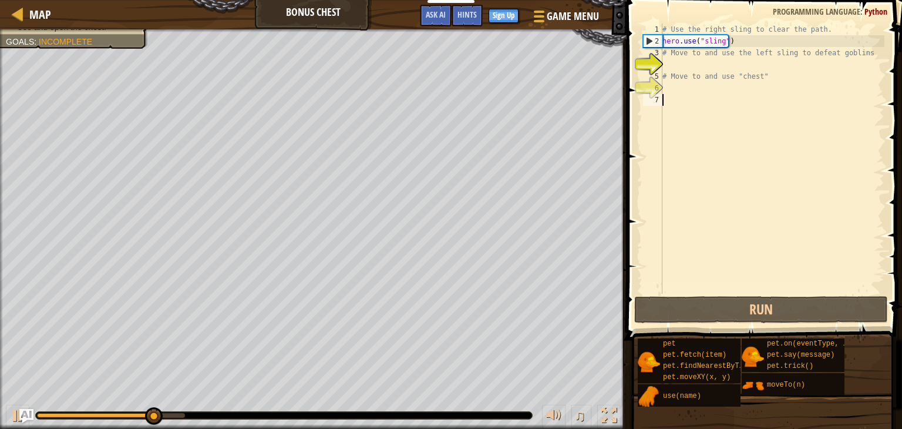
click at [683, 96] on div "# Use the right sling to clear the path. hero . use ( "sling" ) # Move to and u…" at bounding box center [772, 170] width 224 height 294
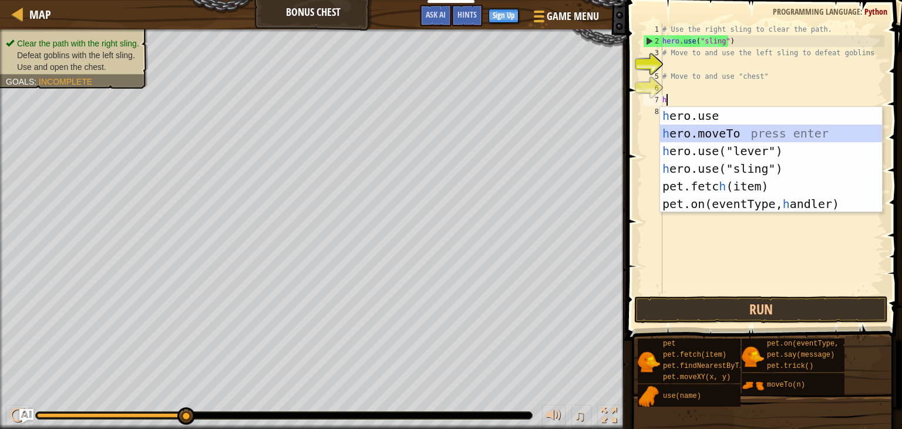
click at [742, 135] on div "h ero.use press enter h ero.moveTo press enter h ero.use("lever") press enter h…" at bounding box center [771, 177] width 222 height 141
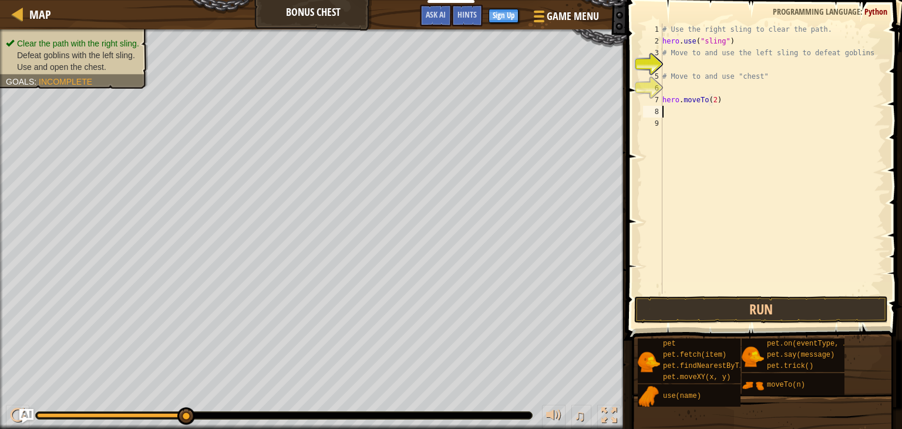
scroll to position [5, 4]
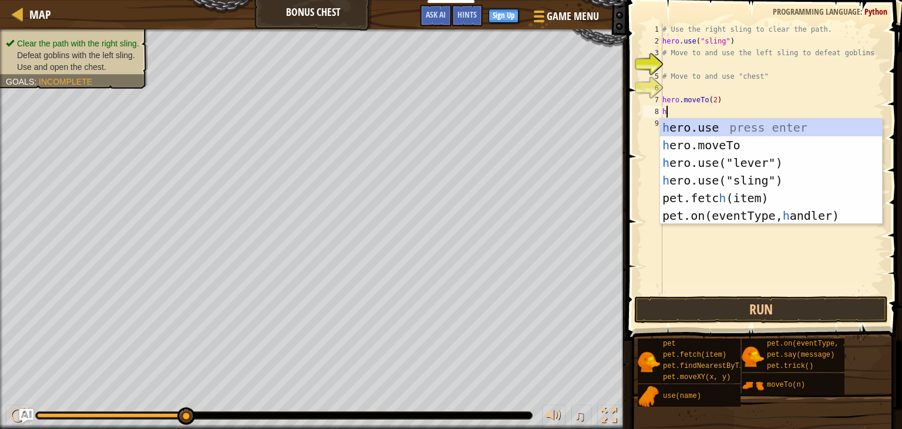
click at [711, 98] on div "# Use the right sling to clear the path. hero . use ( "sling" ) # Move to and u…" at bounding box center [772, 170] width 224 height 294
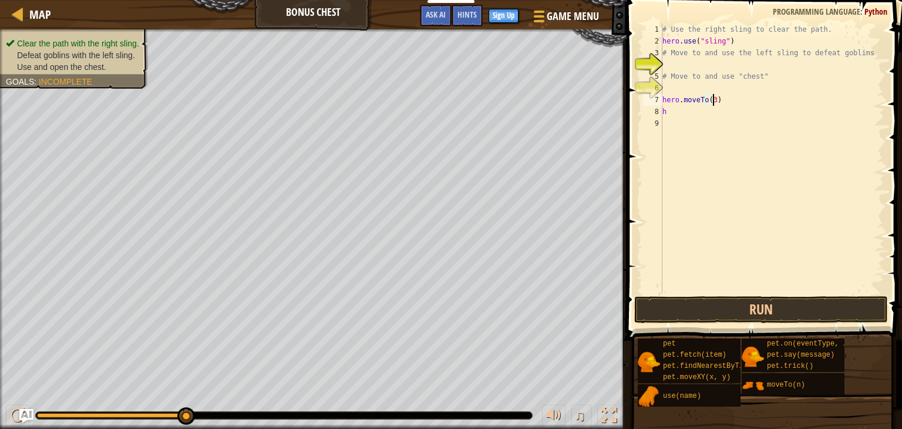
scroll to position [5, 4]
click at [667, 111] on div "# Use the right sling to clear the path. hero . use ( "sling" ) # Move to and u…" at bounding box center [772, 170] width 224 height 294
type textarea "h"
click at [712, 315] on button "Run" at bounding box center [761, 309] width 254 height 27
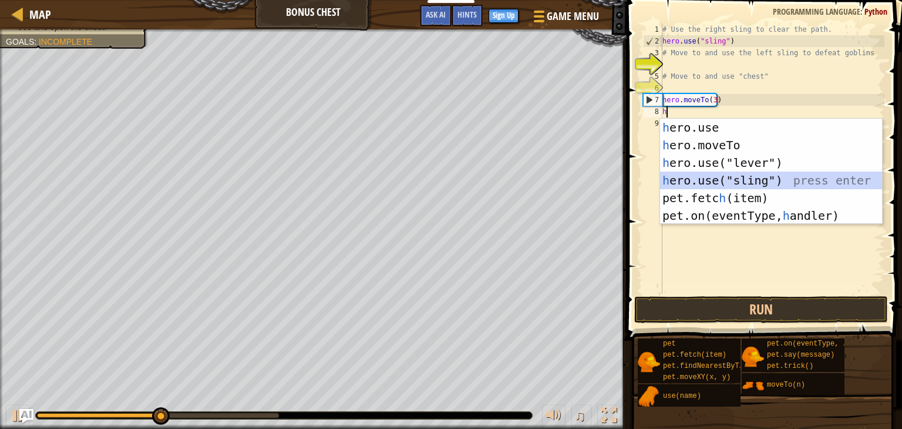
click at [704, 181] on div "h ero.use press enter h ero.moveTo press enter h ero.use("lever") press enter h…" at bounding box center [771, 189] width 222 height 141
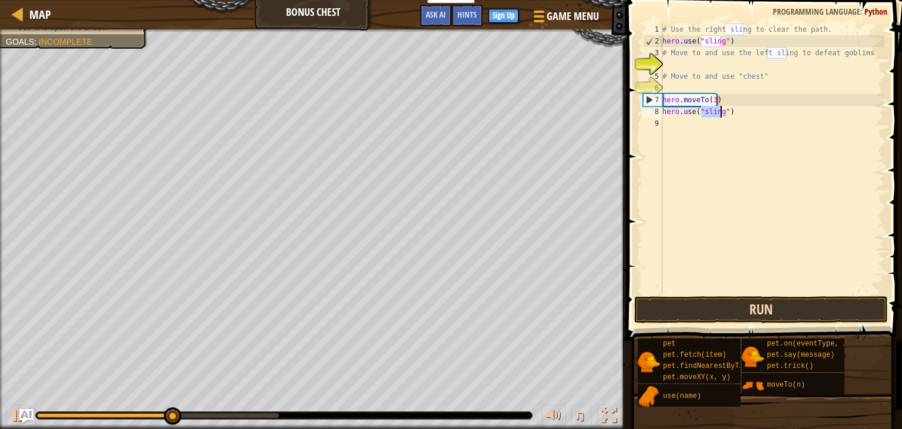
type textarea "hero.use("sling")"
click at [726, 304] on button "Run" at bounding box center [761, 309] width 254 height 27
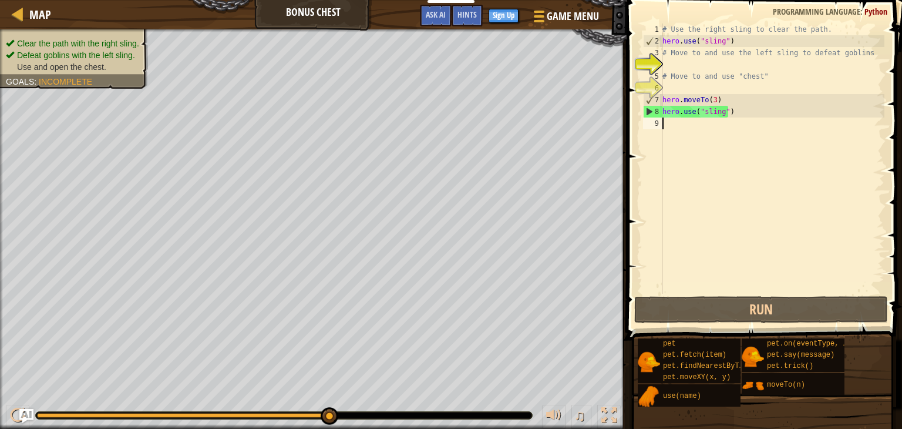
click at [694, 130] on div "# Use the right sling to clear the path. hero . use ( "sling" ) # Move to and u…" at bounding box center [772, 170] width 224 height 294
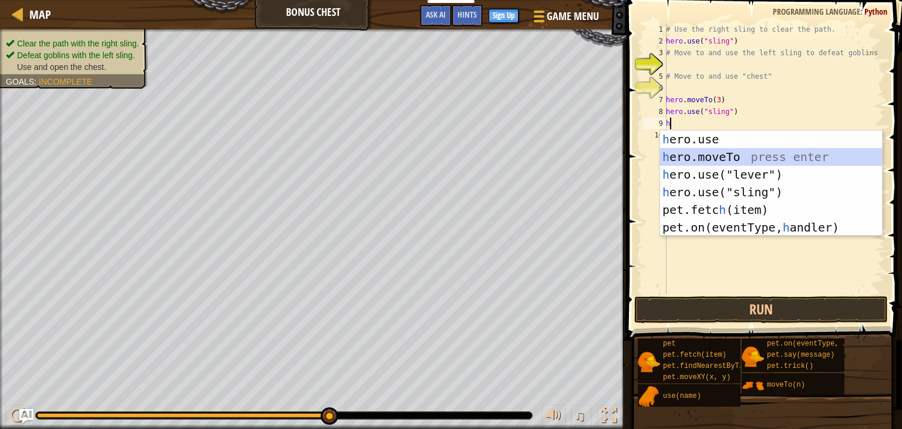
click at [750, 156] on div "h ero.use press enter h ero.moveTo press enter h ero.use("lever") press enter h…" at bounding box center [771, 200] width 222 height 141
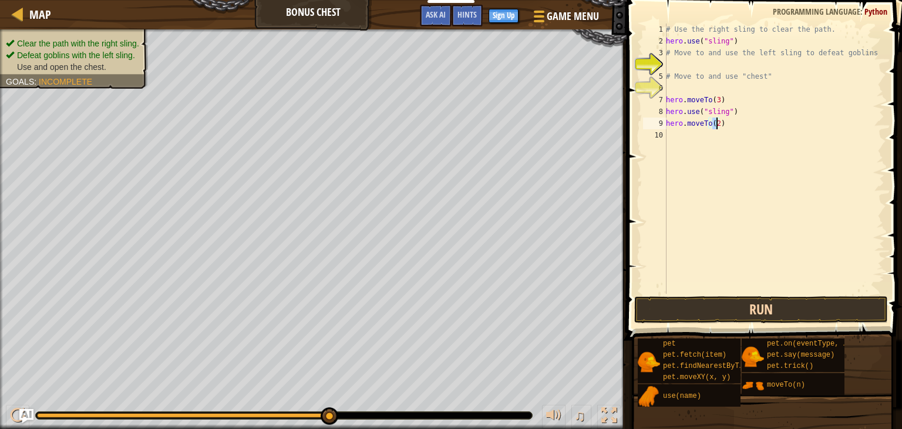
type textarea "hero.moveTo(2)"
click at [726, 312] on button "Run" at bounding box center [761, 309] width 254 height 27
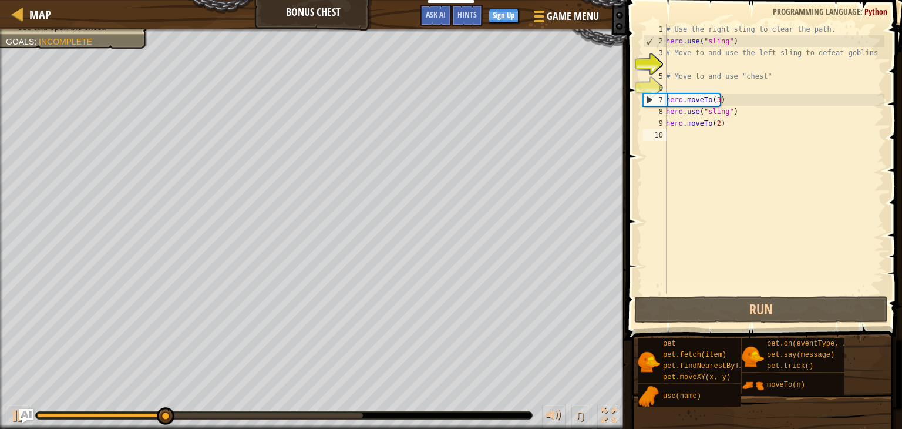
click at [725, 140] on div "# Use the right sling to clear the path. hero . use ( "sling" ) # Move to and u…" at bounding box center [773, 170] width 221 height 294
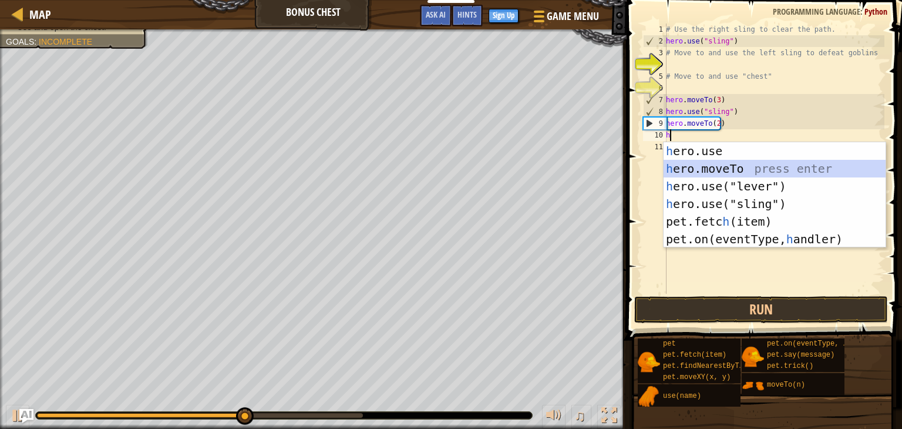
click at [737, 164] on div "h ero.use press enter h ero.moveTo press enter h ero.use("lever") press enter h…" at bounding box center [774, 212] width 222 height 141
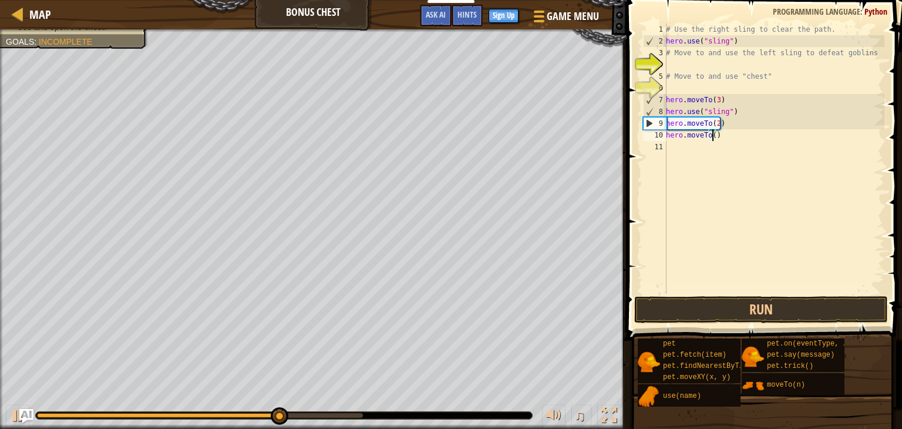
type textarea "hero.moveTo(4)"
click at [699, 151] on div "# Use the right sling to clear the path. hero . use ( "sling" ) # Move to and u…" at bounding box center [773, 170] width 221 height 294
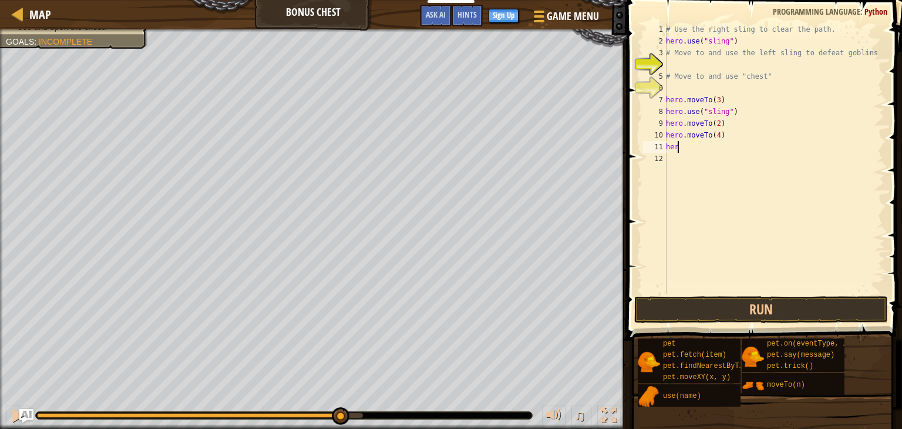
scroll to position [5, 0]
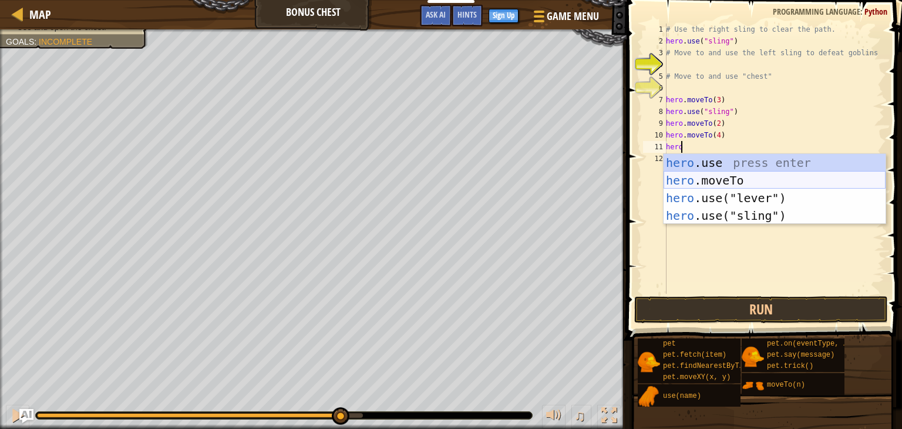
click at [740, 178] on div "hero .use press enter hero .moveTo press enter hero .use("lever") press enter h…" at bounding box center [774, 207] width 222 height 106
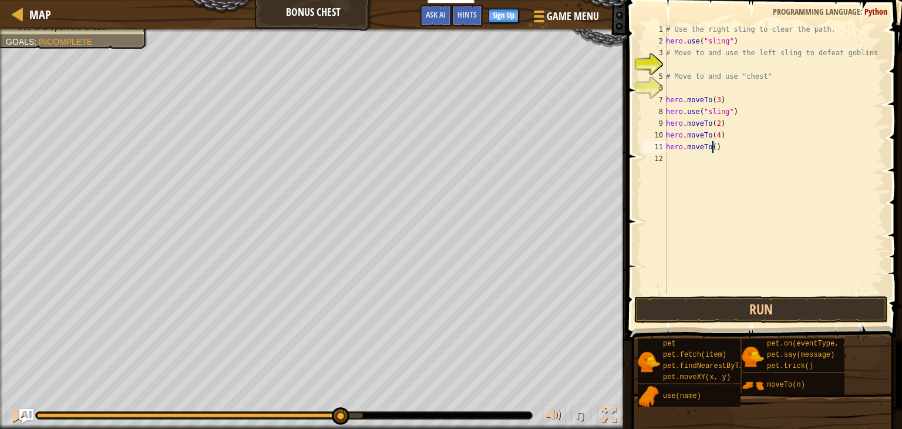
scroll to position [5, 4]
type textarea "hero.moveTo(5)"
click at [706, 311] on button "Run" at bounding box center [761, 309] width 254 height 27
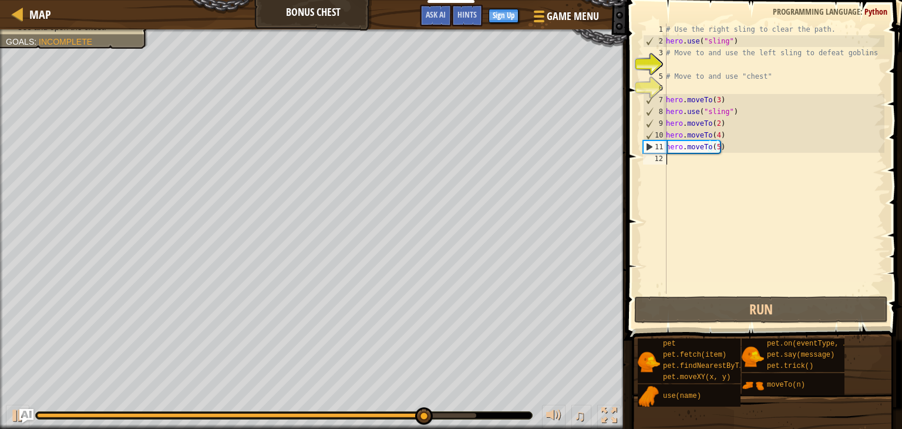
click at [715, 163] on div "# Use the right sling to clear the path. hero . use ( "sling" ) # Move to and u…" at bounding box center [773, 170] width 221 height 294
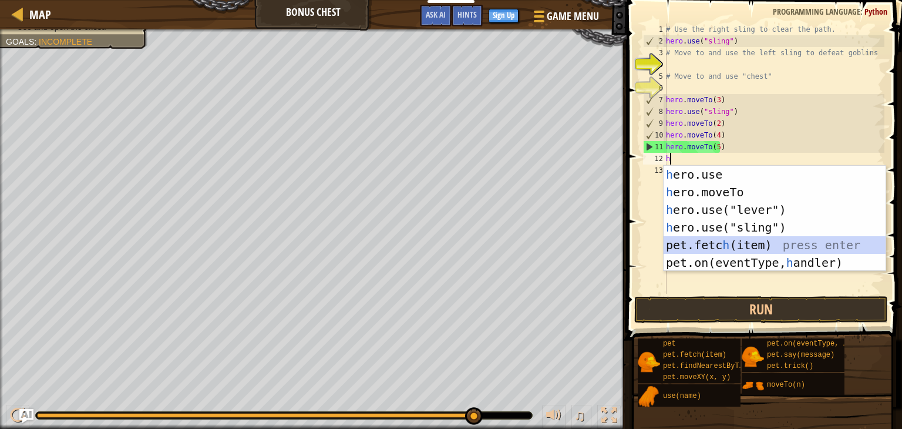
click at [701, 238] on div "h ero.use press enter h ero.moveTo press enter h ero.use("lever") press enter h…" at bounding box center [774, 236] width 222 height 141
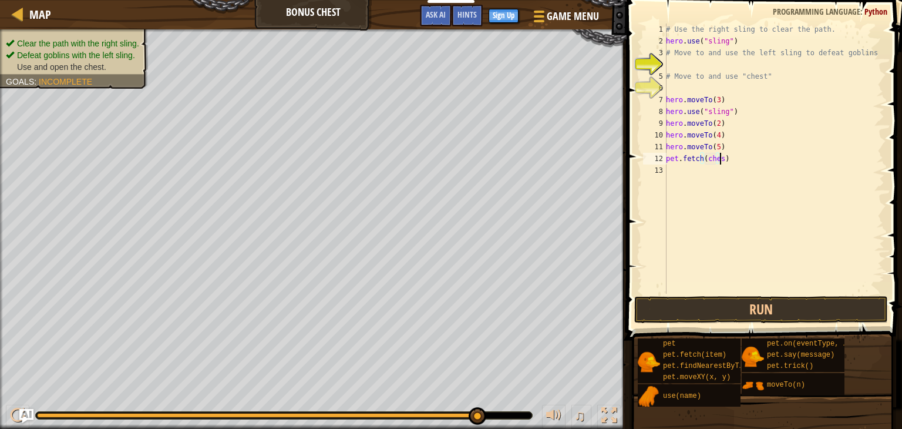
scroll to position [5, 4]
click at [700, 305] on button "Run" at bounding box center [761, 309] width 254 height 27
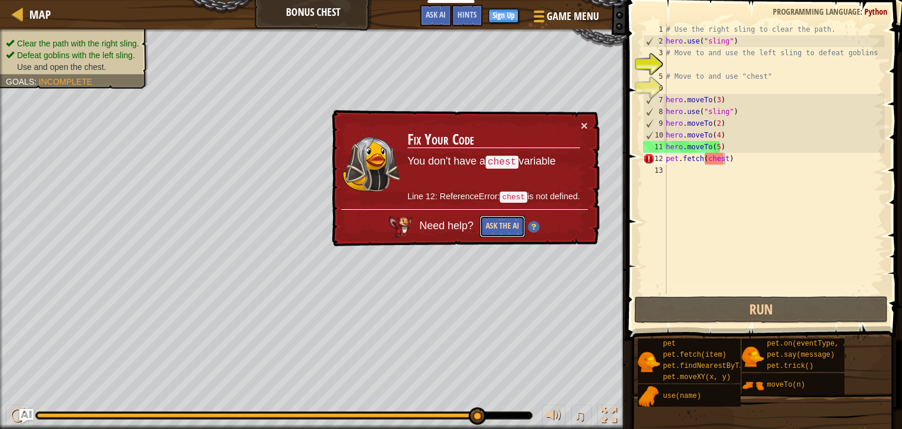
click at [503, 217] on button "Ask the AI" at bounding box center [502, 226] width 45 height 22
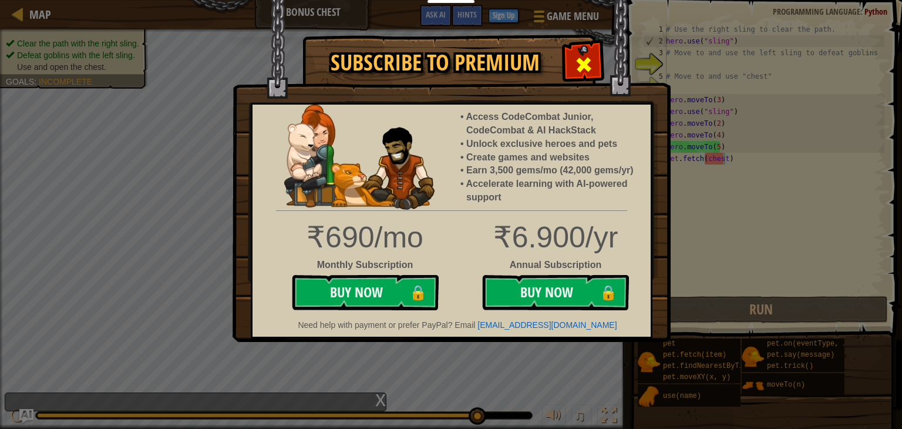
click at [581, 55] on span at bounding box center [583, 64] width 19 height 19
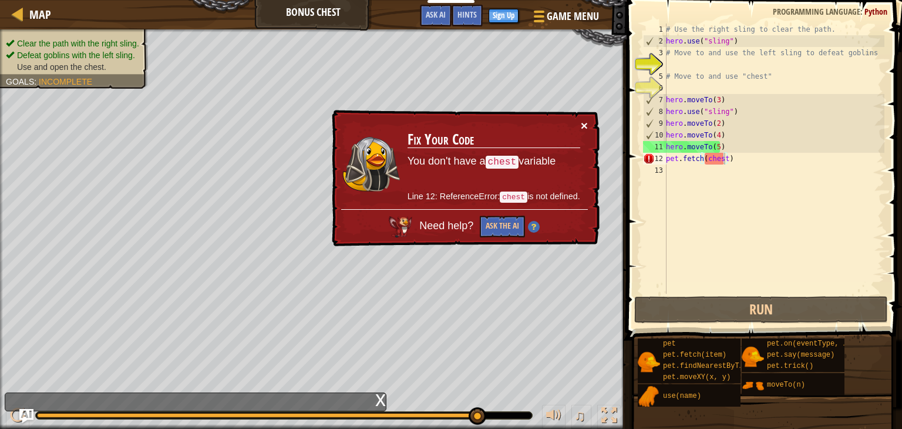
click at [583, 126] on button "×" at bounding box center [584, 125] width 7 height 12
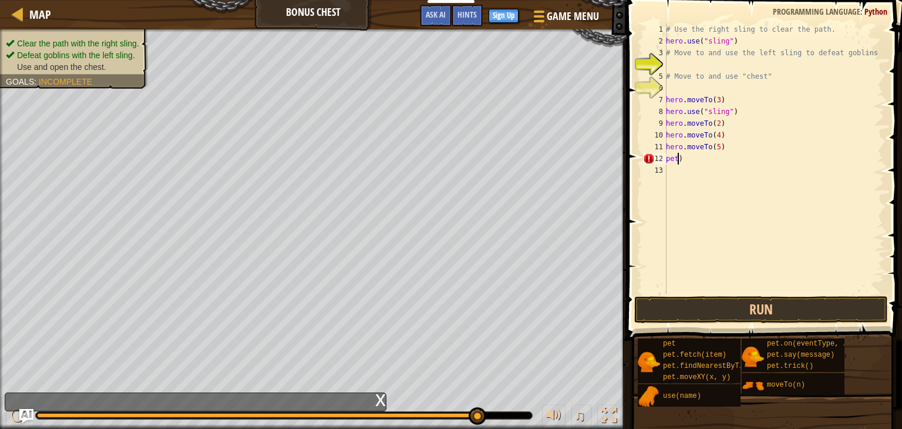
scroll to position [5, 0]
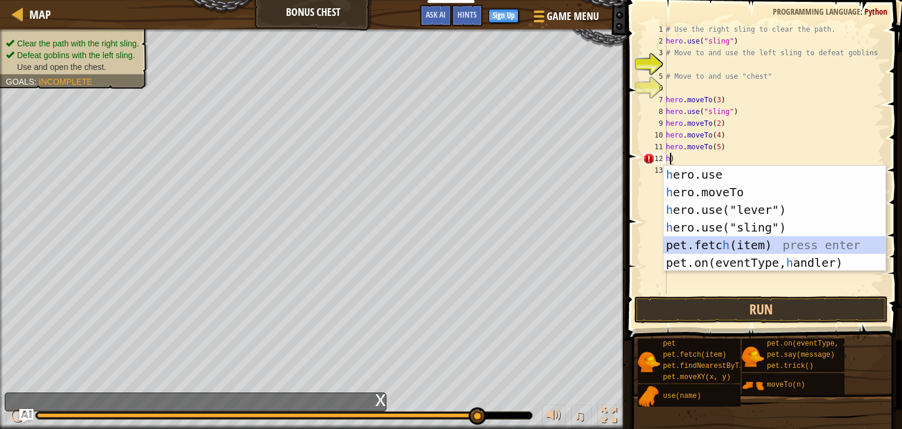
click at [753, 244] on div "h ero.use press enter h ero.moveTo press enter h ero.use("lever") press enter h…" at bounding box center [774, 236] width 222 height 141
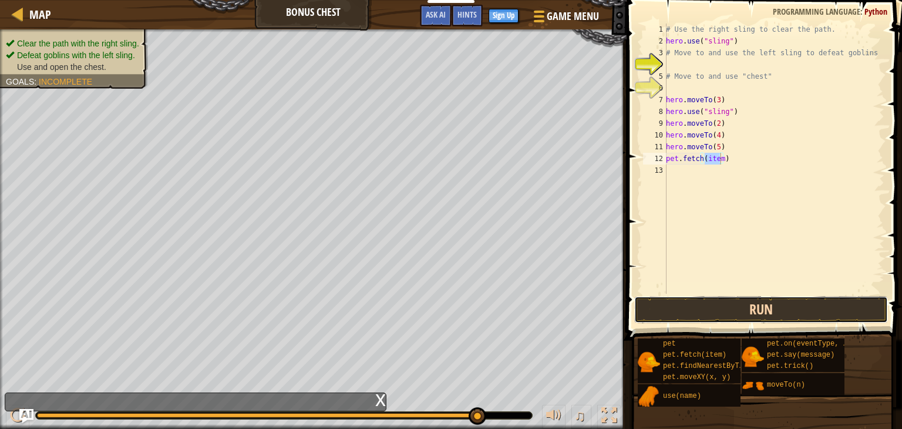
click at [745, 318] on button "Run" at bounding box center [761, 309] width 254 height 27
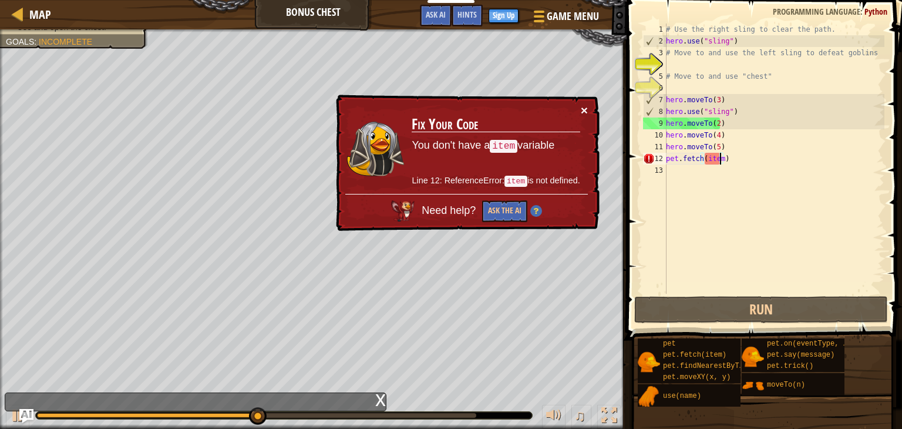
click at [582, 107] on button "×" at bounding box center [584, 110] width 7 height 12
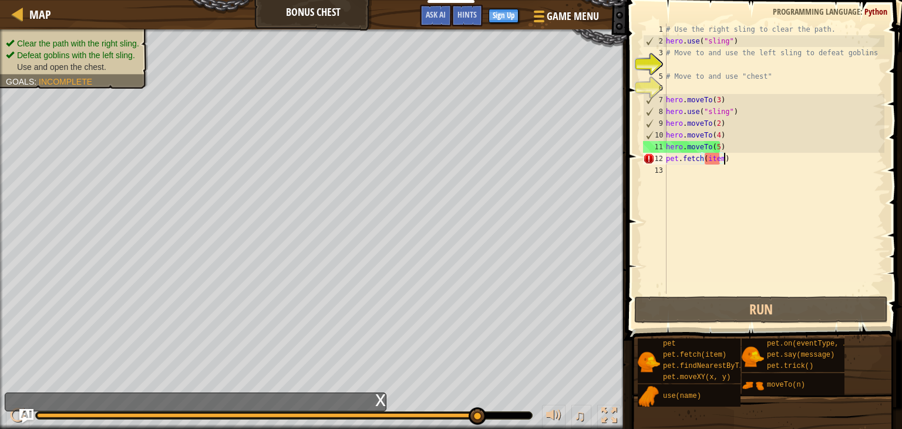
click at [731, 163] on div "# Use the right sling to clear the path. hero . use ( "sling" ) # Move to and u…" at bounding box center [773, 170] width 221 height 294
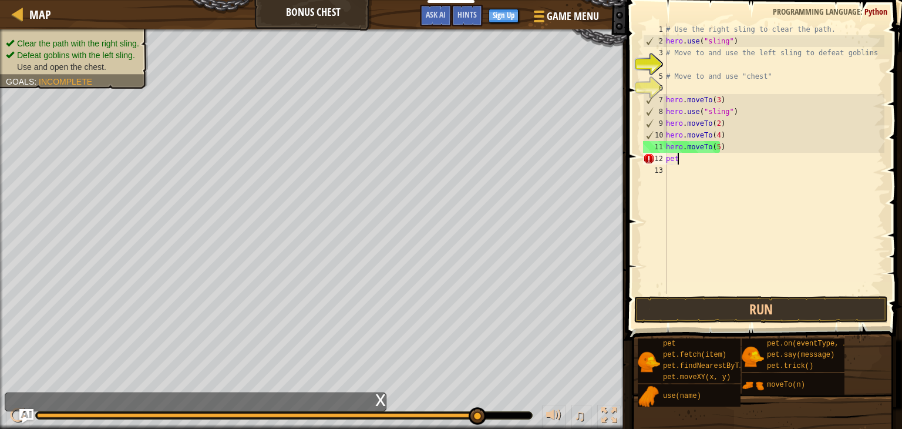
type textarea "p"
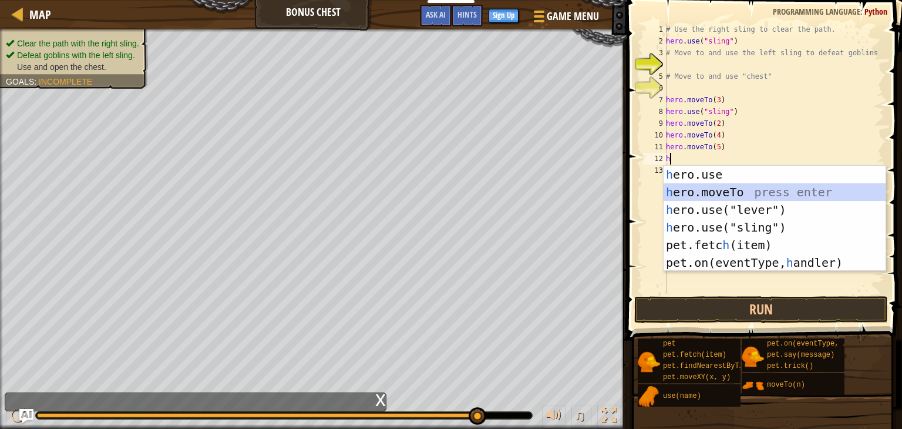
click at [740, 196] on div "h ero.use press enter h ero.moveTo press enter h ero.use("lever") press enter h…" at bounding box center [774, 236] width 222 height 141
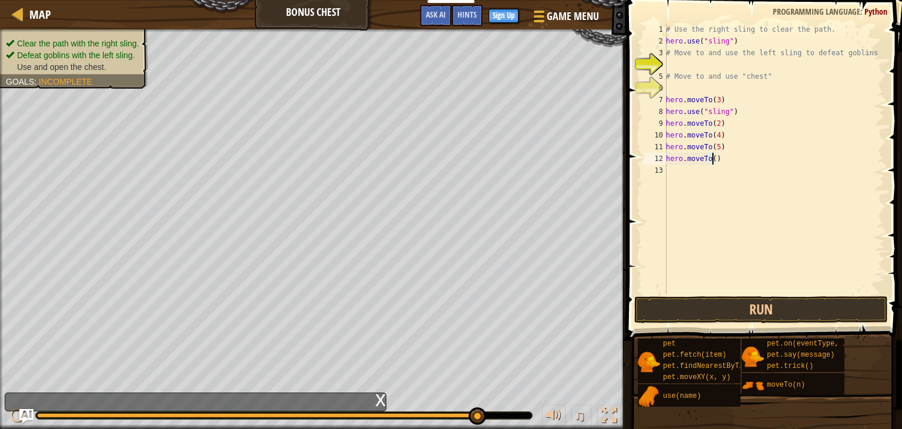
type textarea "hero.moveTo(6)"
click at [692, 323] on span at bounding box center [765, 153] width 285 height 375
click at [704, 311] on button "Run" at bounding box center [761, 309] width 254 height 27
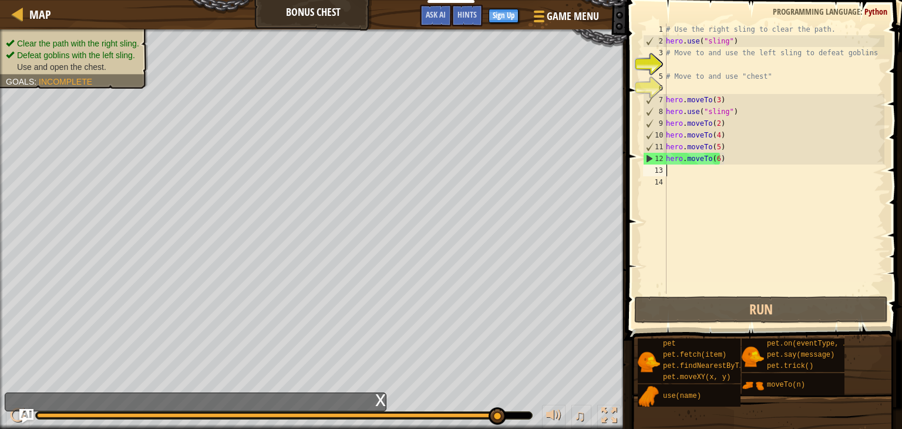
click at [680, 159] on div "# Use the right sling to clear the path. hero . use ( "sling" ) # Move to and u…" at bounding box center [773, 170] width 221 height 294
type textarea "hero.moveTo(6)"
click at [678, 174] on div "# Use the right sling to clear the path. hero . use ( "sling" ) # Move to and u…" at bounding box center [773, 170] width 221 height 294
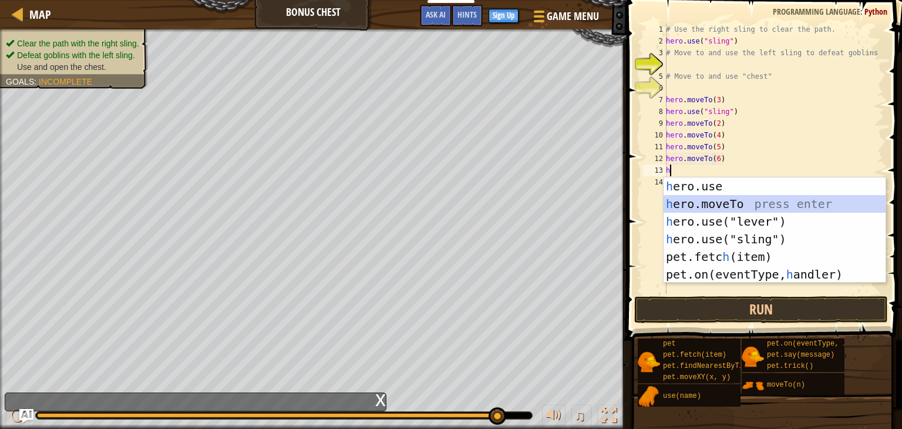
click at [718, 209] on div "h ero.use press enter h ero.moveTo press enter h ero.use("lever") press enter h…" at bounding box center [774, 247] width 222 height 141
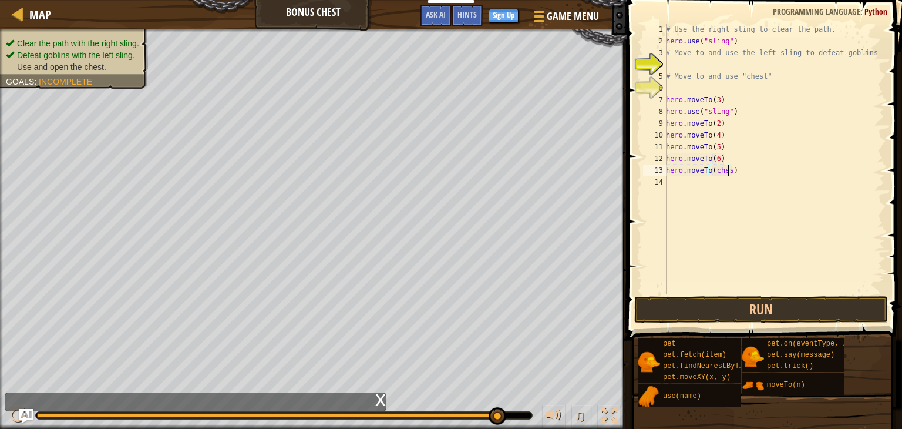
scroll to position [5, 5]
click at [727, 306] on button "Run" at bounding box center [761, 309] width 254 height 27
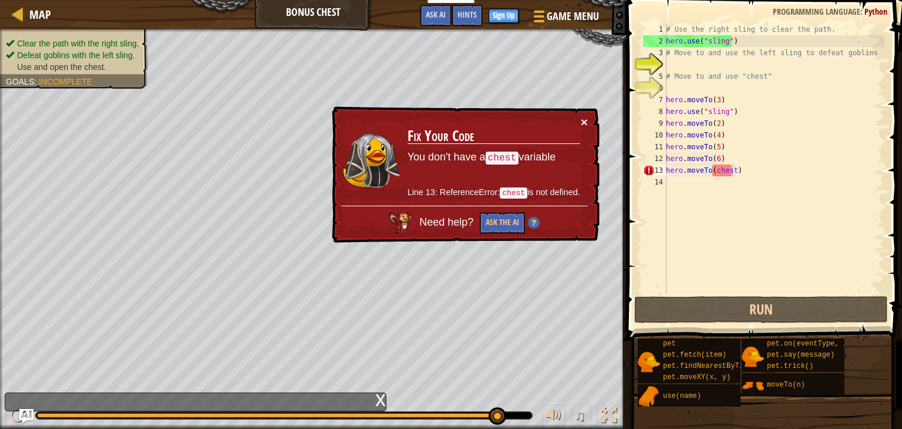
click at [585, 122] on button "×" at bounding box center [584, 122] width 7 height 12
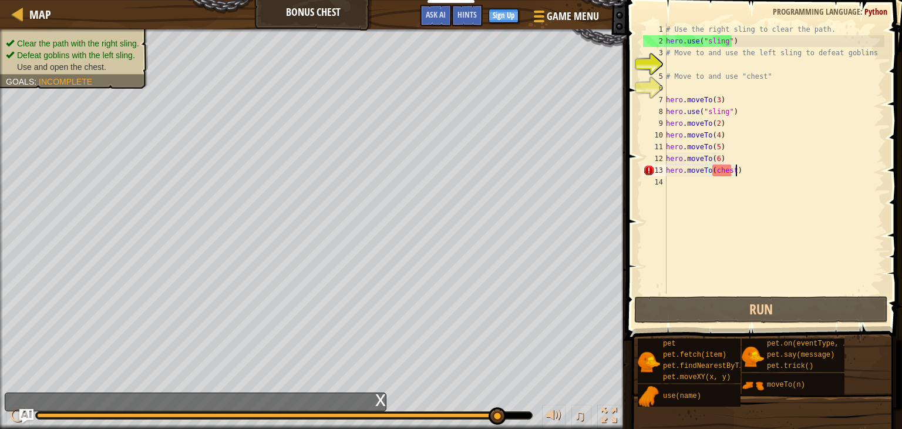
click at [747, 172] on div "# Use the right sling to clear the path. hero . use ( "sling" ) # Move to and u…" at bounding box center [773, 170] width 221 height 294
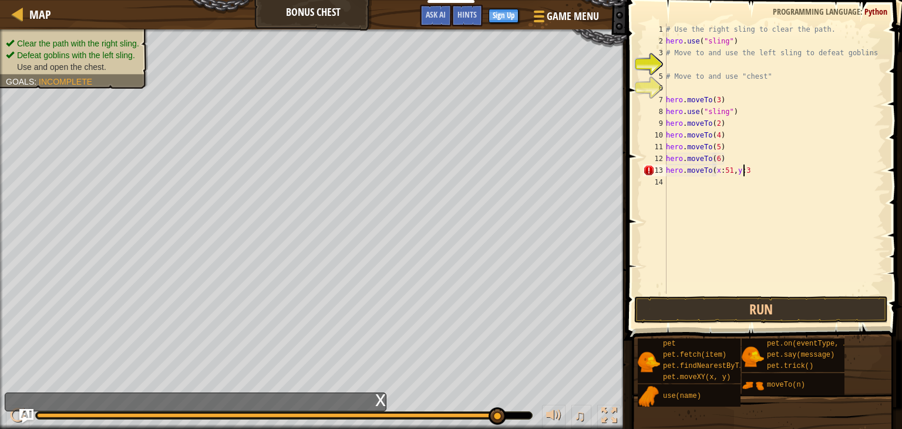
scroll to position [5, 6]
click at [737, 308] on button "Run" at bounding box center [761, 309] width 254 height 27
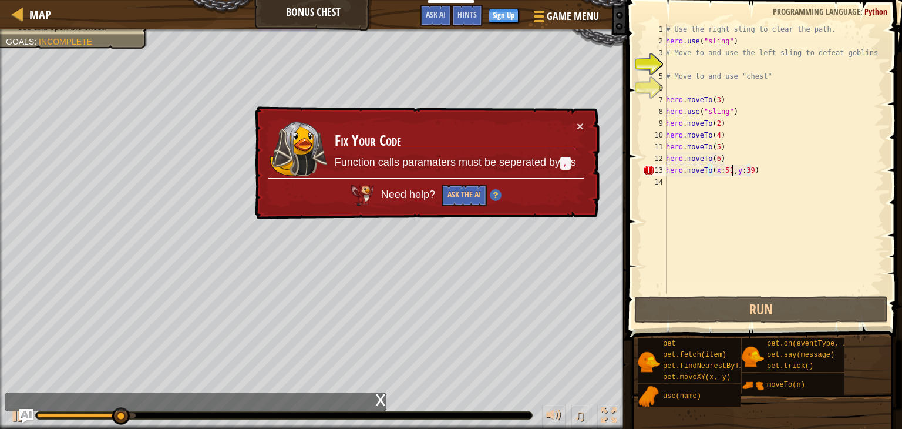
click at [730, 173] on div "# Use the right sling to clear the path. hero . use ( "sling" ) # Move to and u…" at bounding box center [773, 170] width 221 height 294
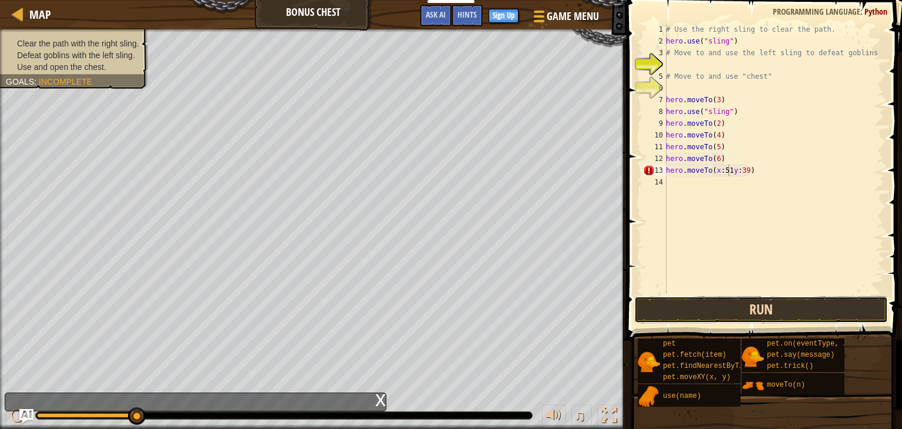
click at [745, 316] on button "Run" at bounding box center [761, 309] width 254 height 27
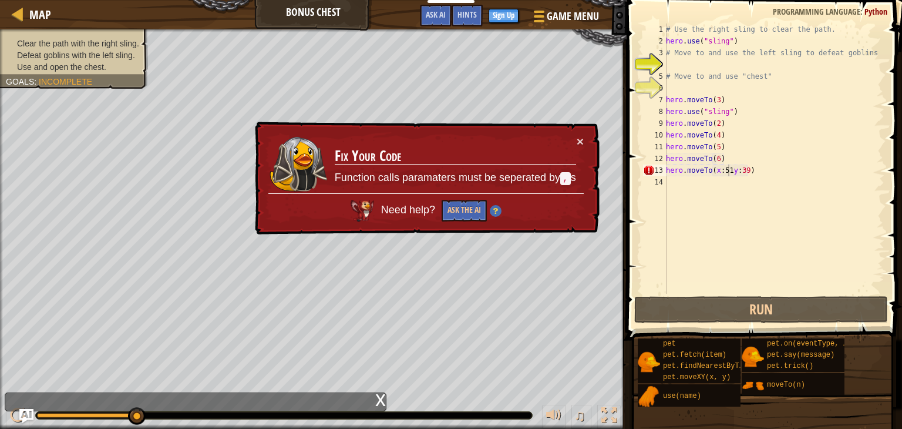
click at [569, 178] on code "," at bounding box center [565, 178] width 11 height 13
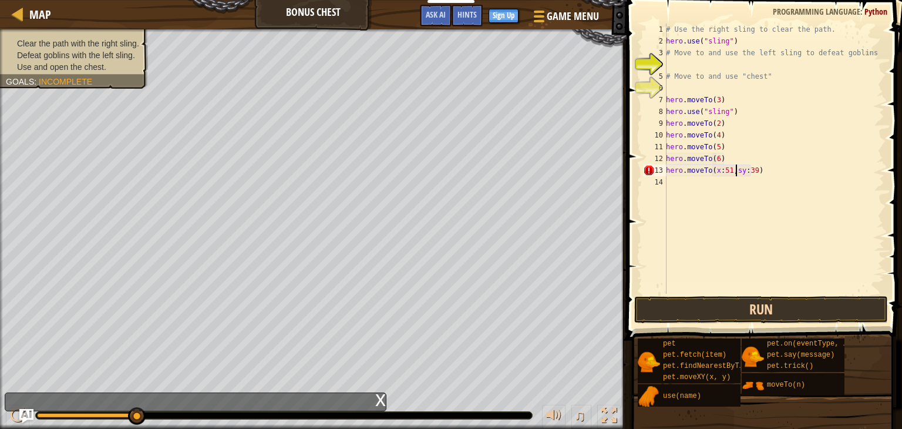
type textarea "hero.moveTo(x:51,sy:39)"
click at [764, 312] on button "Run" at bounding box center [761, 309] width 254 height 27
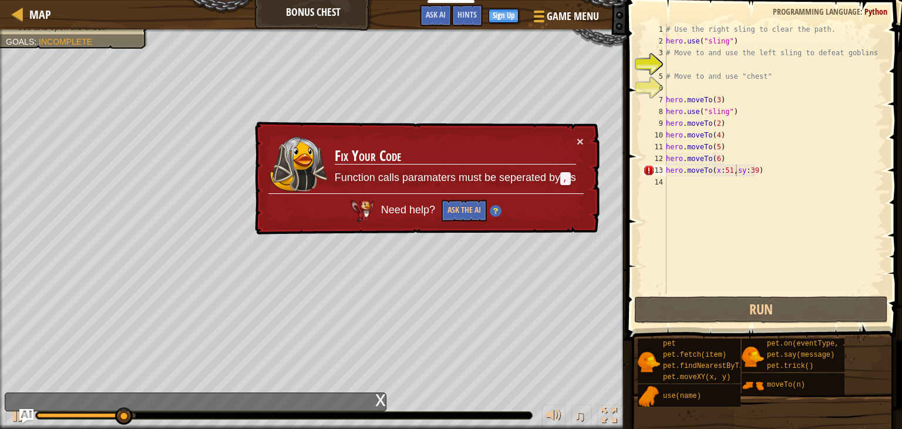
click at [588, 139] on div "× Fix Your Code Function calls paramaters must be seperated by , s Need help? A…" at bounding box center [425, 178] width 347 height 113
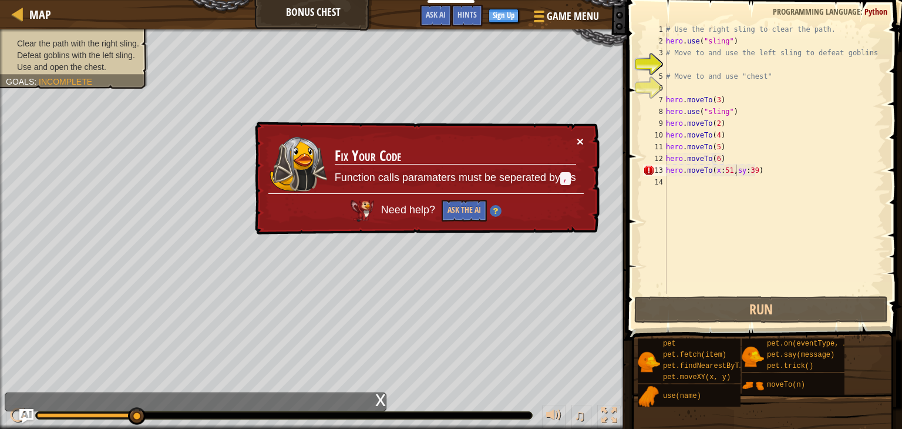
click at [582, 140] on button "×" at bounding box center [579, 141] width 7 height 12
